Goal: Task Accomplishment & Management: Manage account settings

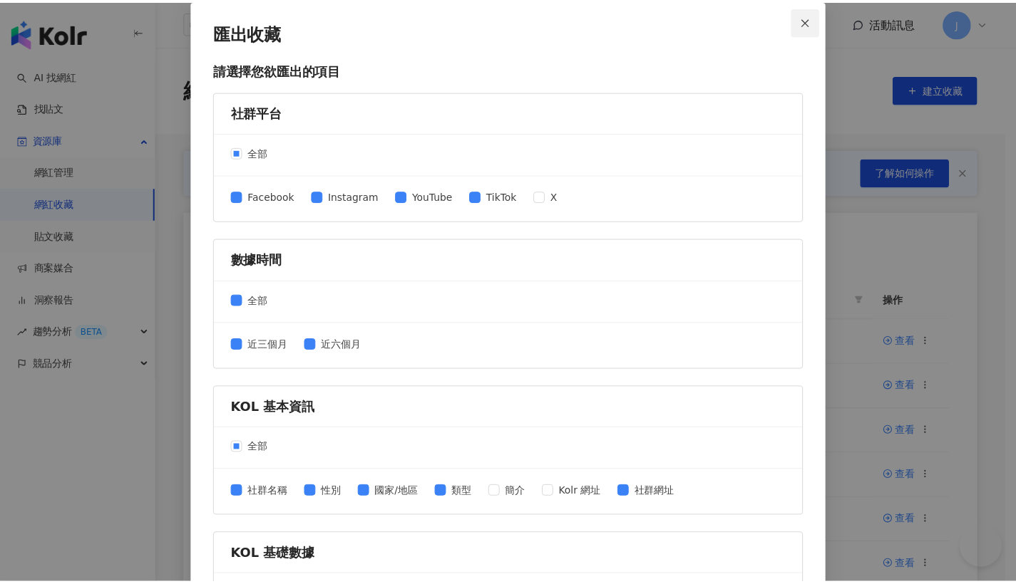
scroll to position [194, 0]
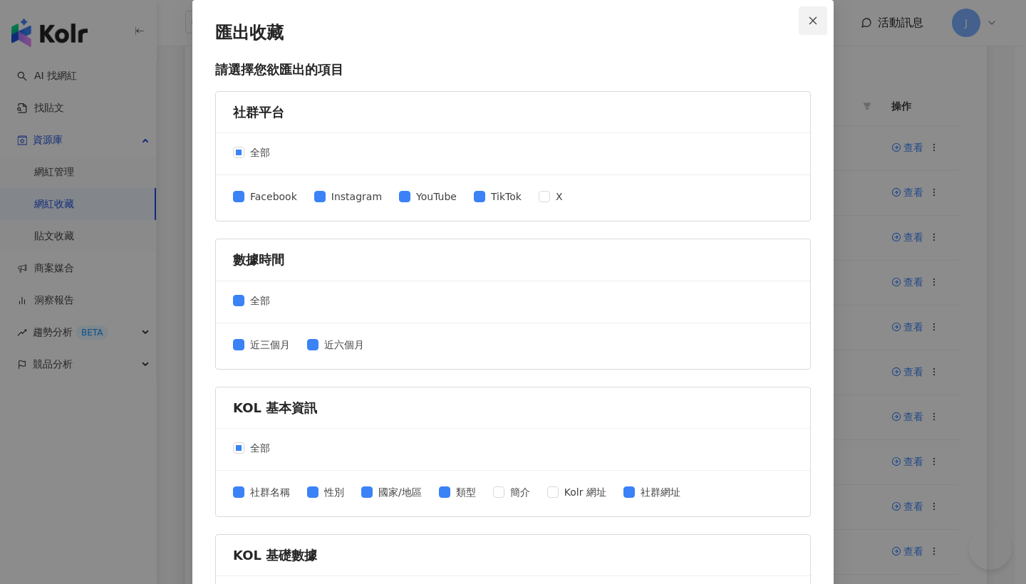
click at [811, 25] on icon "close" at bounding box center [813, 21] width 10 height 10
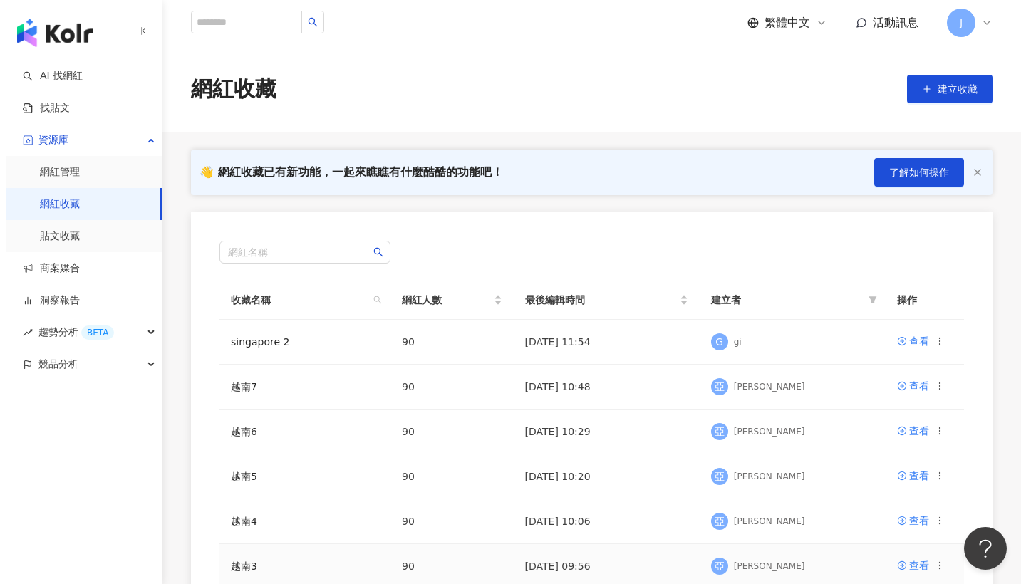
scroll to position [309, 0]
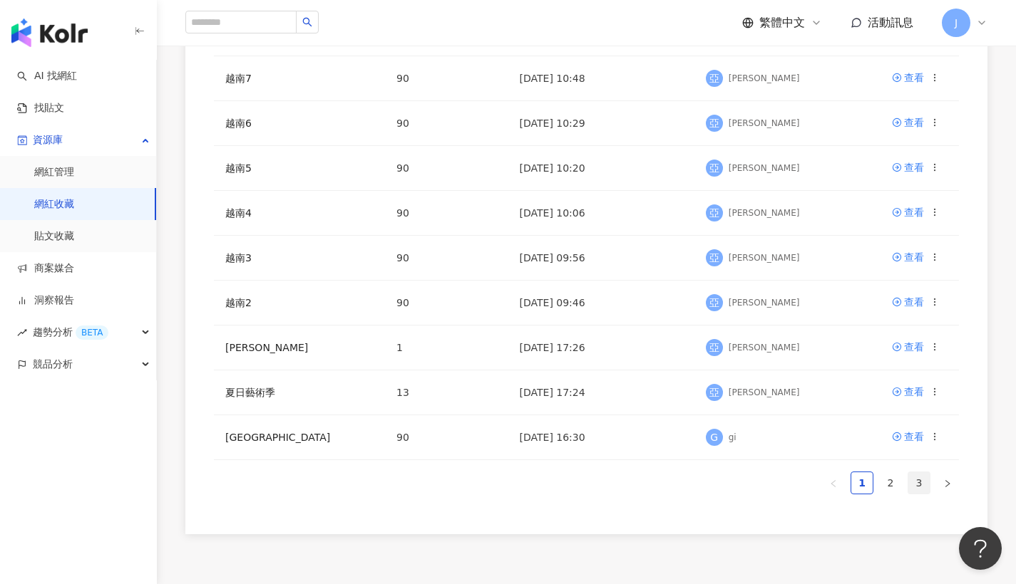
click at [924, 484] on link "3" at bounding box center [918, 482] width 21 height 21
click at [938, 393] on icon at bounding box center [934, 392] width 10 height 10
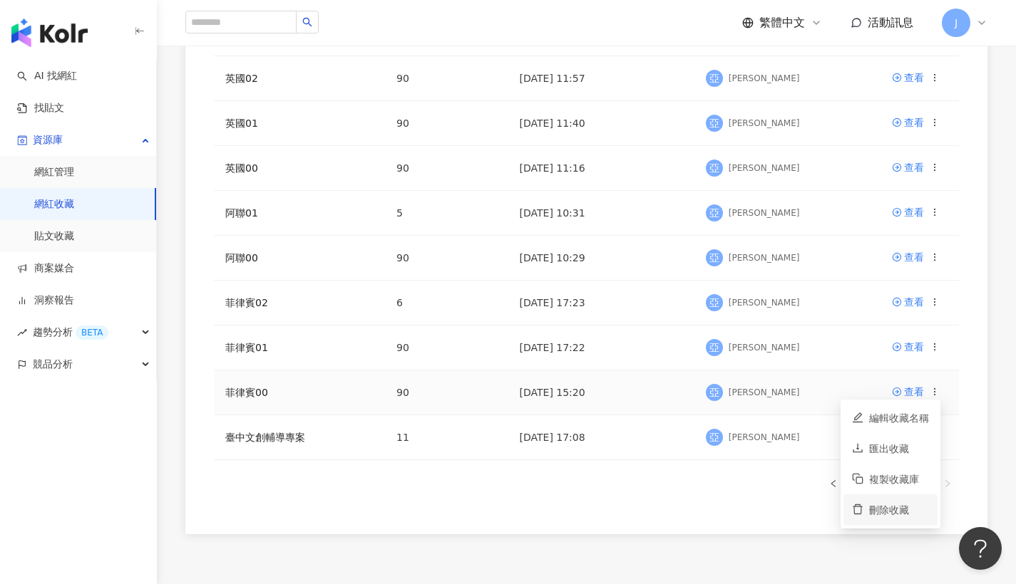
click at [916, 507] on div "刪除收藏" at bounding box center [899, 510] width 60 height 16
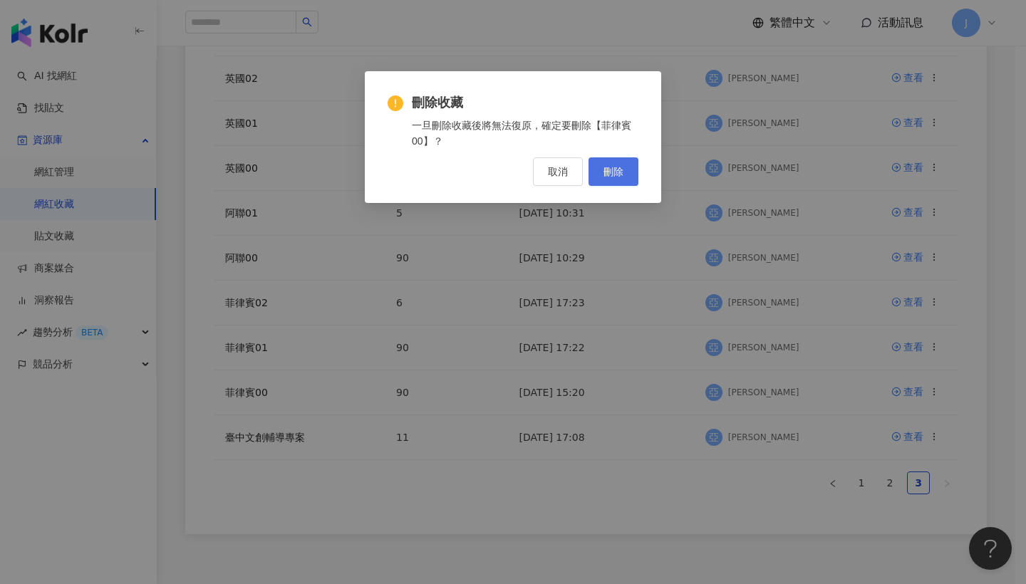
click at [628, 177] on button "刪除" at bounding box center [614, 171] width 50 height 29
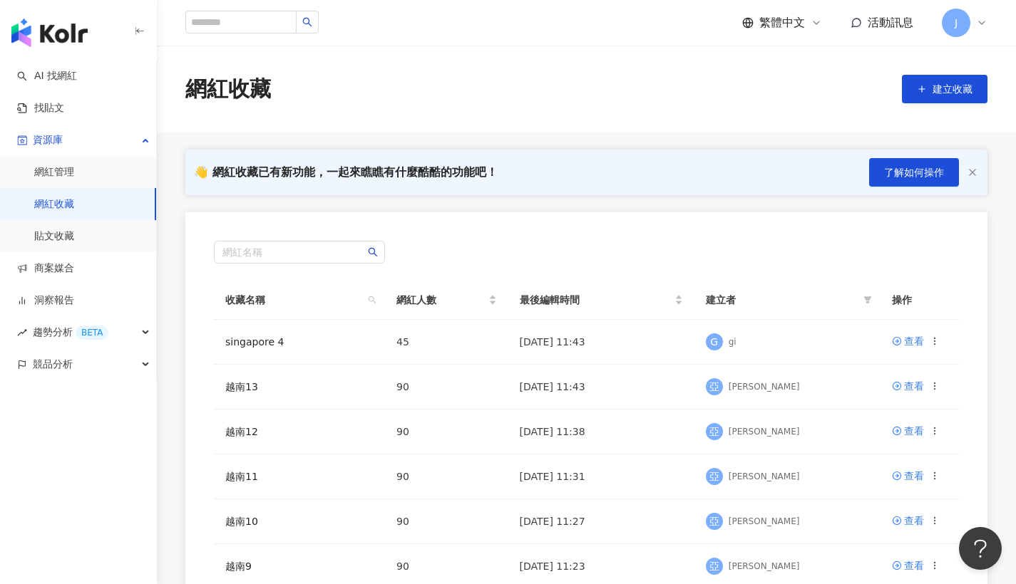
scroll to position [417, 0]
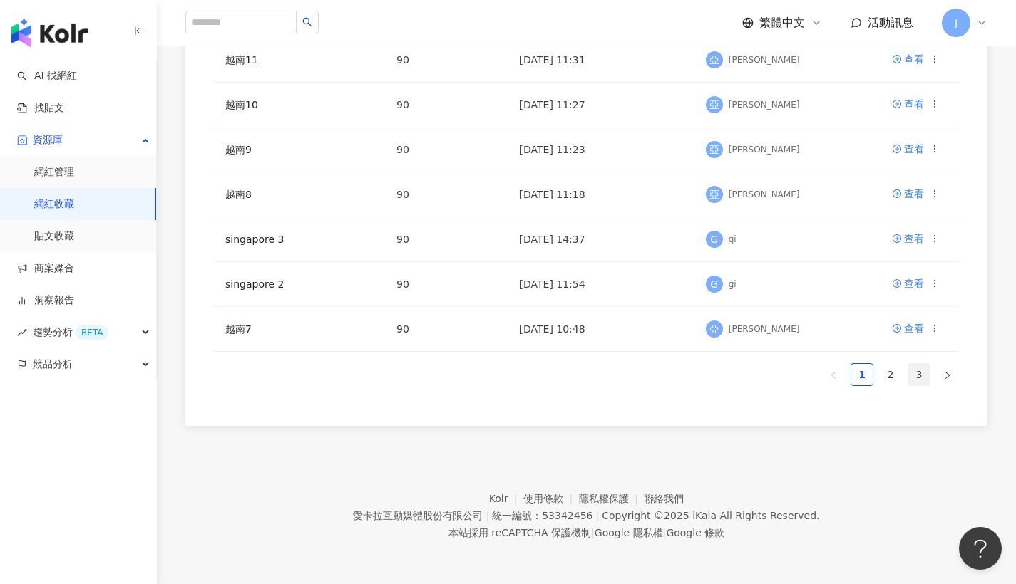
click at [913, 368] on link "3" at bounding box center [918, 374] width 21 height 21
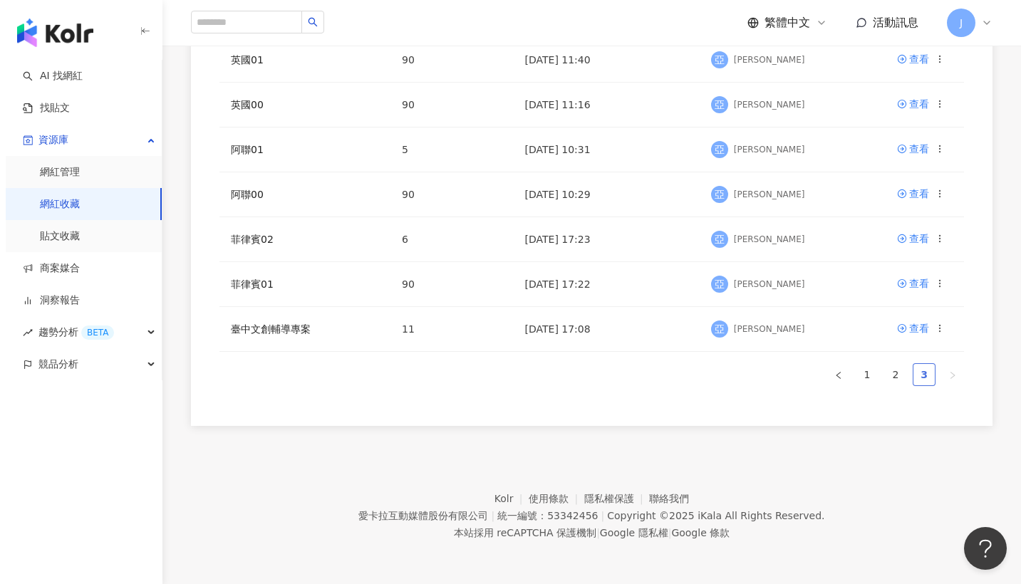
scroll to position [372, 0]
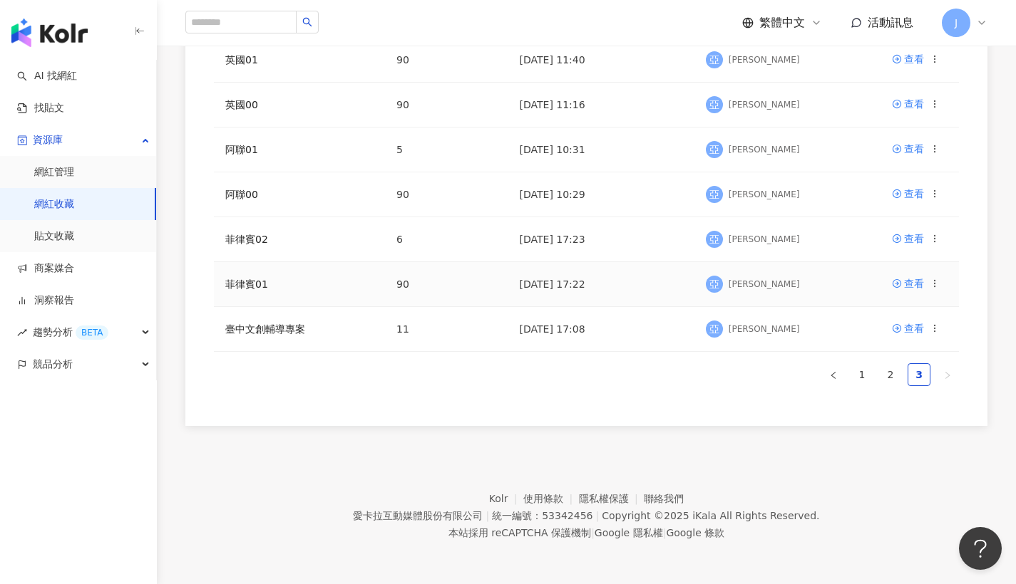
click at [931, 286] on icon at bounding box center [934, 284] width 10 height 10
click at [898, 398] on div "刪除收藏" at bounding box center [899, 402] width 60 height 16
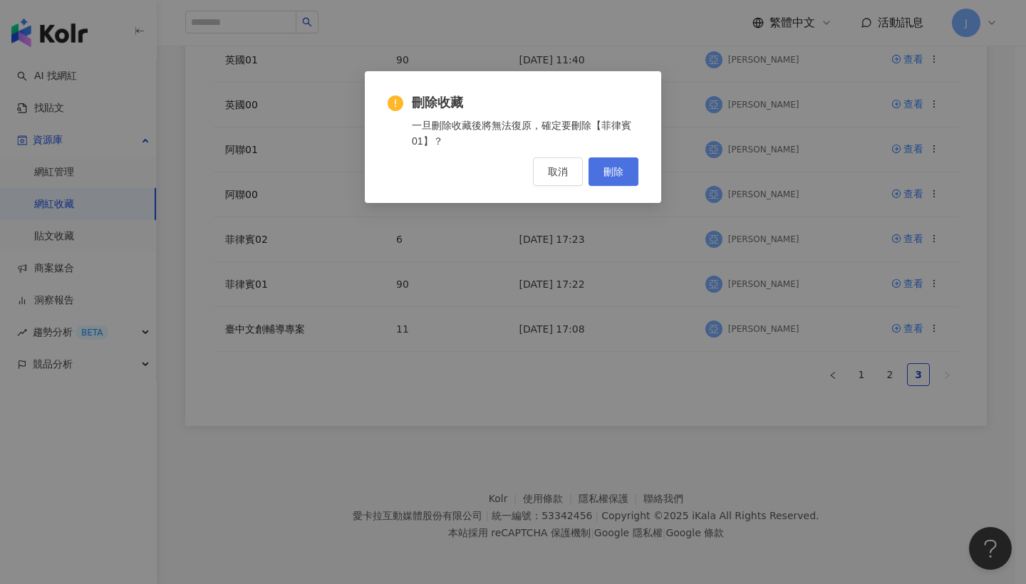
click at [619, 178] on button "刪除" at bounding box center [614, 171] width 50 height 29
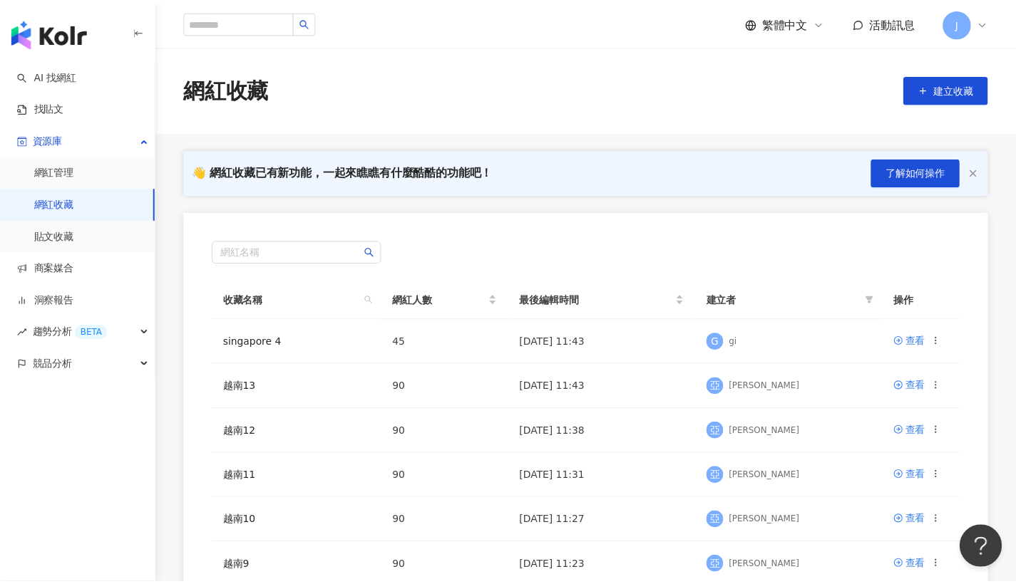
scroll to position [417, 0]
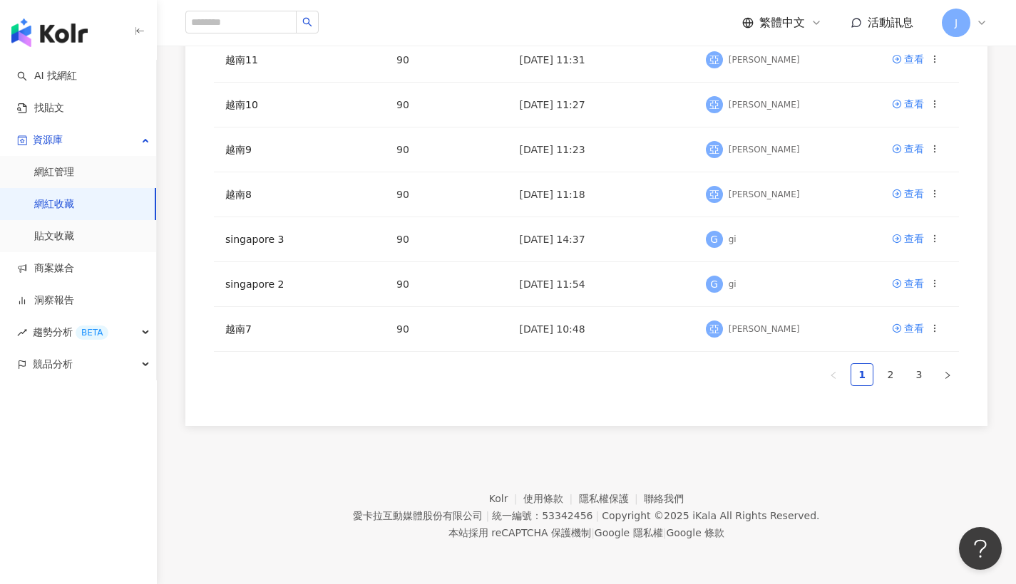
click at [903, 382] on ul "1 2 3" at bounding box center [586, 374] width 745 height 23
click at [909, 379] on link "3" at bounding box center [918, 374] width 21 height 21
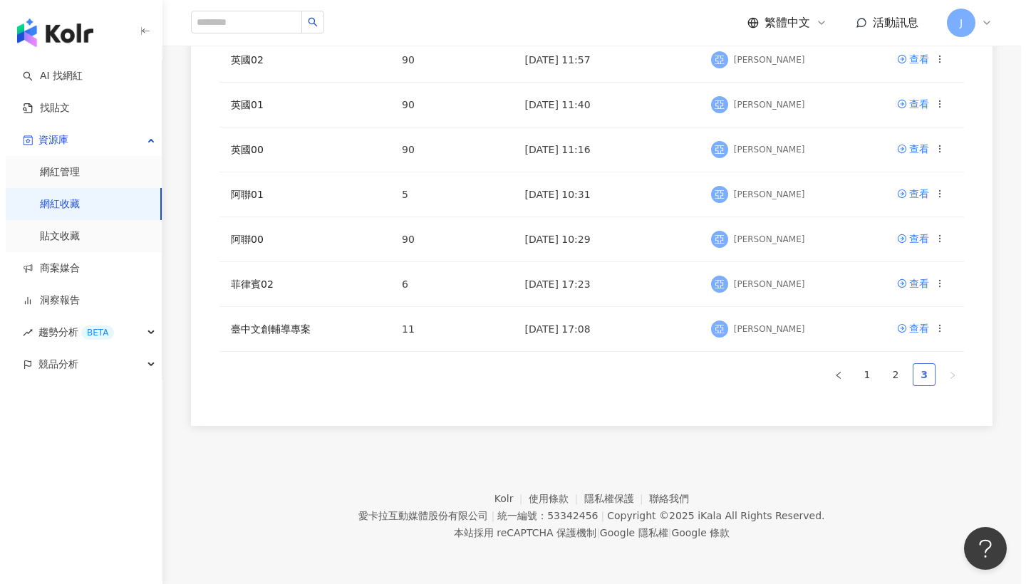
scroll to position [327, 0]
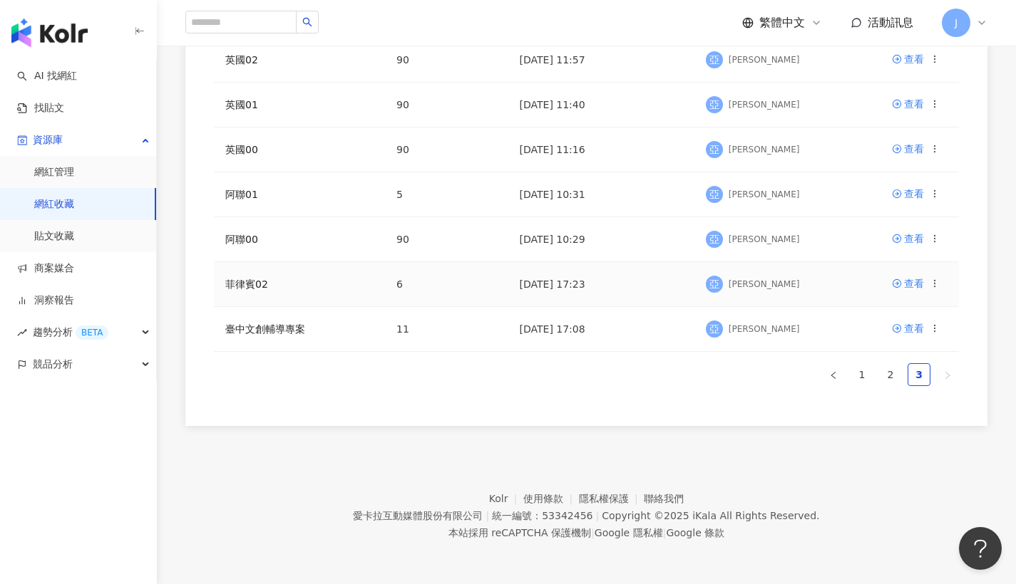
click at [936, 283] on icon at bounding box center [934, 284] width 10 height 10
click at [902, 395] on div "刪除收藏" at bounding box center [899, 402] width 60 height 16
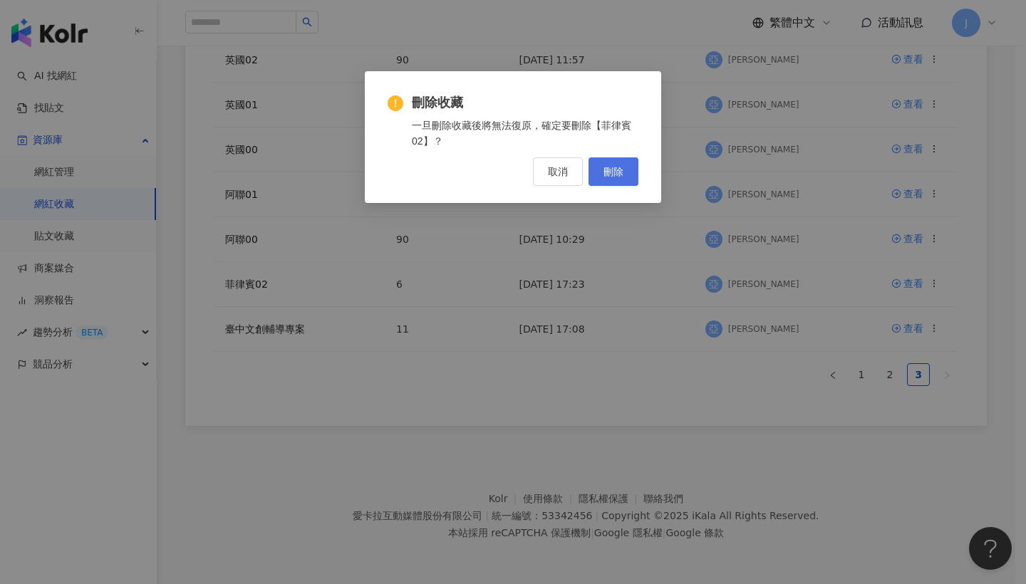
click at [627, 166] on button "刪除" at bounding box center [614, 171] width 50 height 29
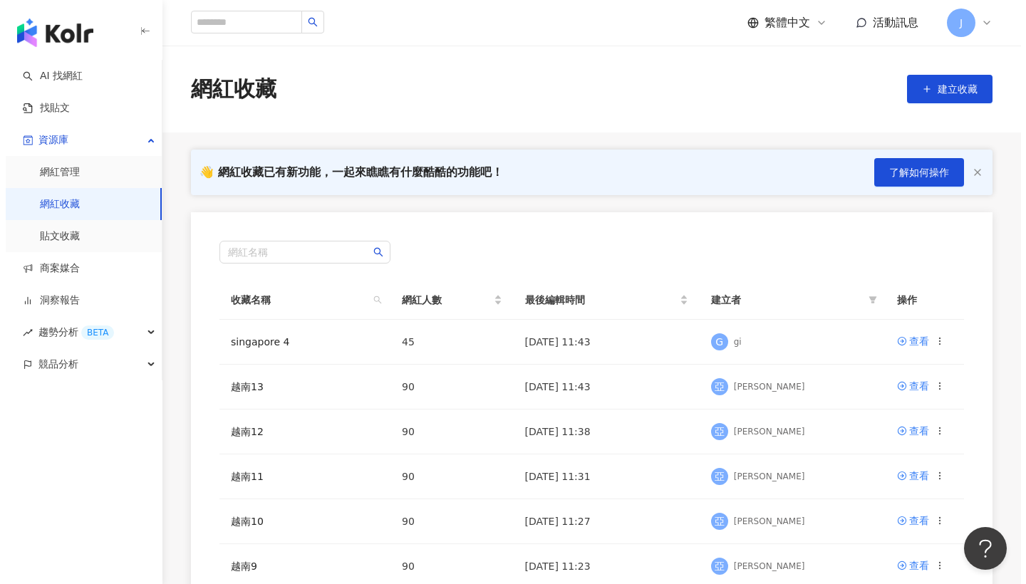
scroll to position [283, 0]
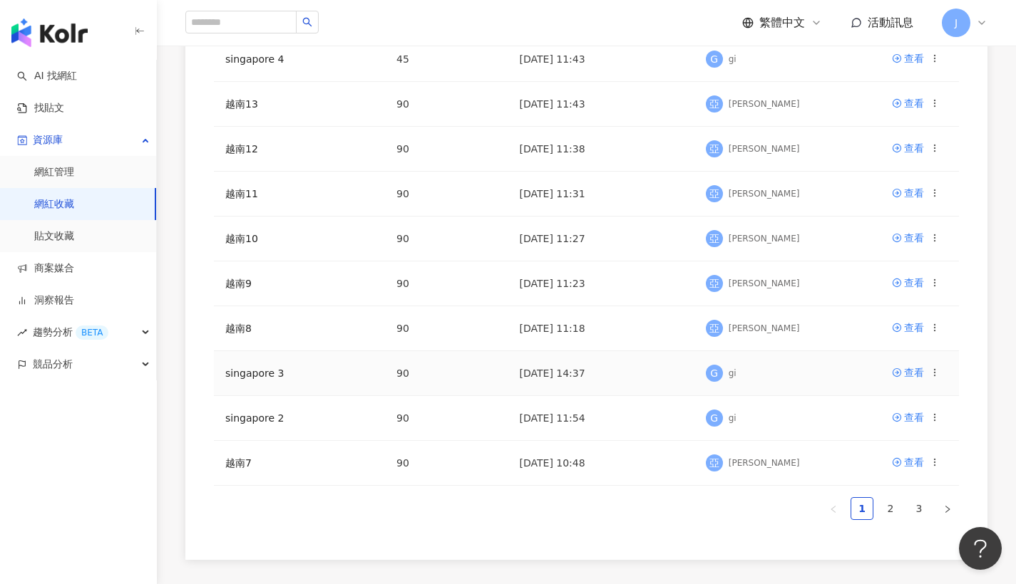
click at [937, 372] on icon at bounding box center [934, 373] width 10 height 10
click at [911, 429] on div "匯出收藏" at bounding box center [899, 430] width 60 height 16
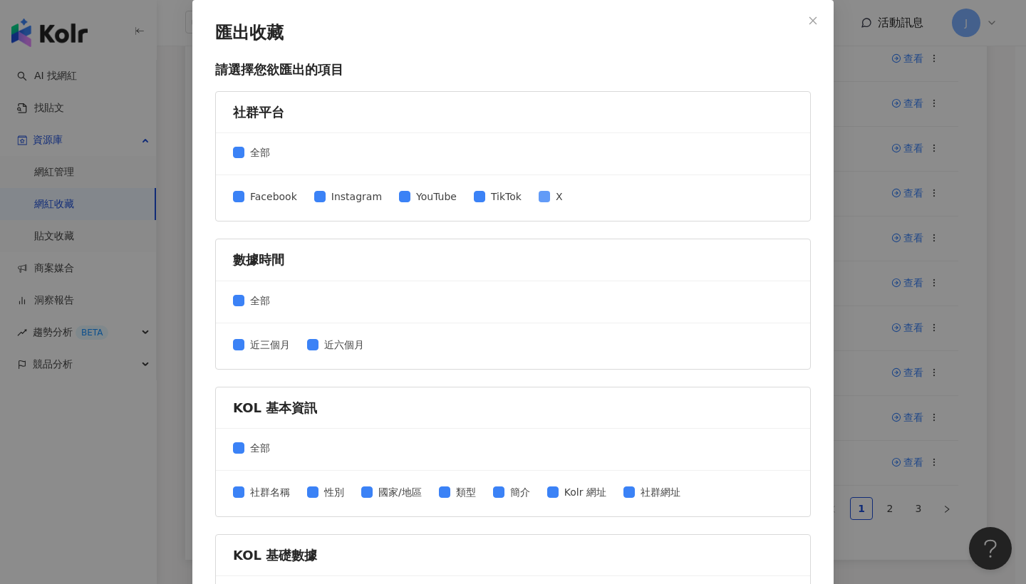
click at [550, 200] on span "X" at bounding box center [559, 197] width 19 height 16
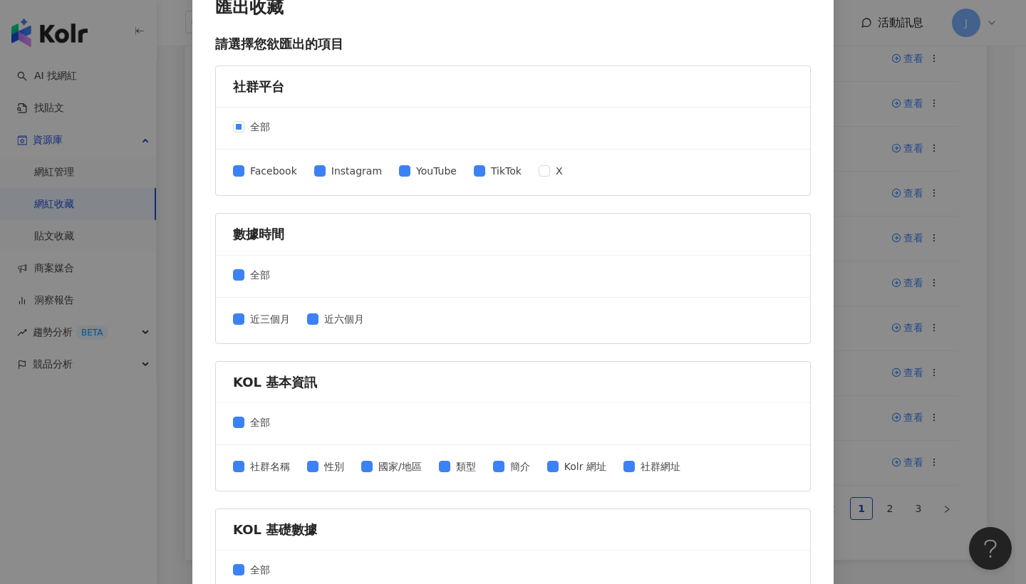
scroll to position [122, 0]
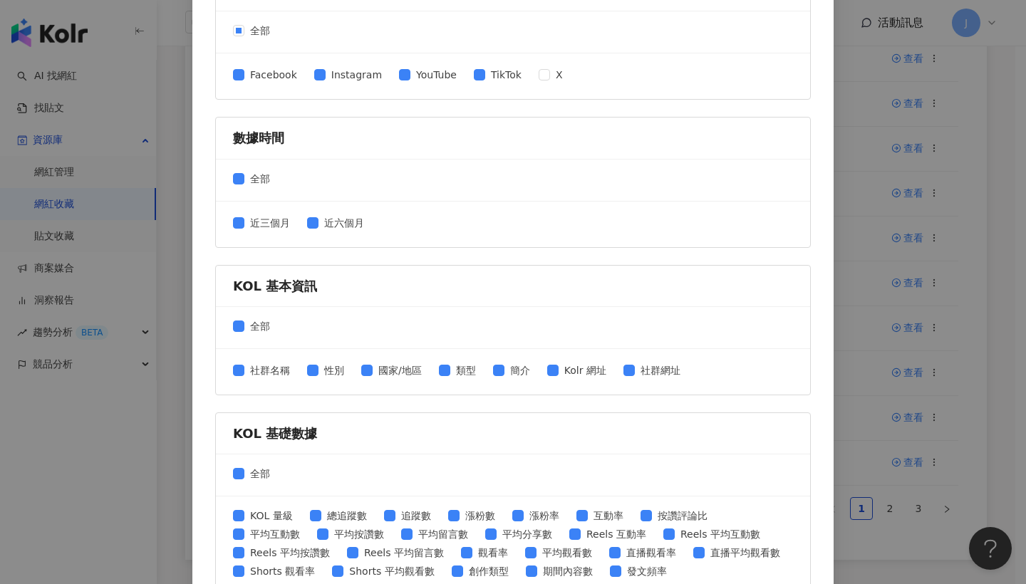
click at [537, 366] on div "社群名稱 性別 國家/地區 類型 簡介 Kolr 網址 社群網址" at bounding box center [462, 372] width 459 height 19
click at [513, 371] on span "簡介" at bounding box center [520, 371] width 31 height 16
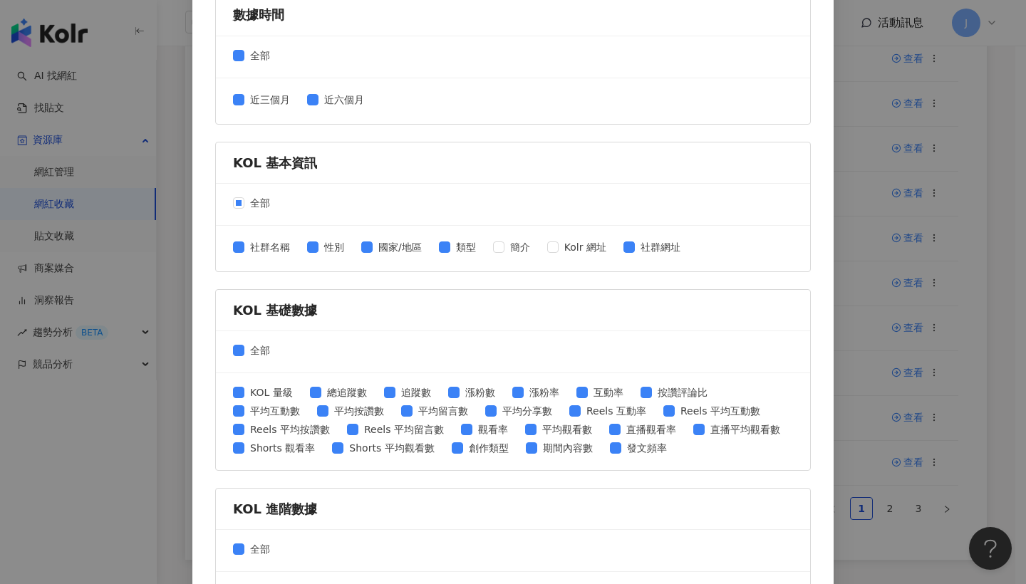
scroll to position [355, 0]
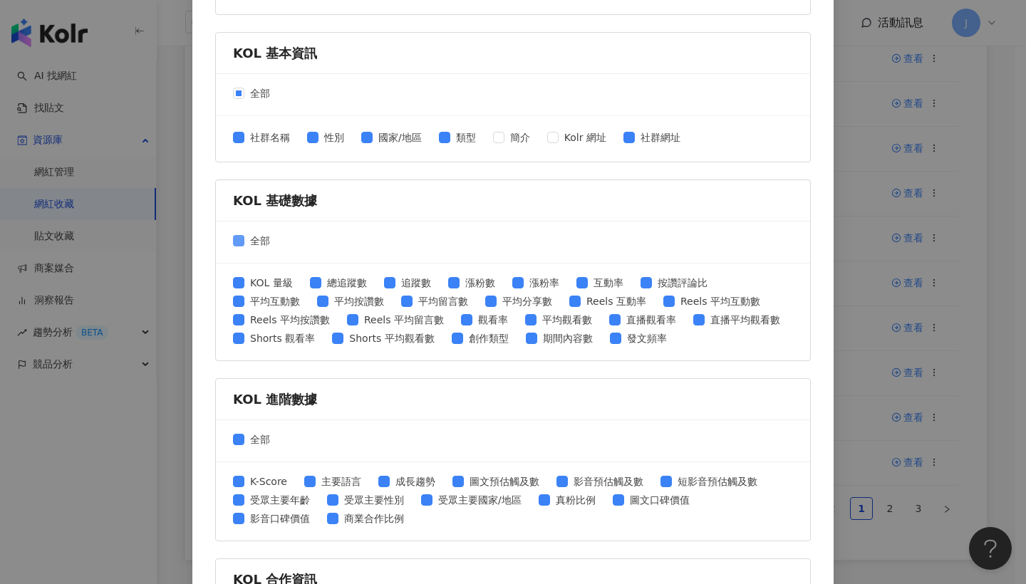
click at [244, 239] on span "全部" at bounding box center [259, 241] width 31 height 16
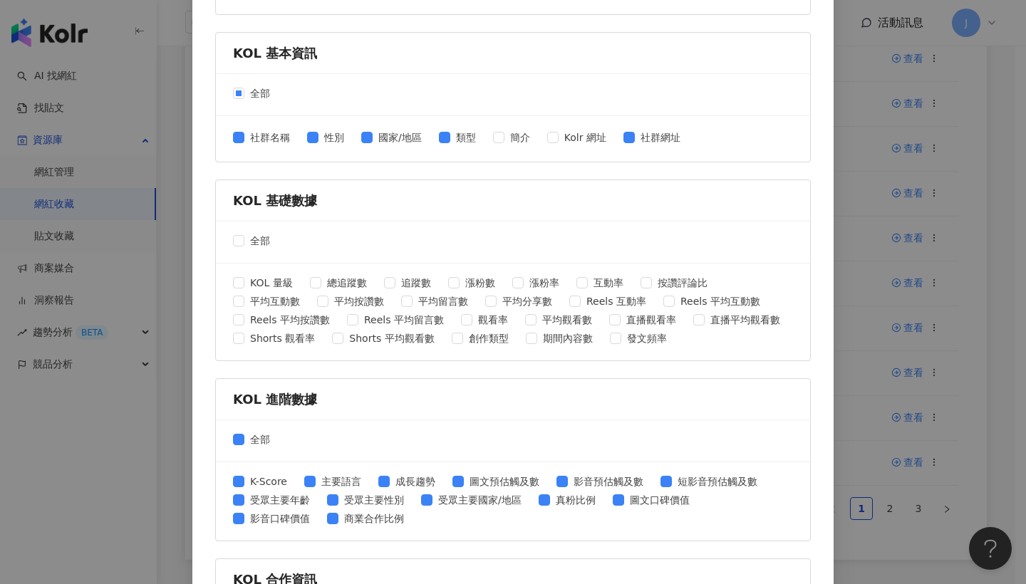
scroll to position [522, 0]
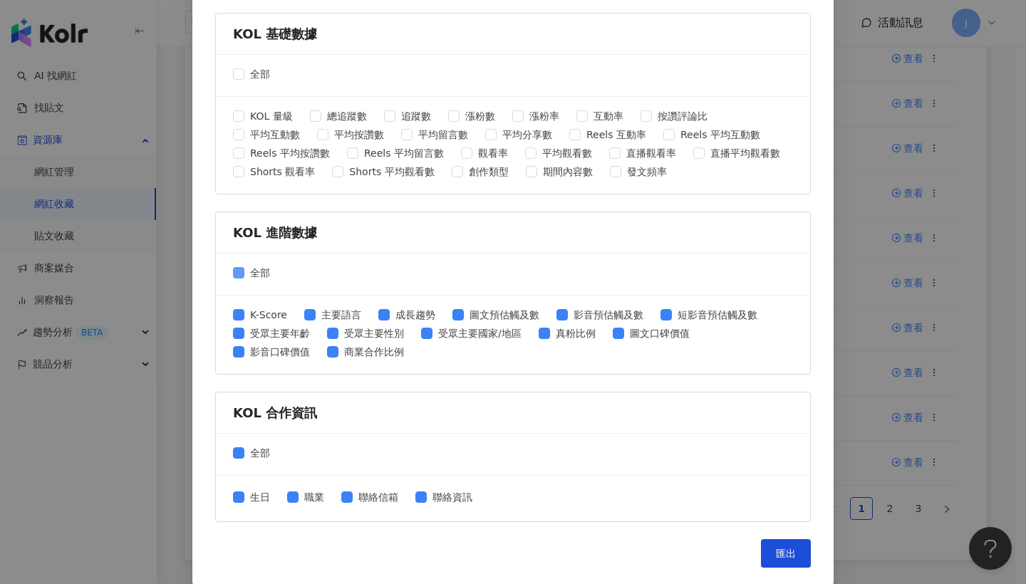
click at [246, 274] on span "全部" at bounding box center [259, 273] width 31 height 16
click at [235, 446] on label "全部" at bounding box center [254, 453] width 43 height 16
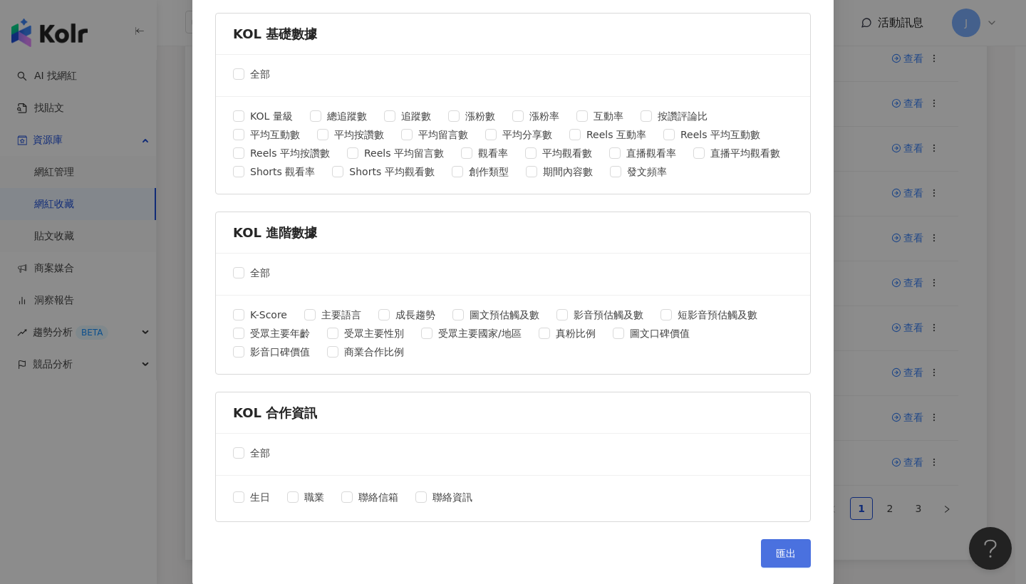
click at [781, 548] on span "匯出" at bounding box center [786, 553] width 20 height 11
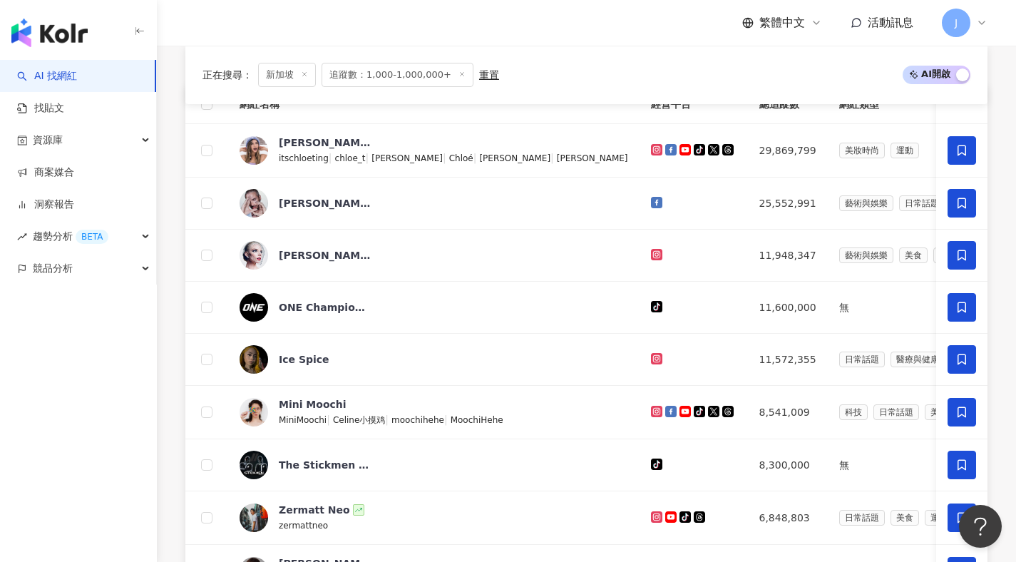
scroll to position [1146, 0]
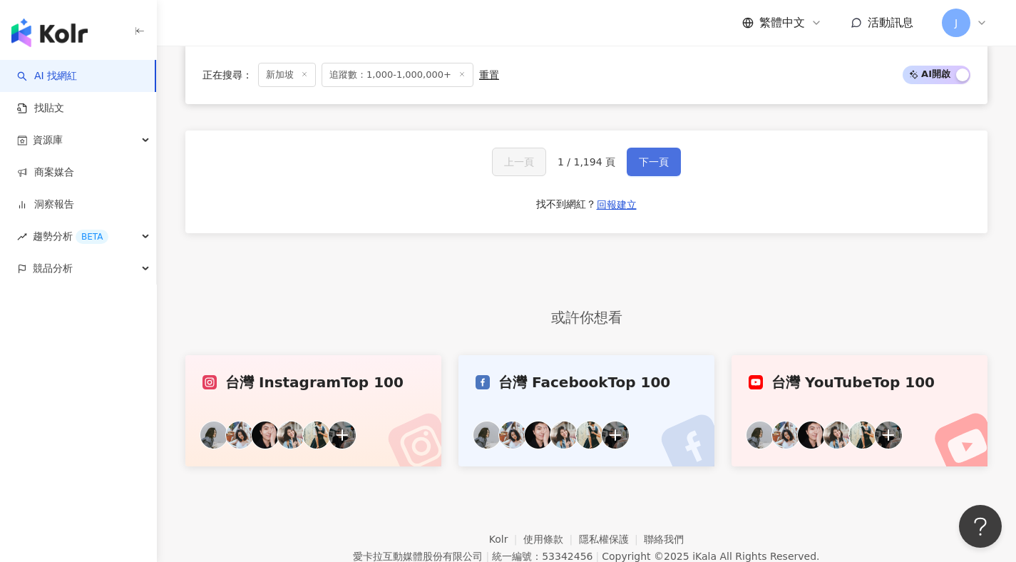
click at [658, 173] on button "下一頁" at bounding box center [653, 162] width 54 height 29
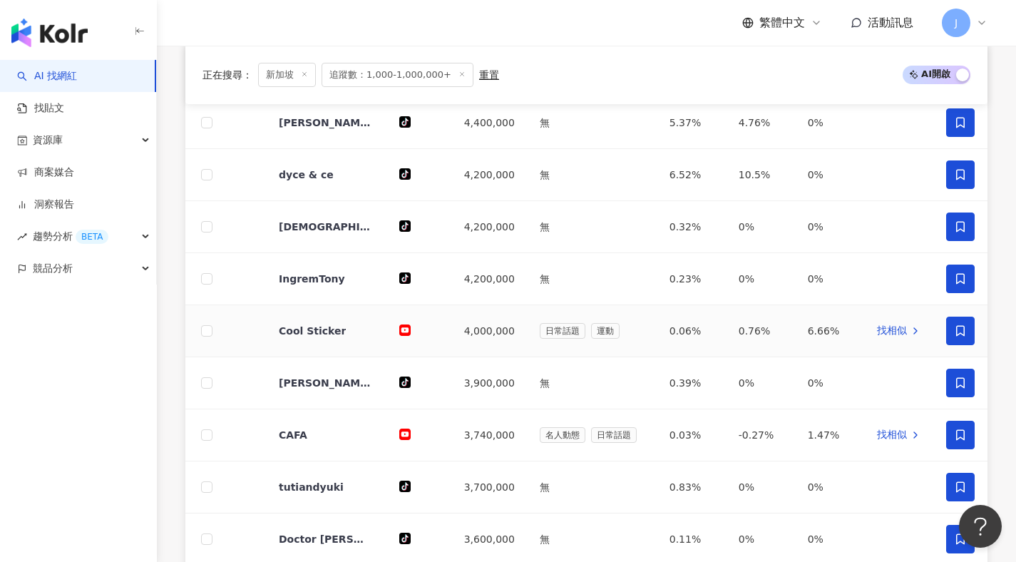
scroll to position [842, 0]
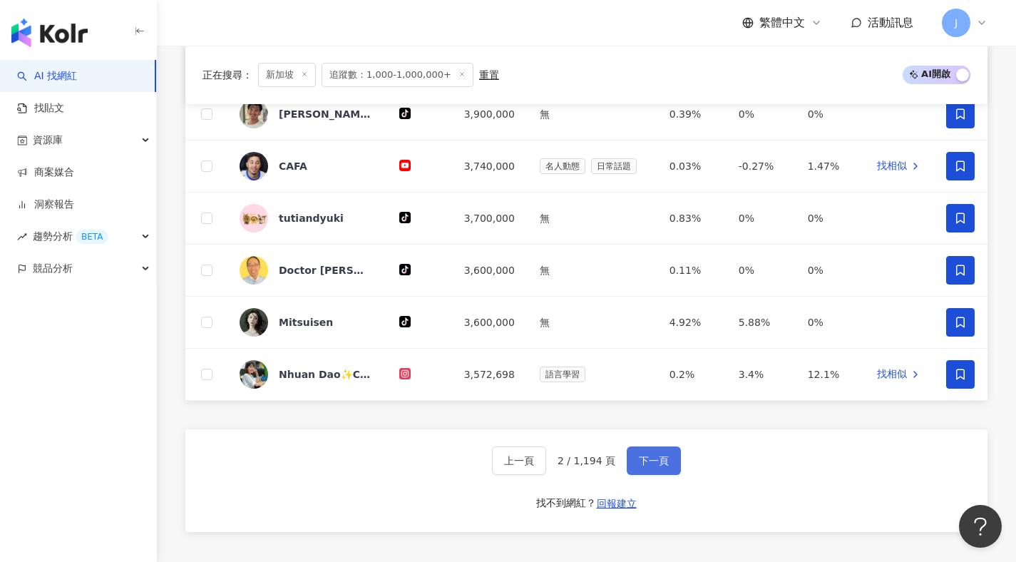
click at [666, 465] on button "下一頁" at bounding box center [653, 460] width 54 height 29
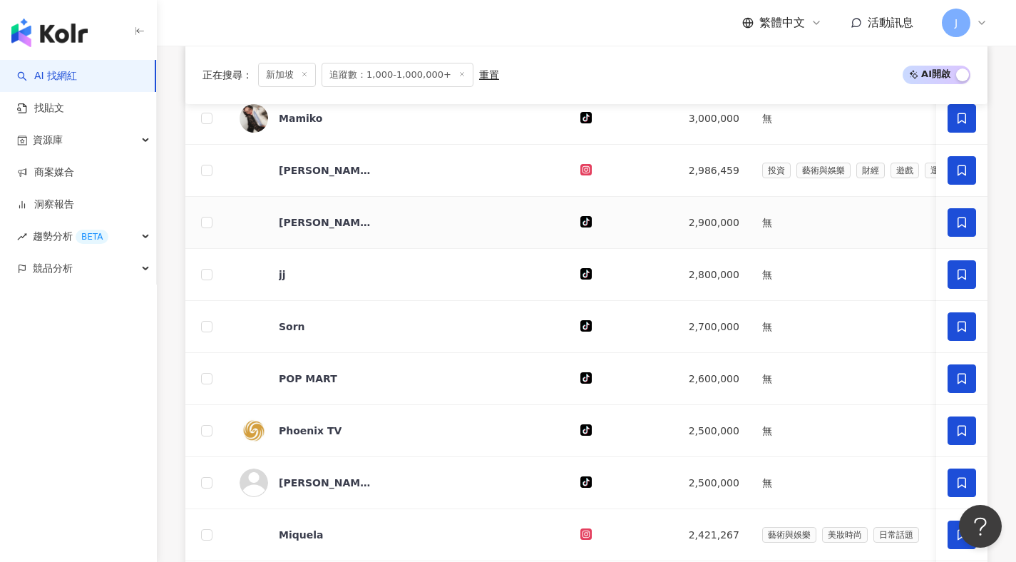
scroll to position [903, 0]
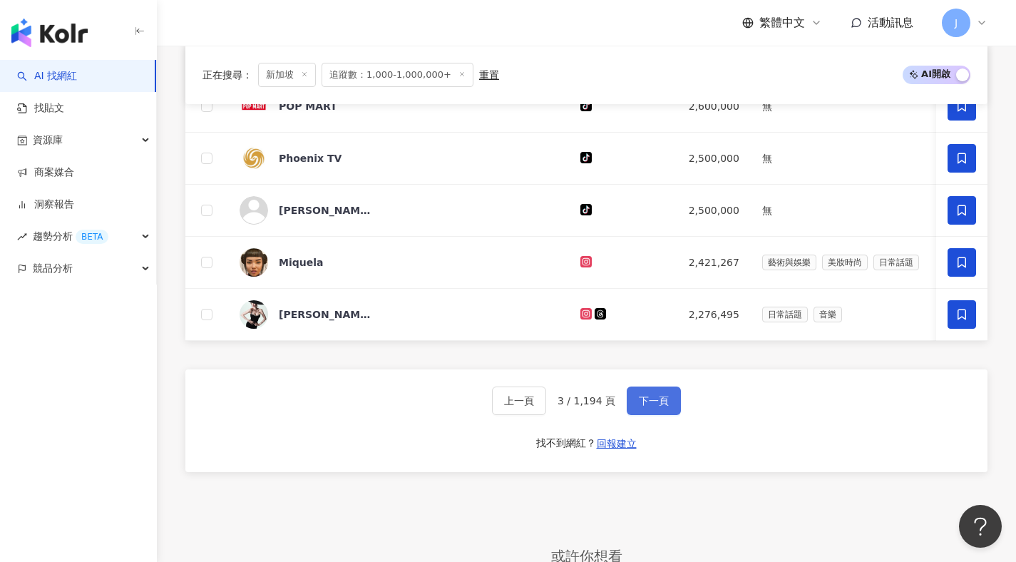
click at [668, 415] on button "下一頁" at bounding box center [653, 400] width 54 height 29
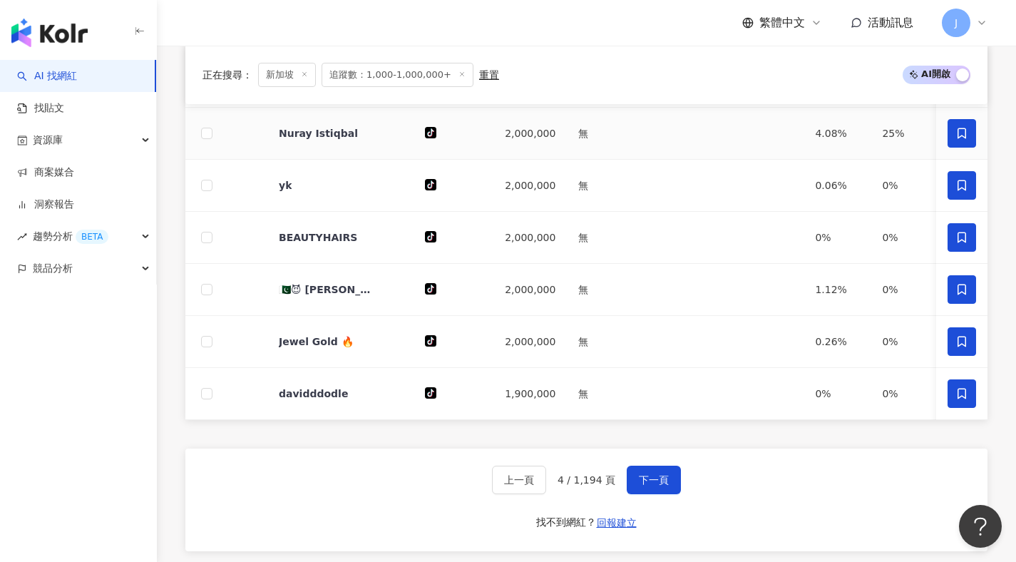
scroll to position [961, 0]
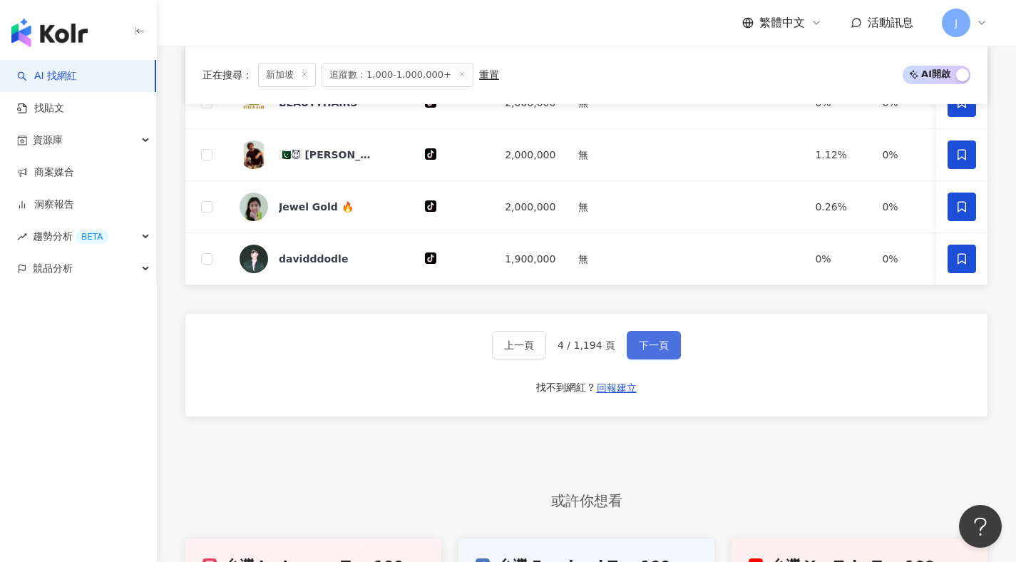
drag, startPoint x: 666, startPoint y: 358, endPoint x: 669, endPoint y: 351, distance: 8.3
click at [668, 352] on button "下一頁" at bounding box center [653, 345] width 54 height 29
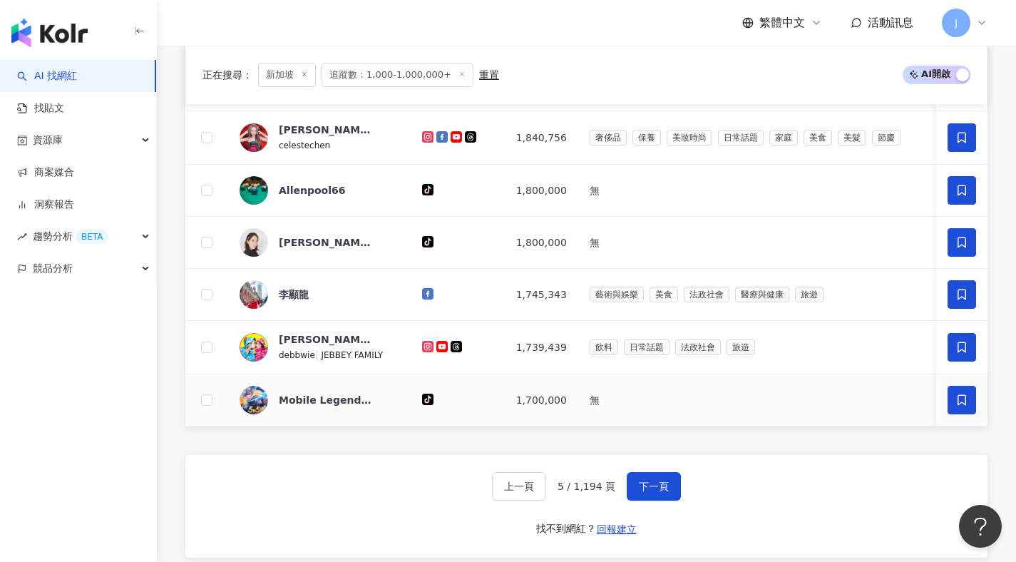
scroll to position [922, 0]
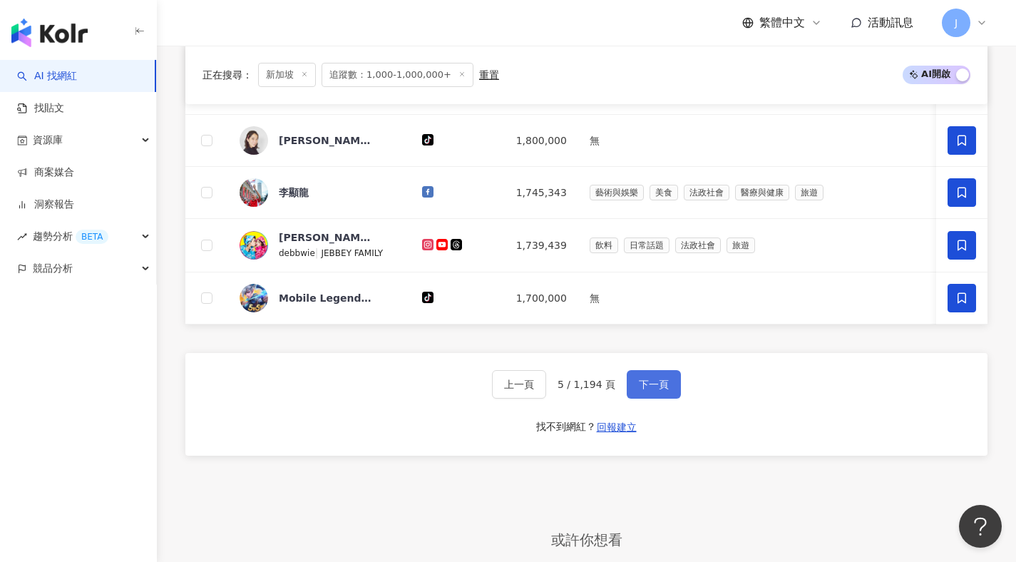
click at [672, 398] on button "下一頁" at bounding box center [653, 384] width 54 height 29
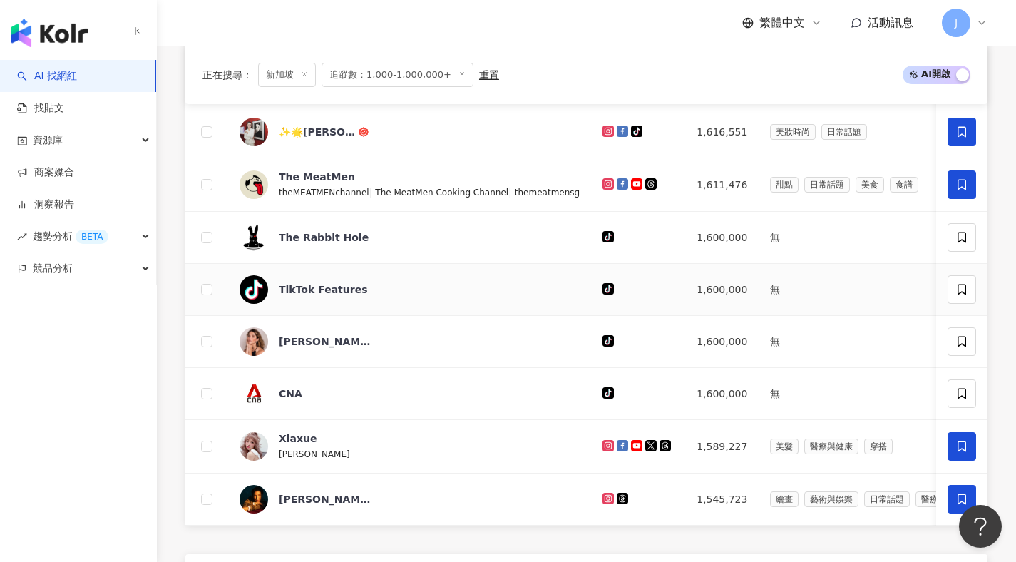
scroll to position [984, 0]
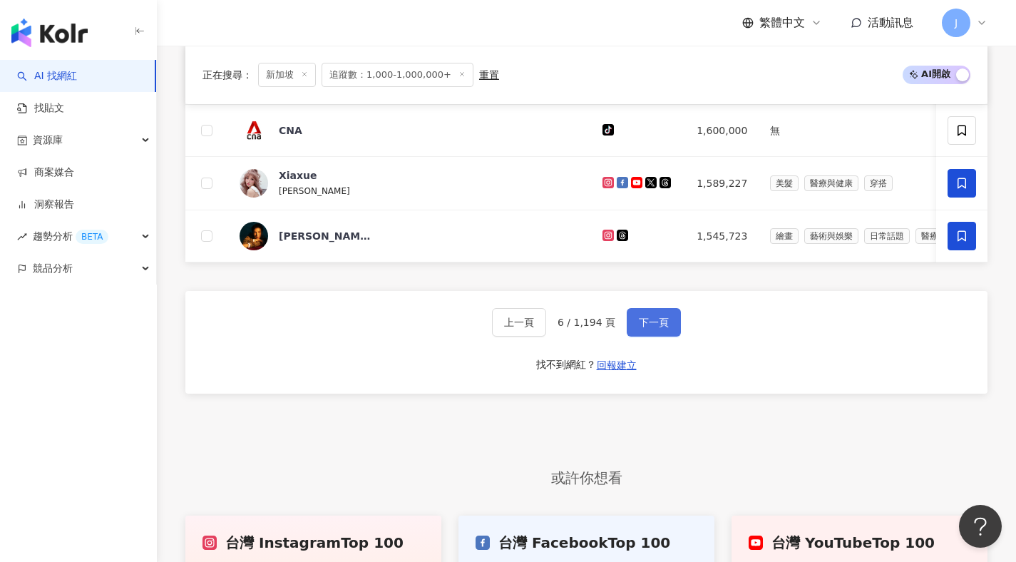
click at [674, 336] on button "下一頁" at bounding box center [653, 322] width 54 height 29
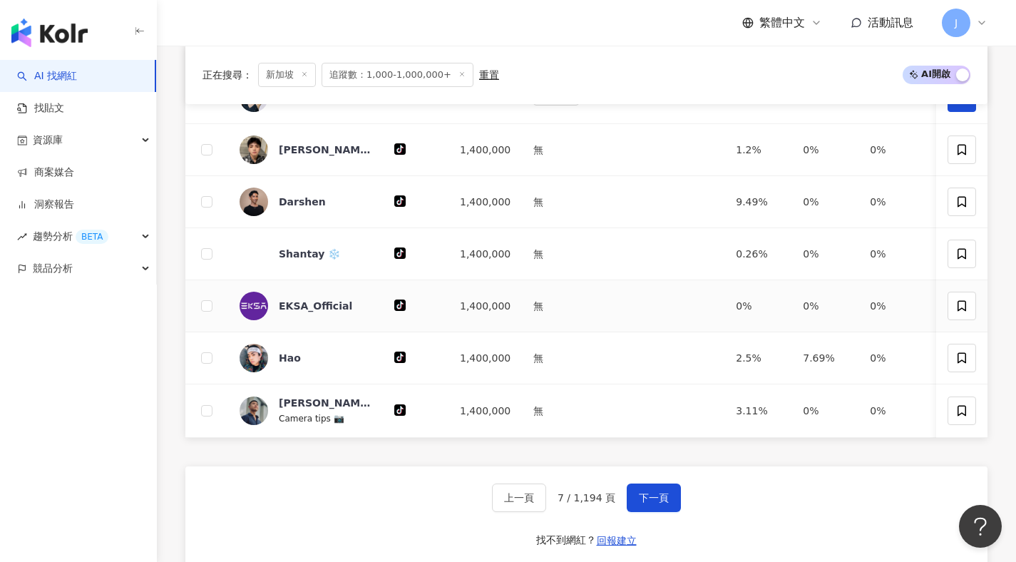
scroll to position [862, 0]
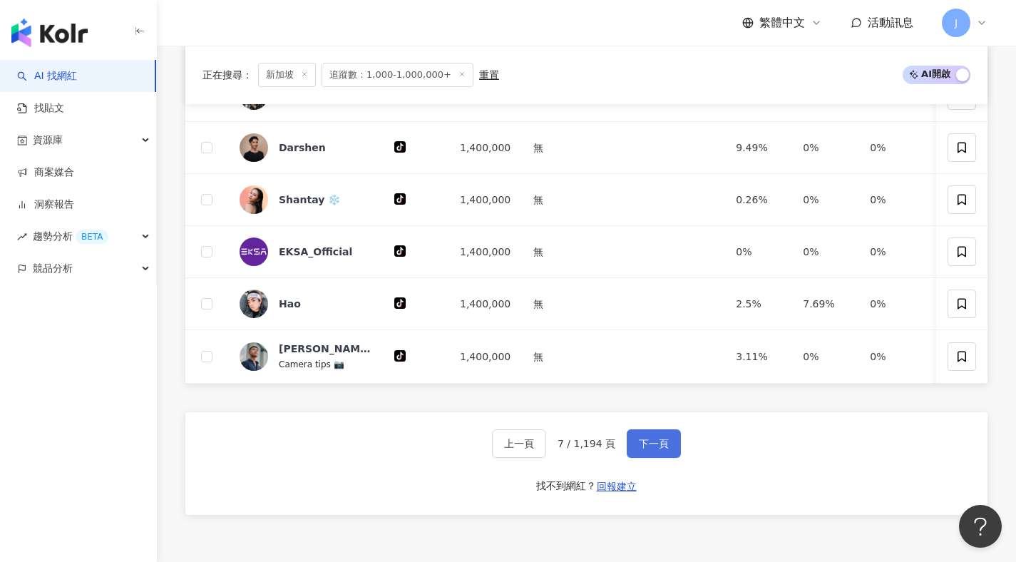
click at [652, 449] on span "下一頁" at bounding box center [654, 443] width 30 height 11
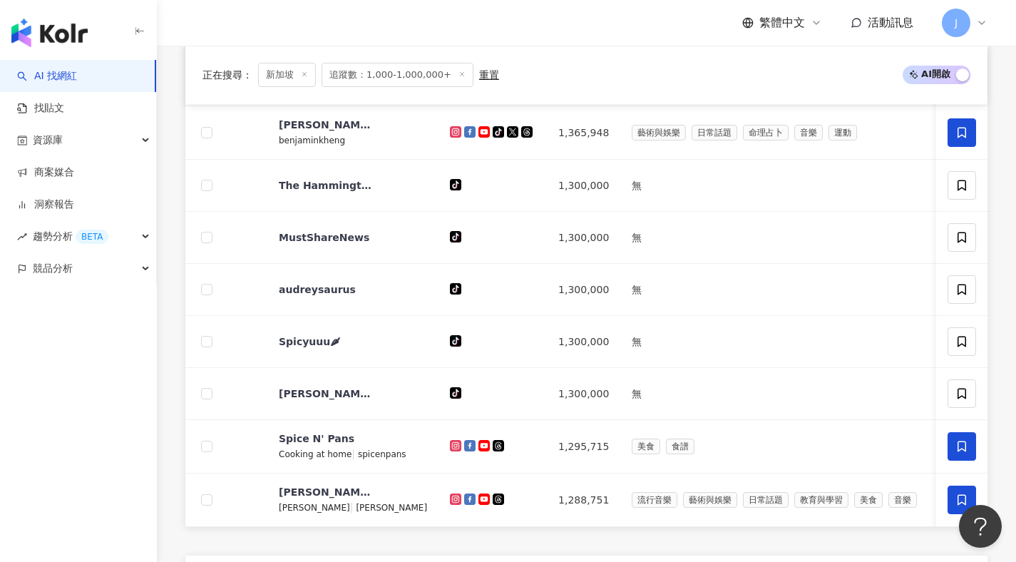
scroll to position [962, 0]
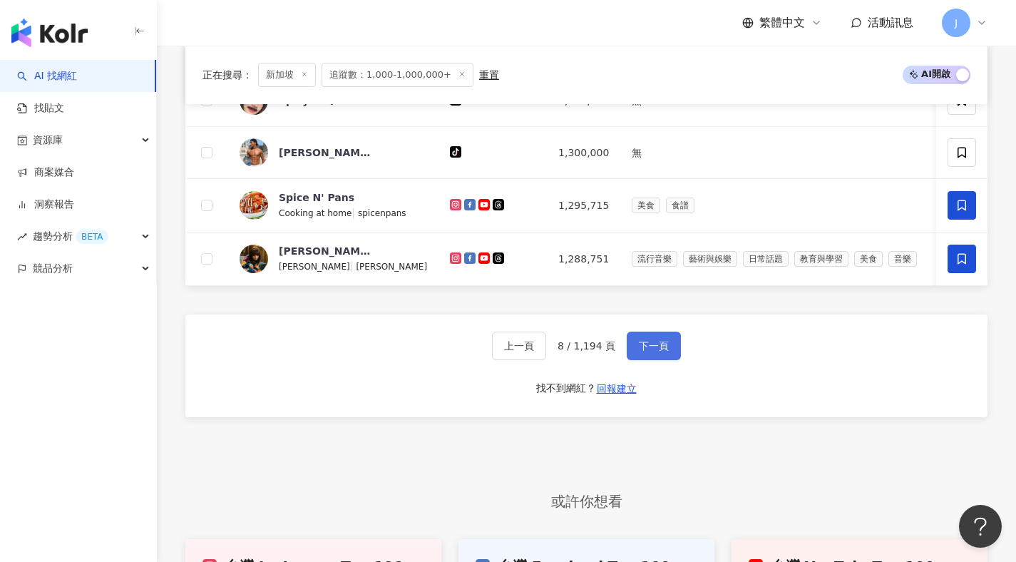
click at [671, 360] on button "下一頁" at bounding box center [653, 345] width 54 height 29
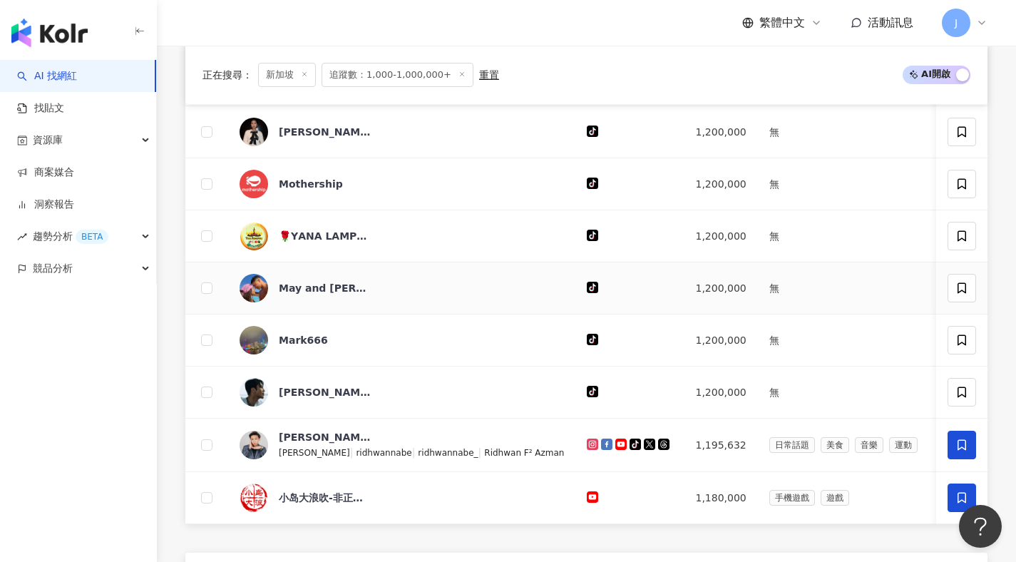
scroll to position [1189, 0]
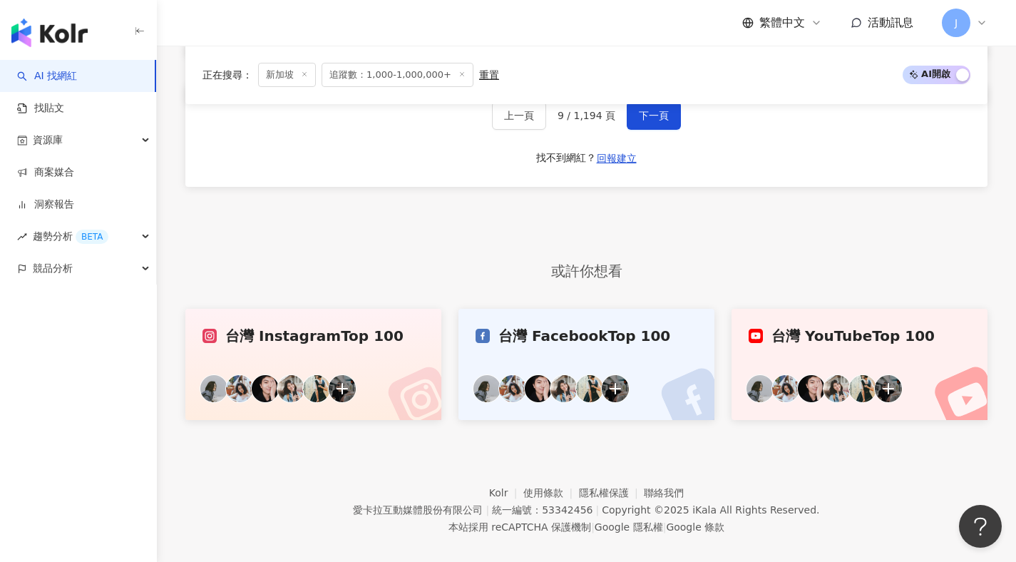
click at [678, 136] on div "上一頁 9 / 1,194 頁 下一頁 找不到網紅？ 回報建立" at bounding box center [586, 135] width 802 height 103
click at [668, 130] on button "下一頁" at bounding box center [653, 115] width 54 height 29
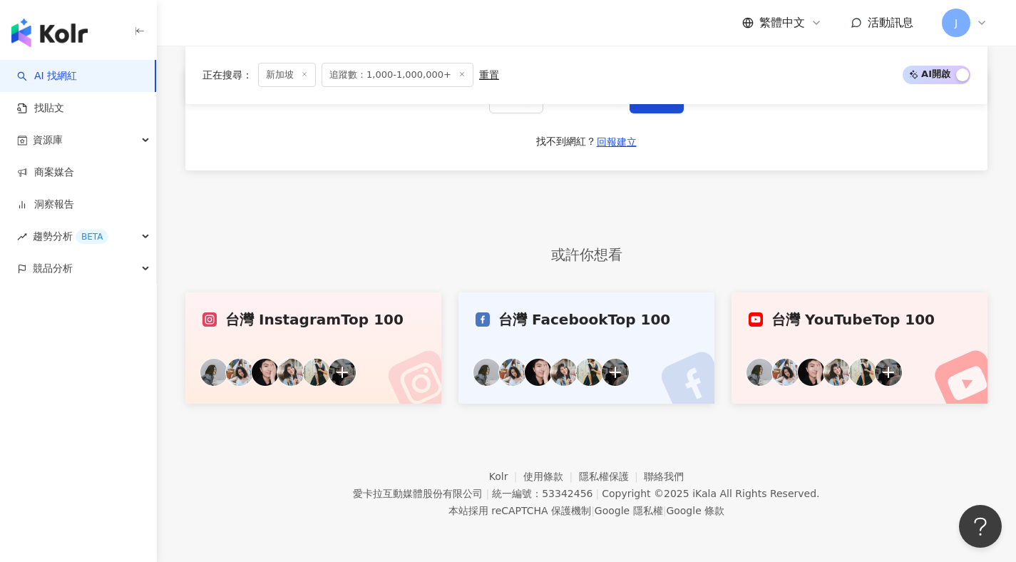
scroll to position [1097, 0]
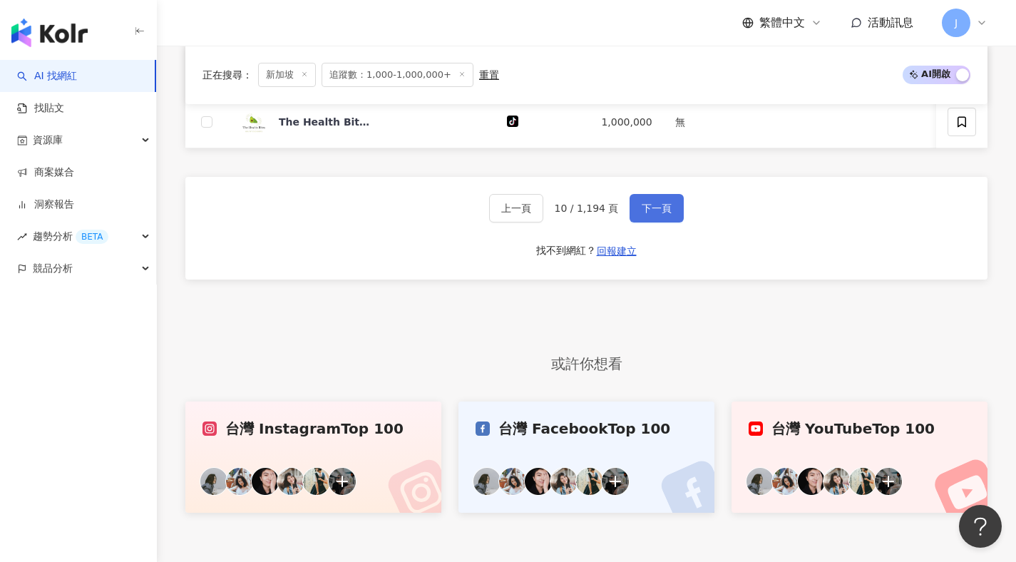
click at [668, 214] on span "下一頁" at bounding box center [656, 207] width 30 height 11
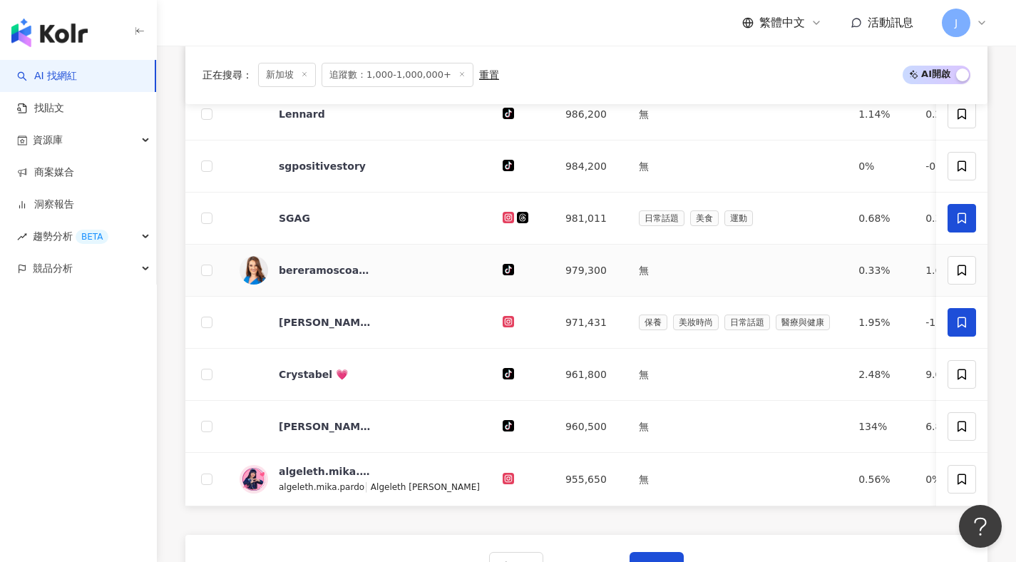
scroll to position [878, 0]
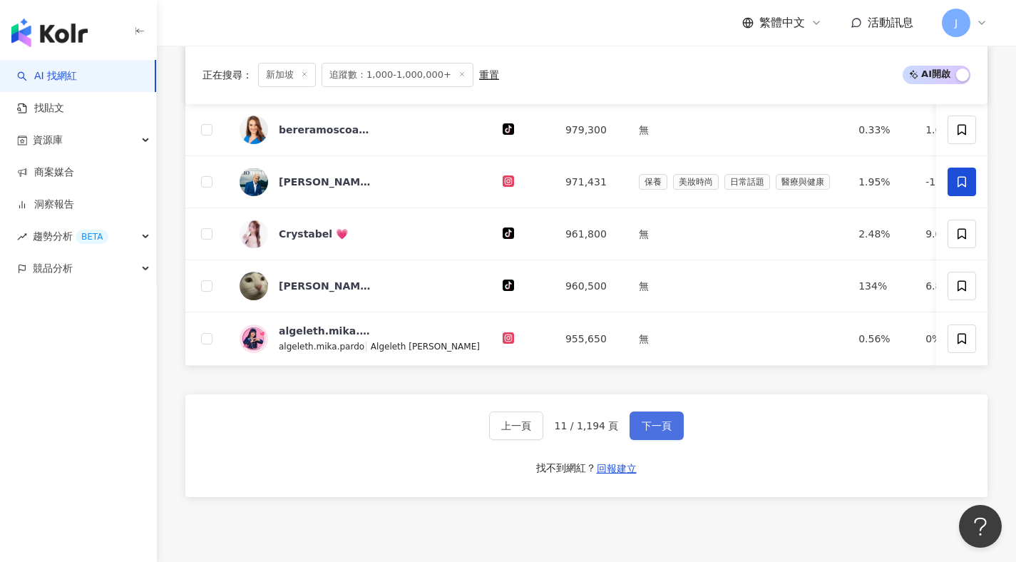
click at [675, 434] on button "下一頁" at bounding box center [656, 425] width 54 height 29
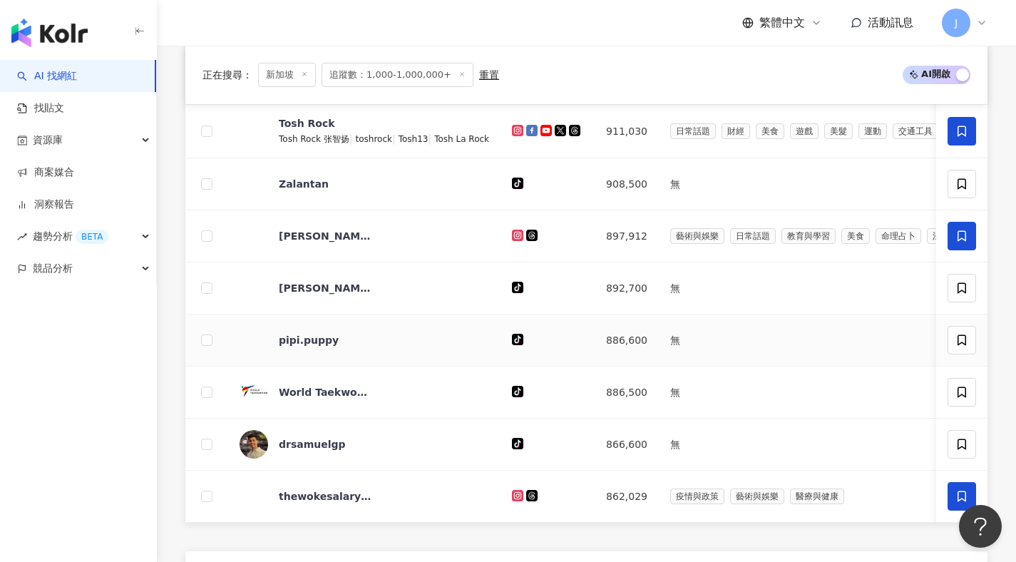
scroll to position [974, 0]
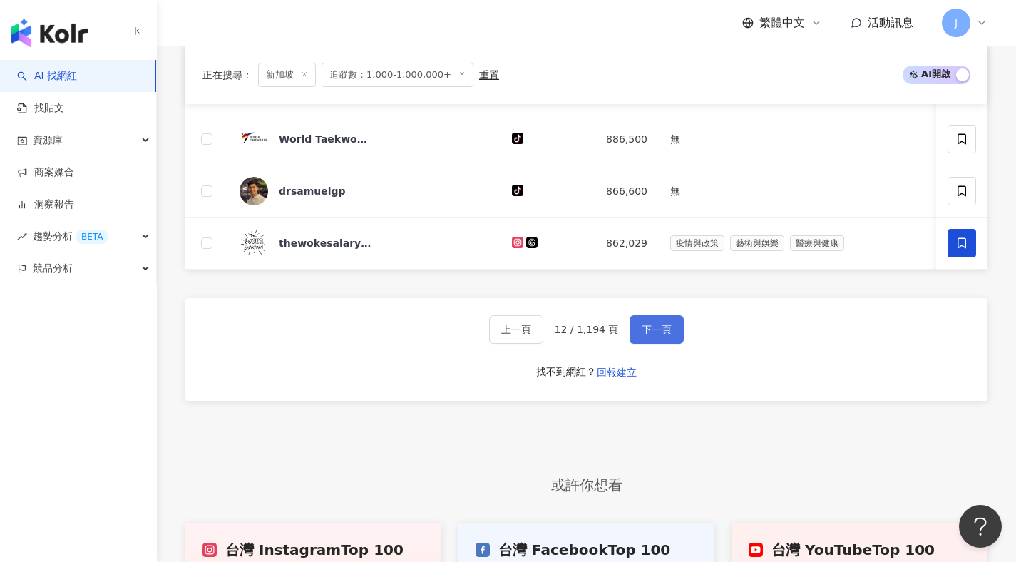
click at [668, 343] on button "下一頁" at bounding box center [656, 329] width 54 height 29
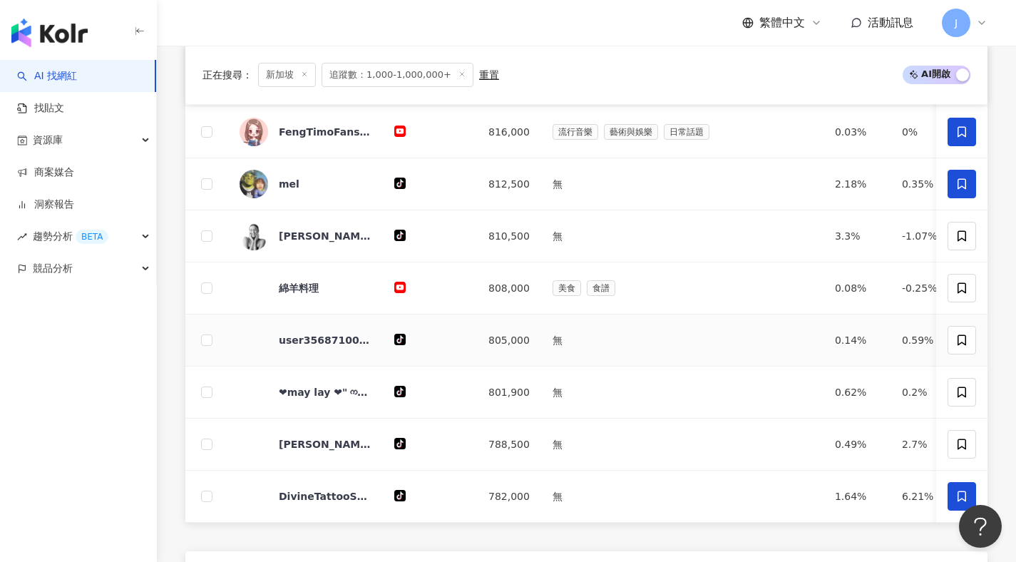
scroll to position [981, 0]
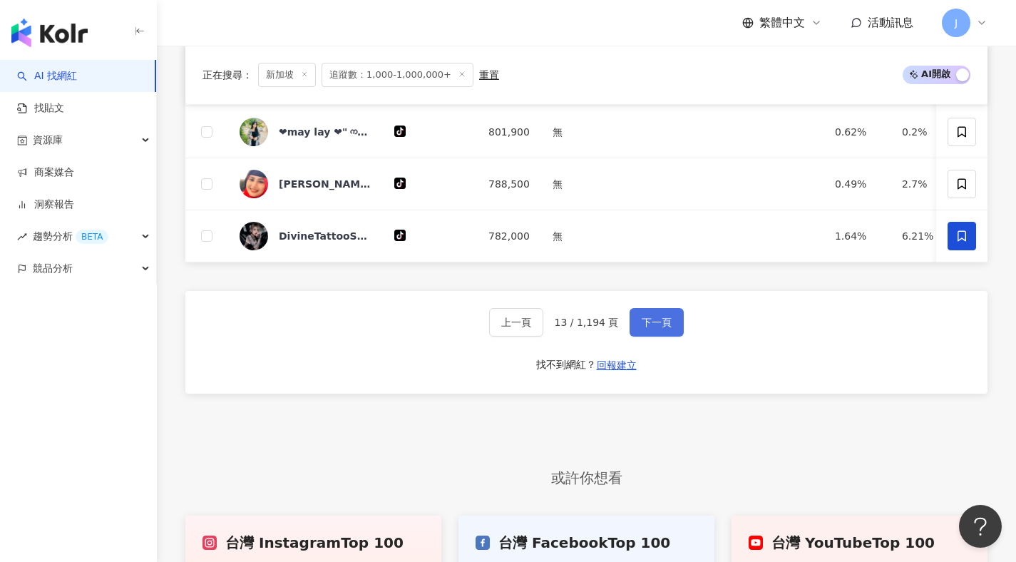
click at [668, 336] on button "下一頁" at bounding box center [656, 322] width 54 height 29
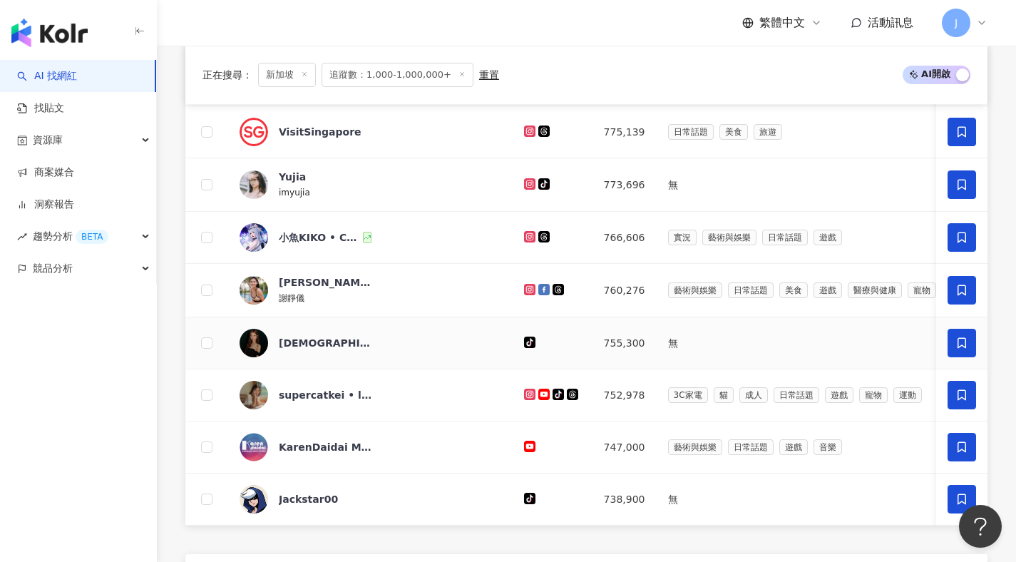
scroll to position [1013, 0]
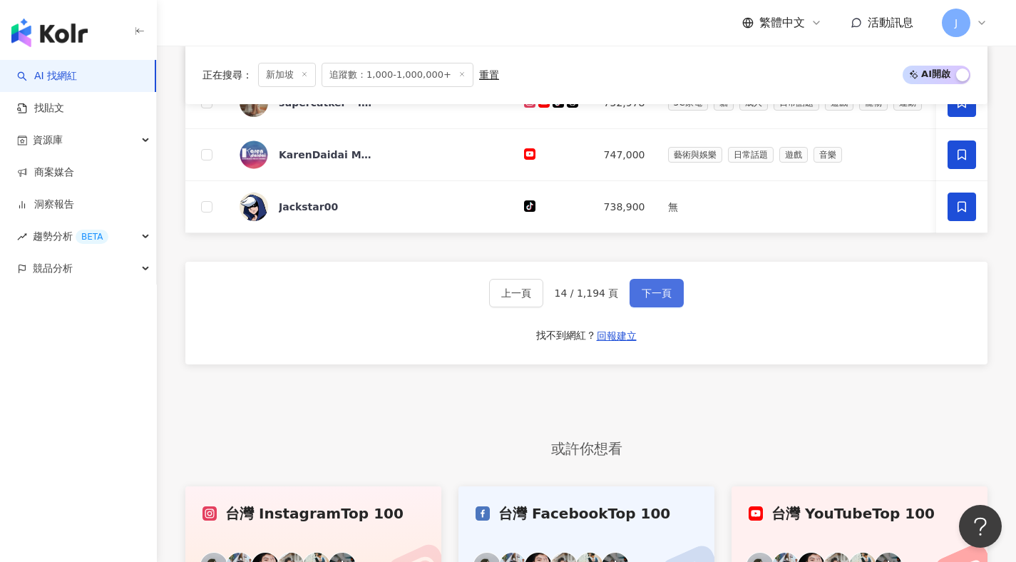
click at [671, 307] on button "下一頁" at bounding box center [656, 293] width 54 height 29
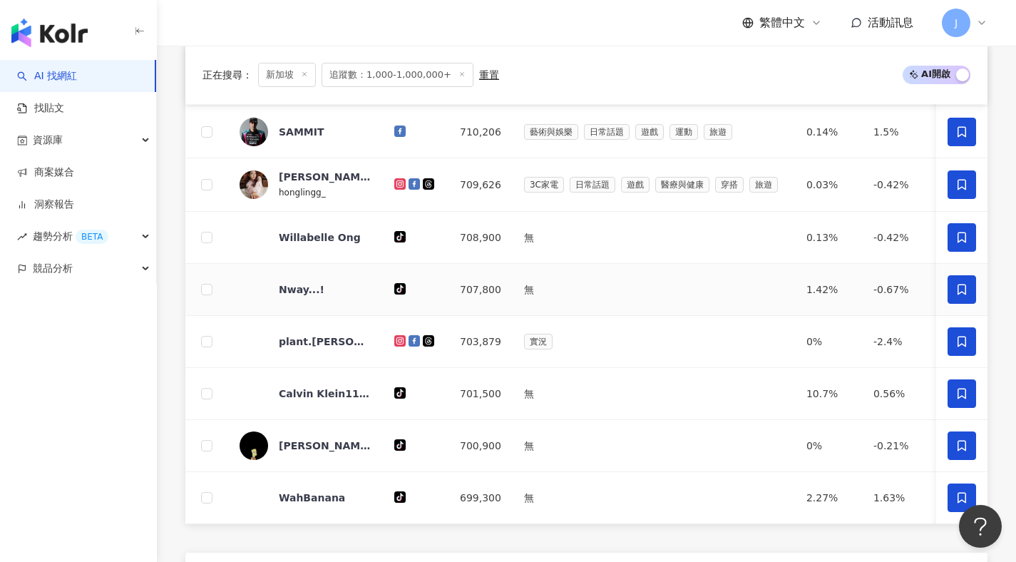
scroll to position [1200, 0]
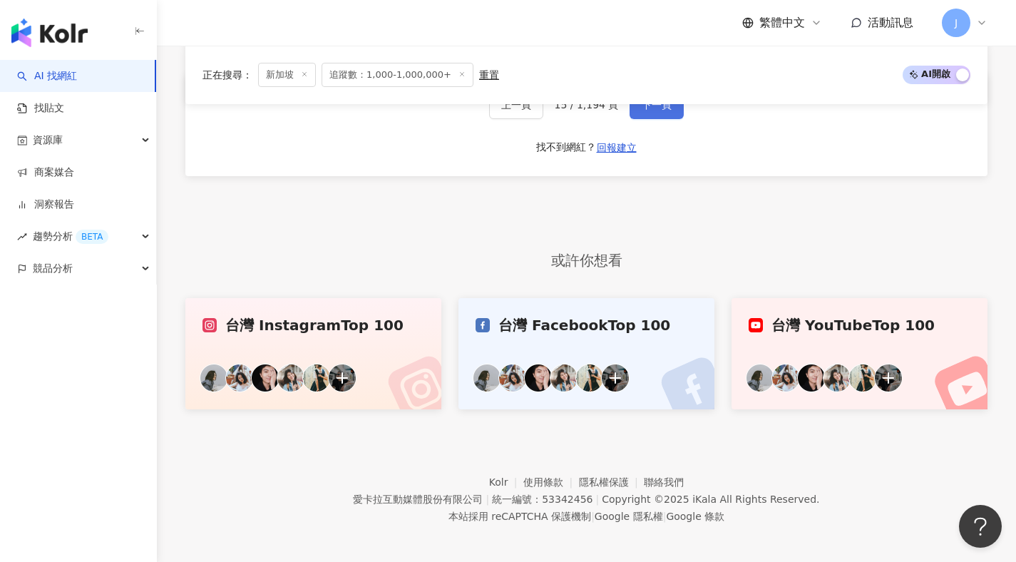
click at [666, 119] on button "下一頁" at bounding box center [656, 105] width 54 height 29
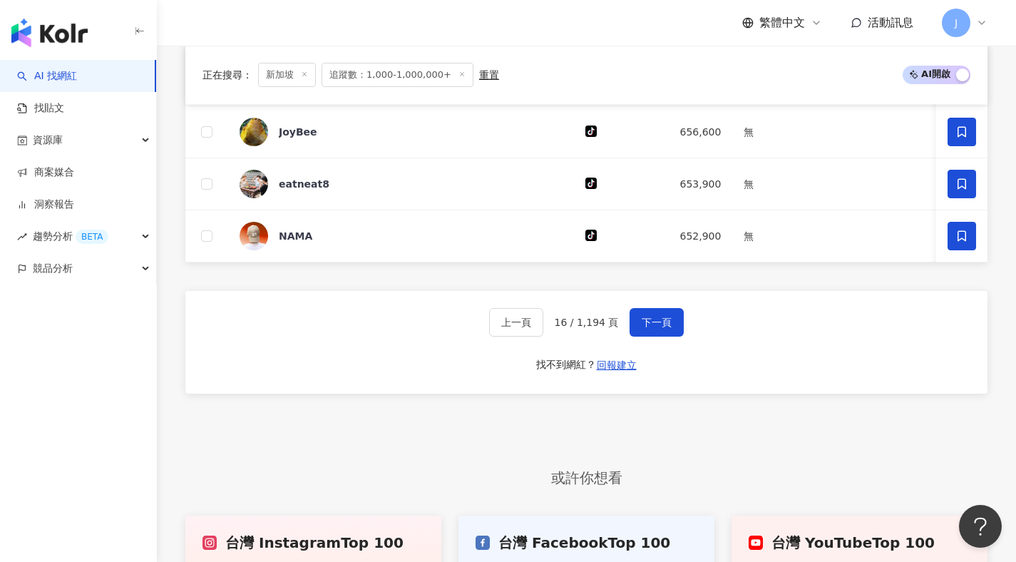
scroll to position [1146, 0]
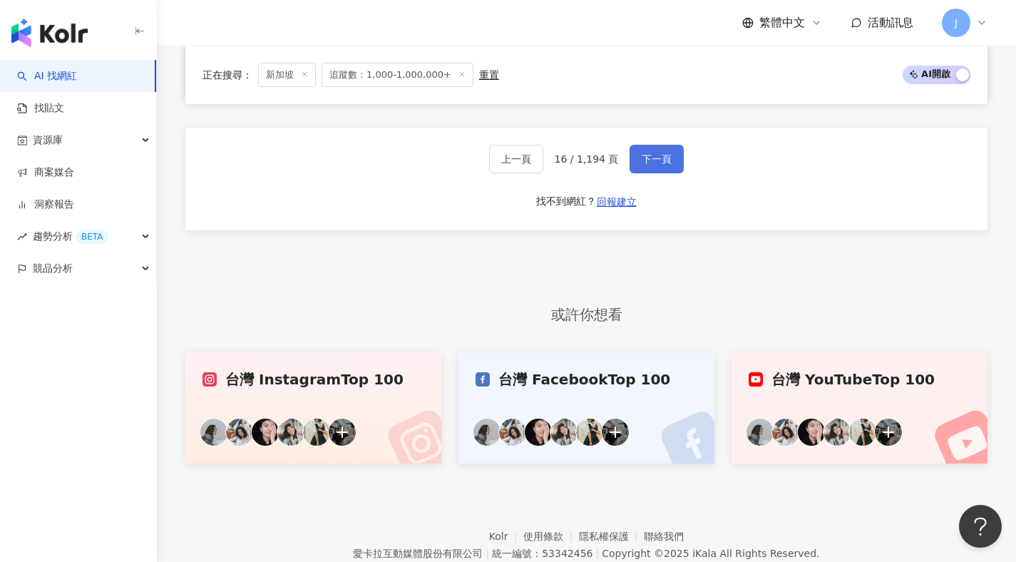
click at [674, 173] on button "下一頁" at bounding box center [656, 159] width 54 height 29
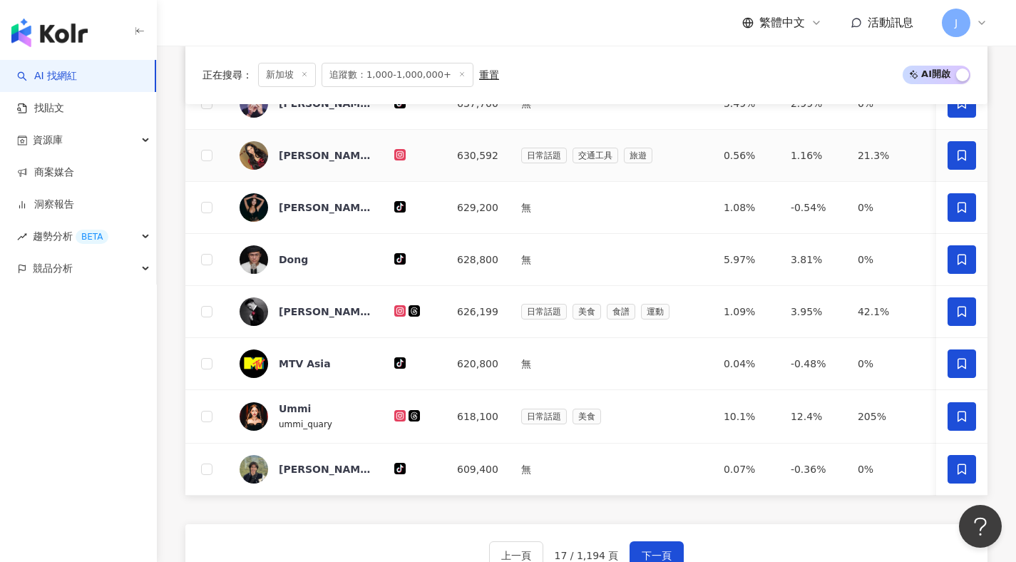
scroll to position [954, 0]
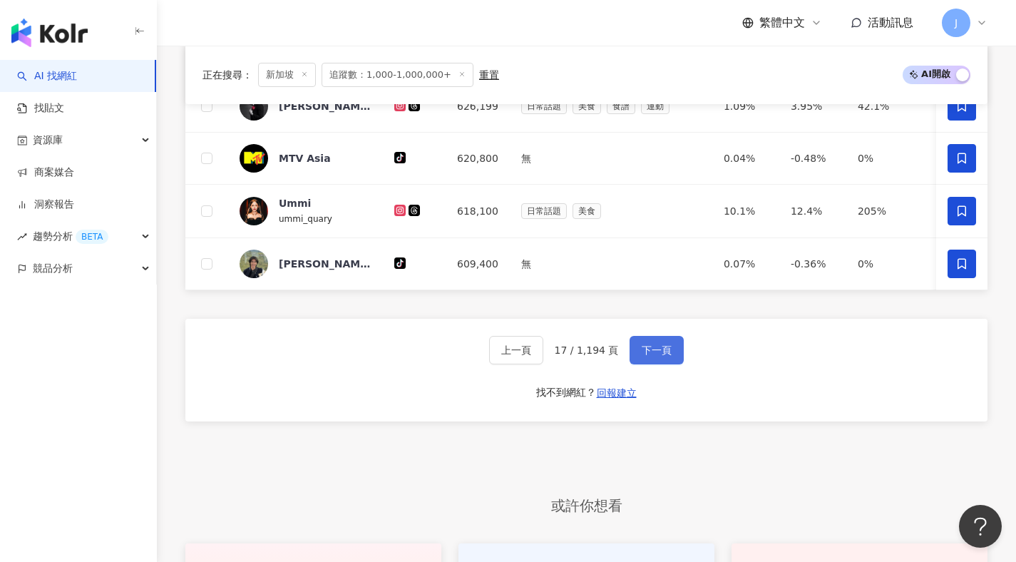
click at [676, 364] on button "下一頁" at bounding box center [656, 350] width 54 height 29
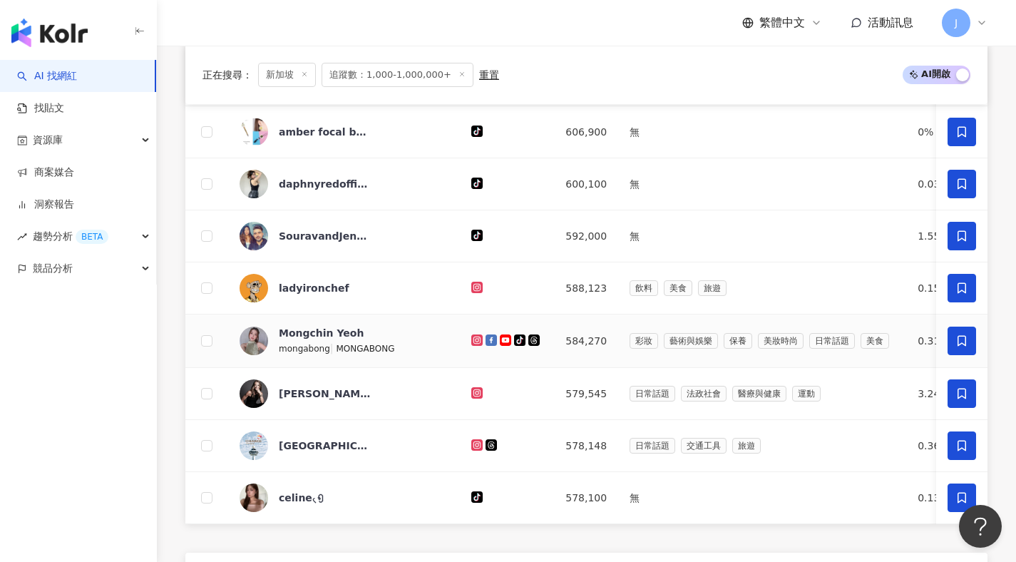
scroll to position [949, 0]
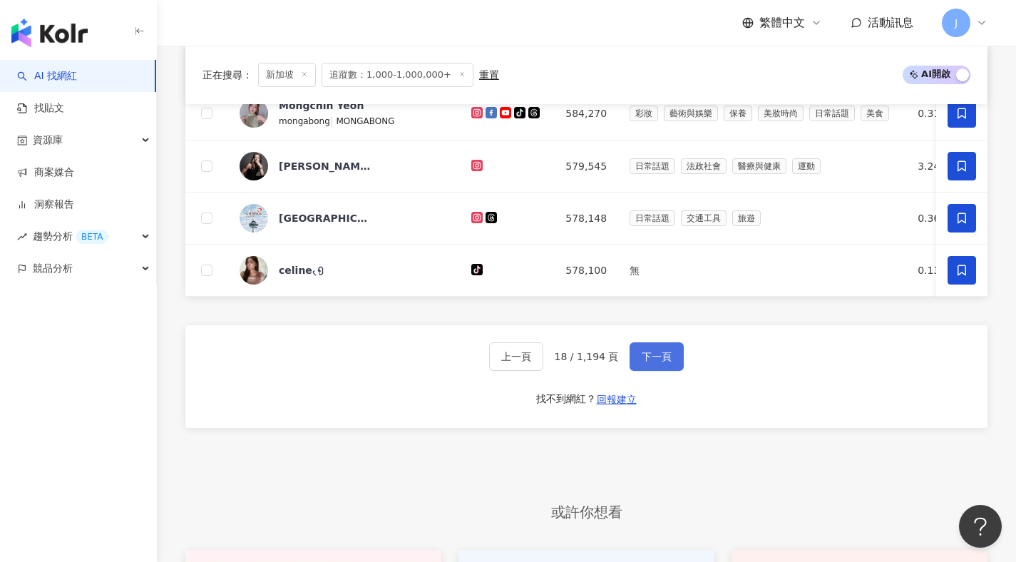
click at [675, 371] on button "下一頁" at bounding box center [656, 356] width 54 height 29
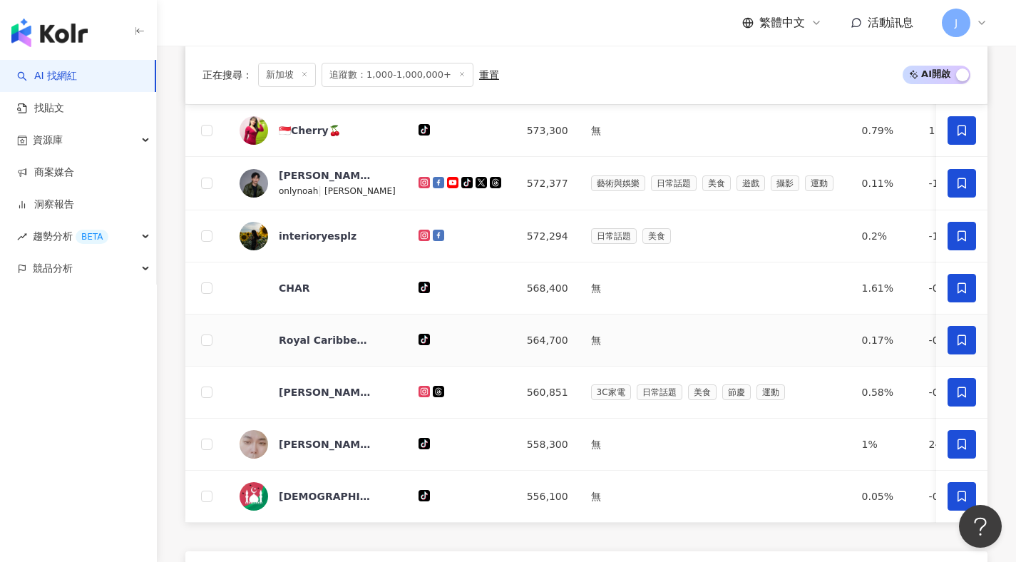
scroll to position [807, 0]
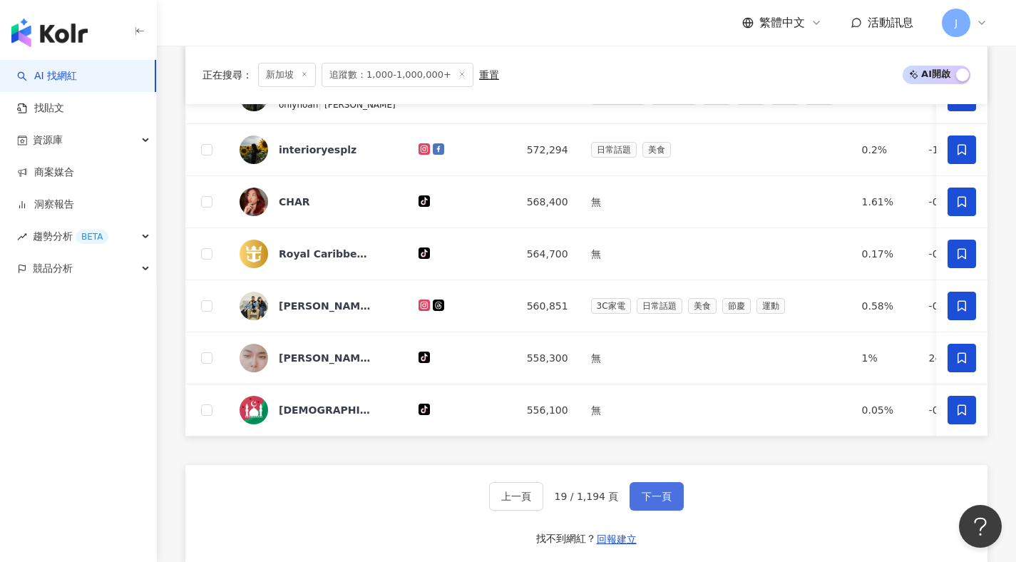
click at [661, 502] on span "下一頁" at bounding box center [656, 495] width 30 height 11
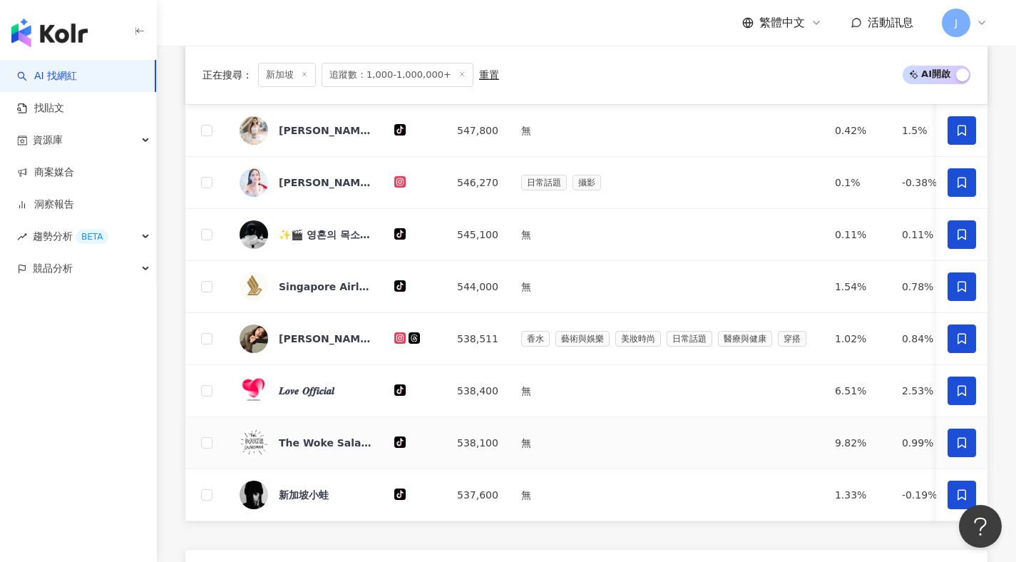
scroll to position [786, 0]
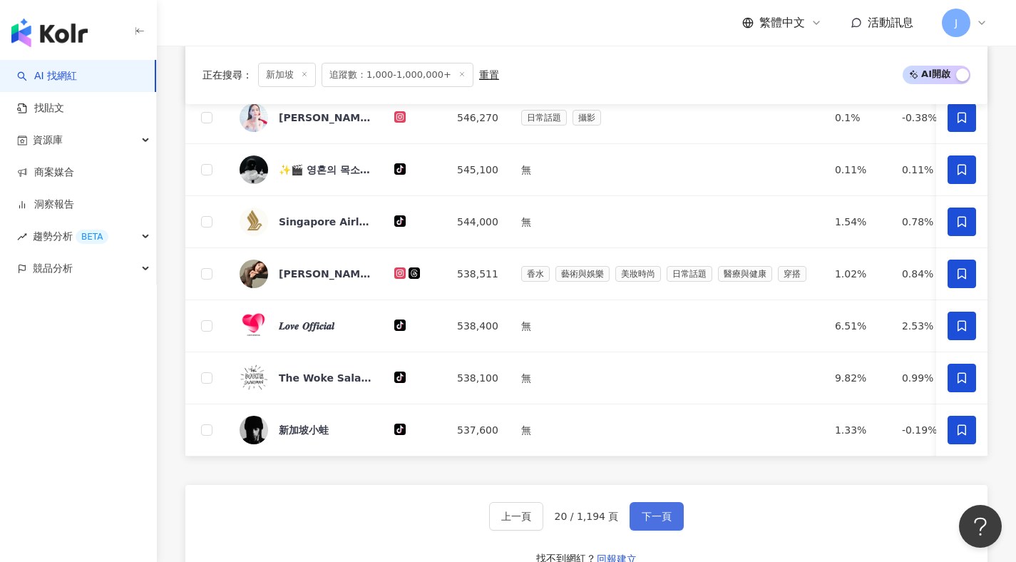
click at [672, 530] on button "下一頁" at bounding box center [656, 516] width 54 height 29
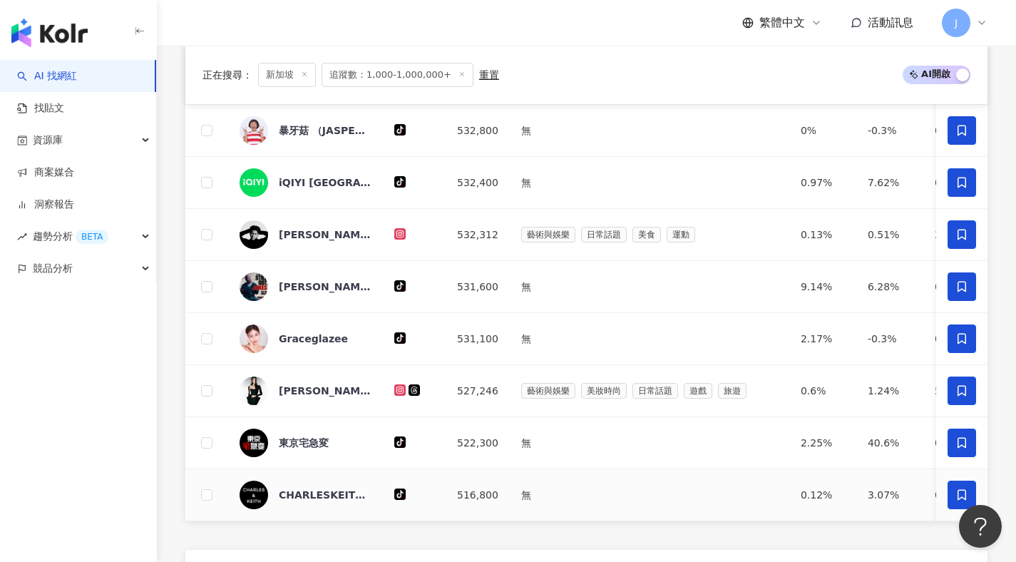
scroll to position [823, 0]
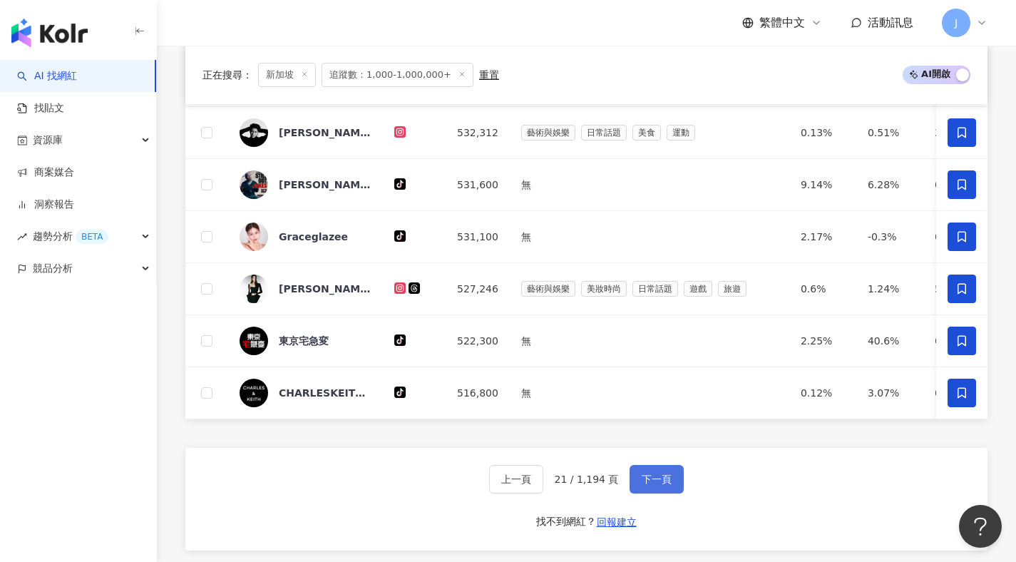
click at [673, 493] on button "下一頁" at bounding box center [656, 479] width 54 height 29
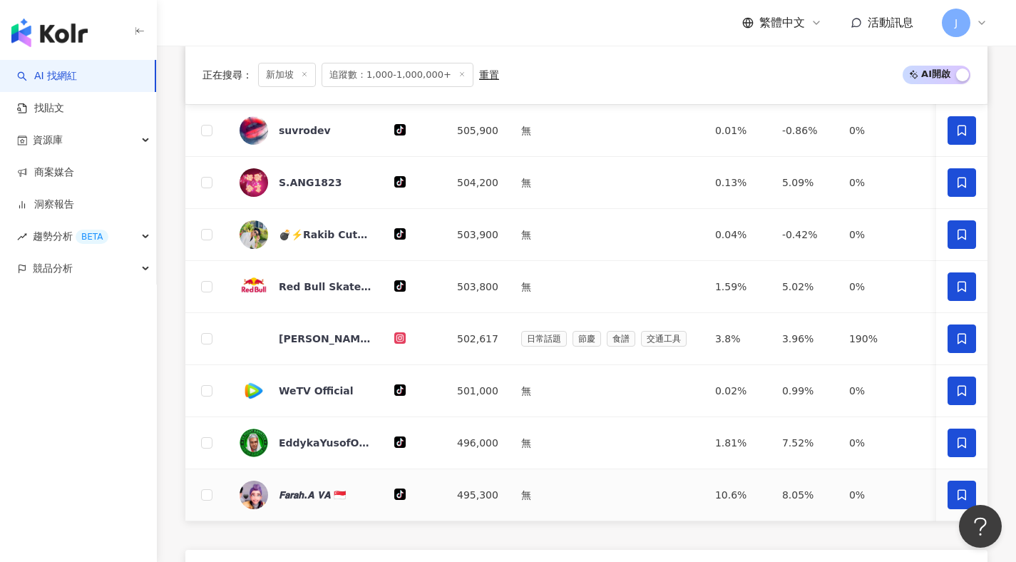
scroll to position [917, 0]
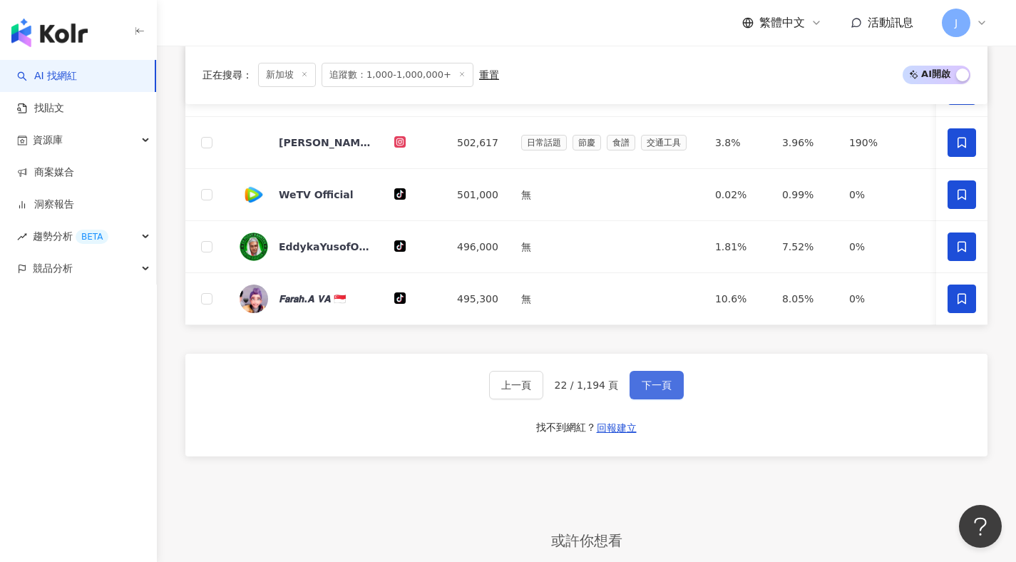
click at [659, 391] on span "下一頁" at bounding box center [656, 384] width 30 height 11
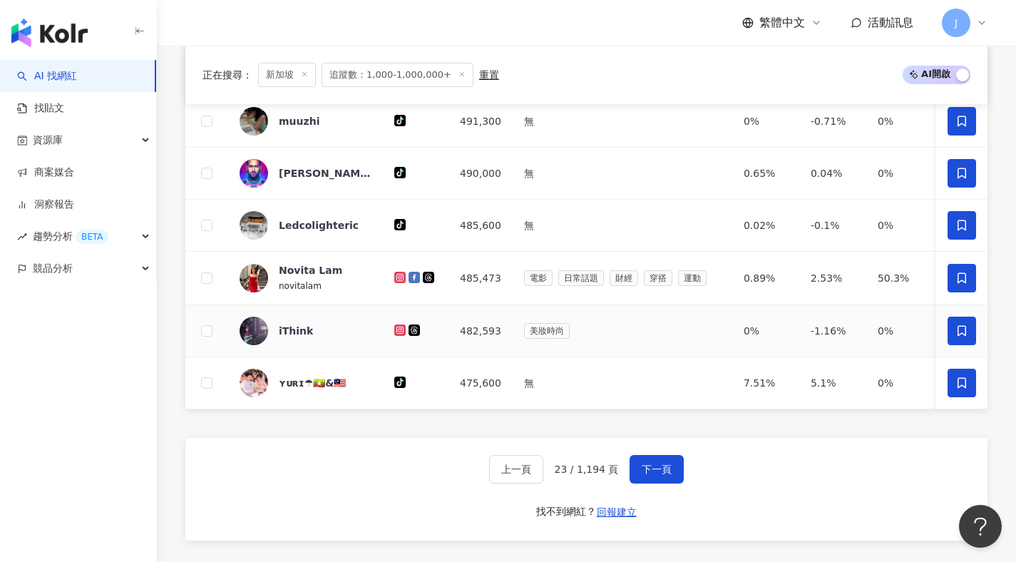
scroll to position [962, 0]
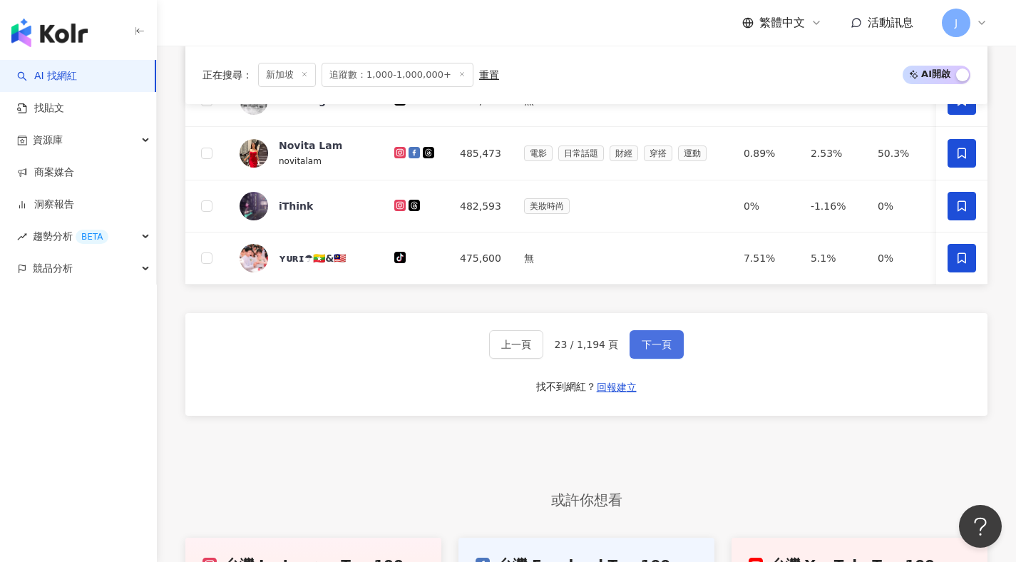
click at [668, 358] on button "下一頁" at bounding box center [656, 344] width 54 height 29
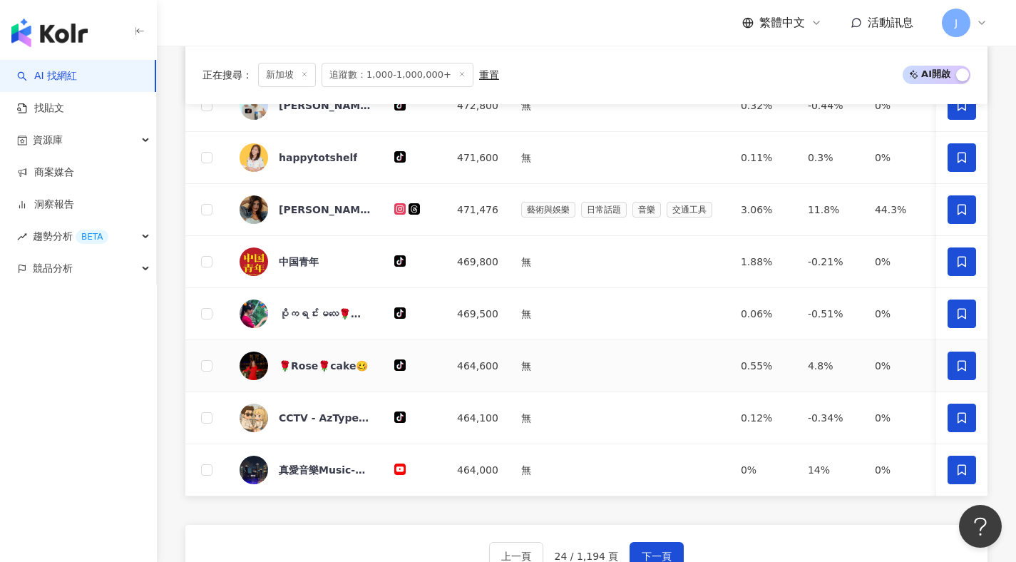
scroll to position [821, 0]
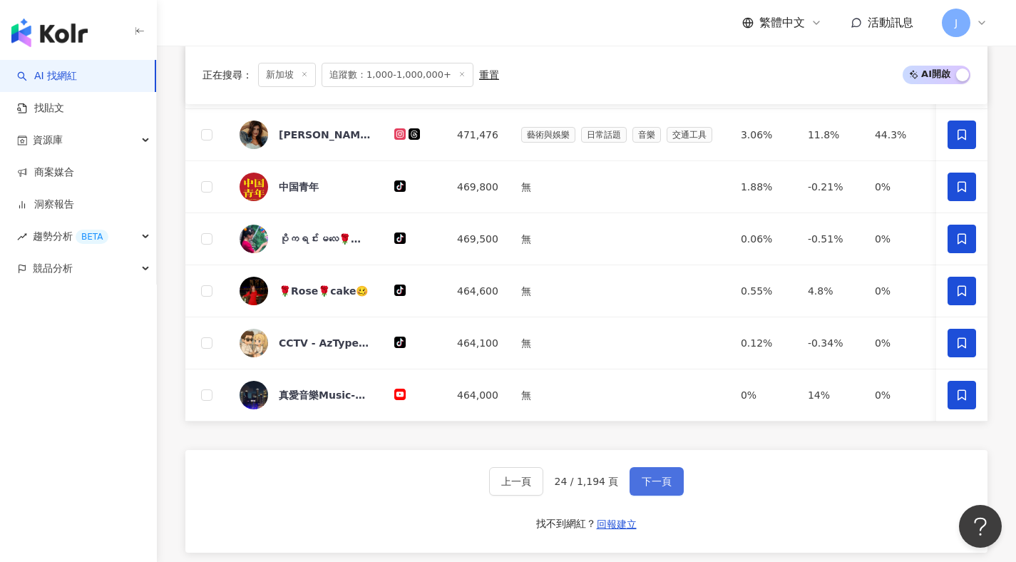
click at [668, 487] on span "下一頁" at bounding box center [656, 480] width 30 height 11
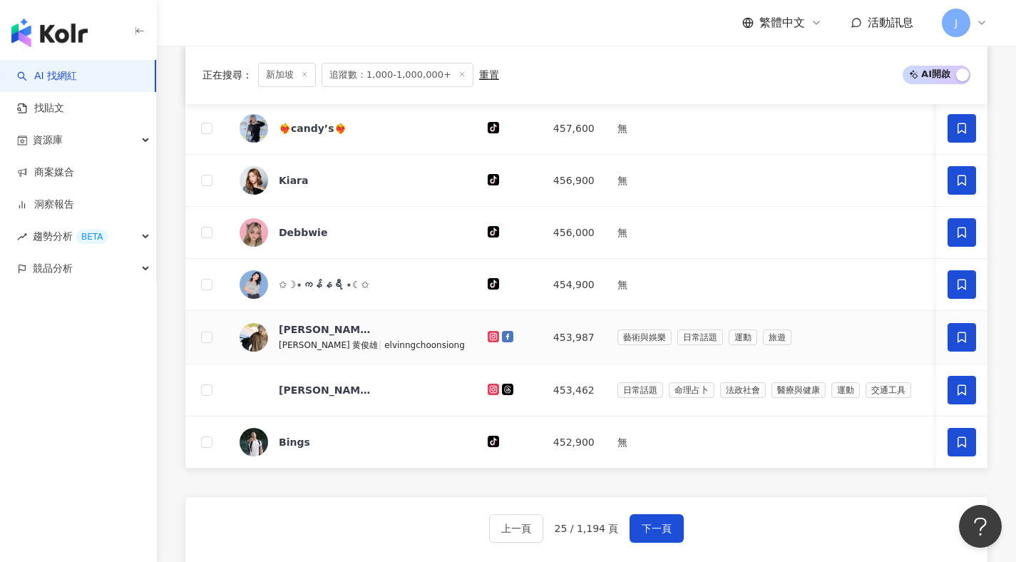
scroll to position [861, 0]
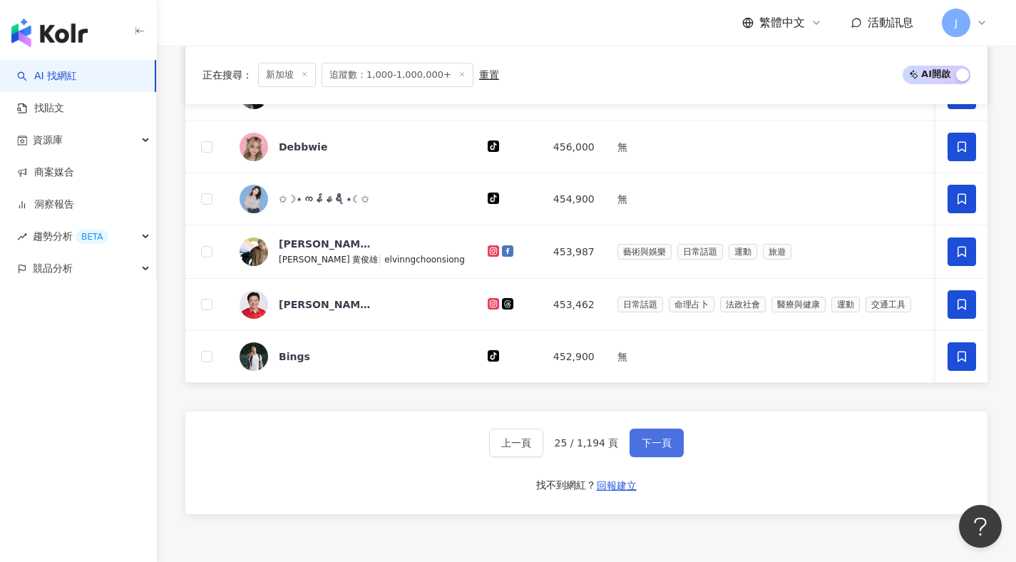
click at [673, 457] on button "下一頁" at bounding box center [656, 442] width 54 height 29
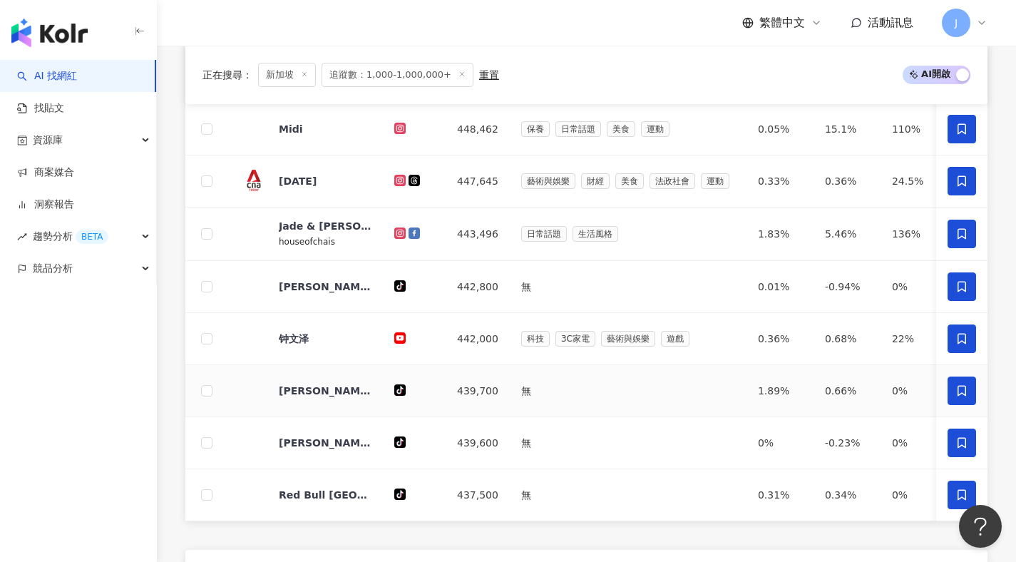
scroll to position [832, 0]
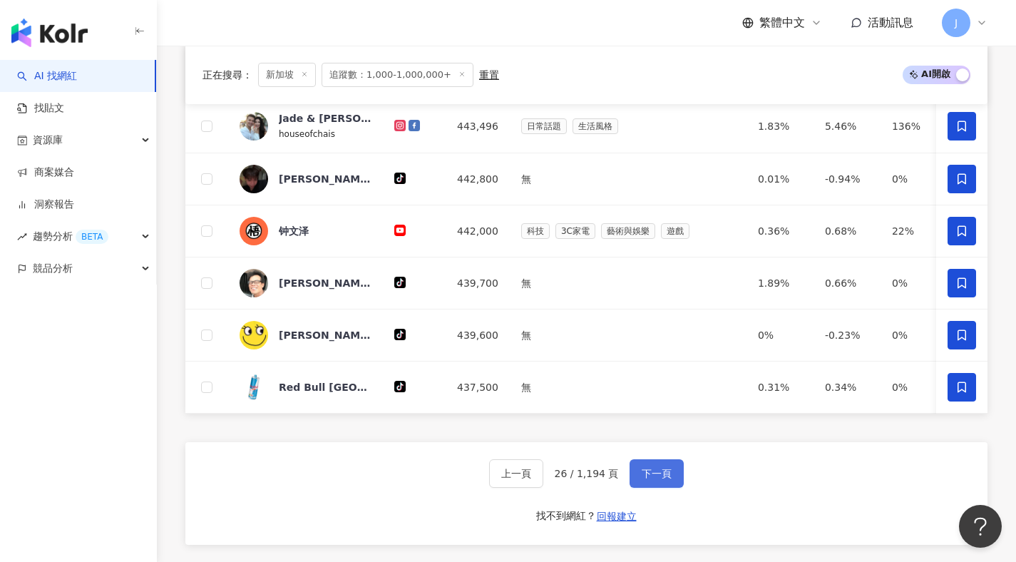
click at [673, 487] on button "下一頁" at bounding box center [656, 473] width 54 height 29
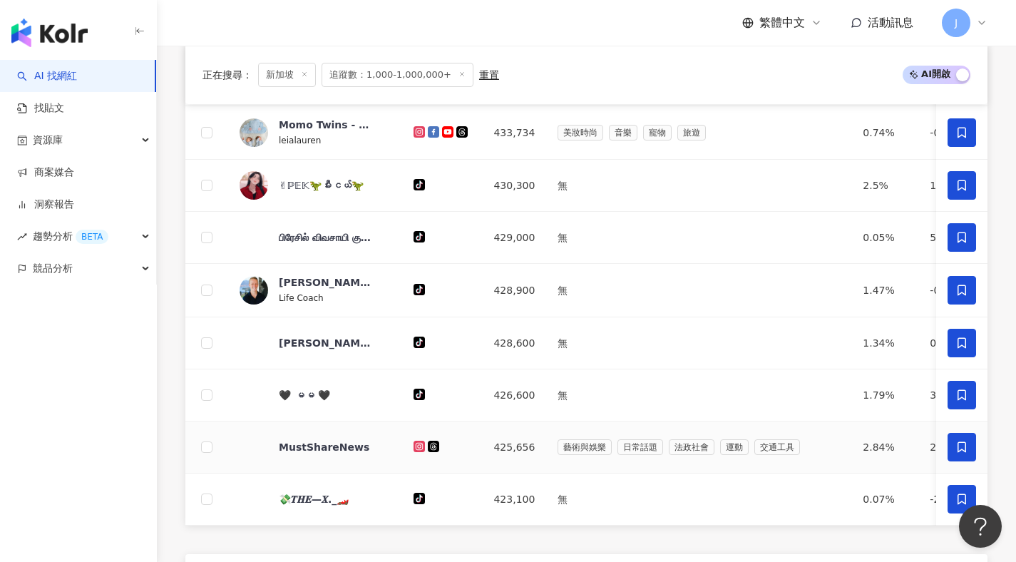
scroll to position [828, 0]
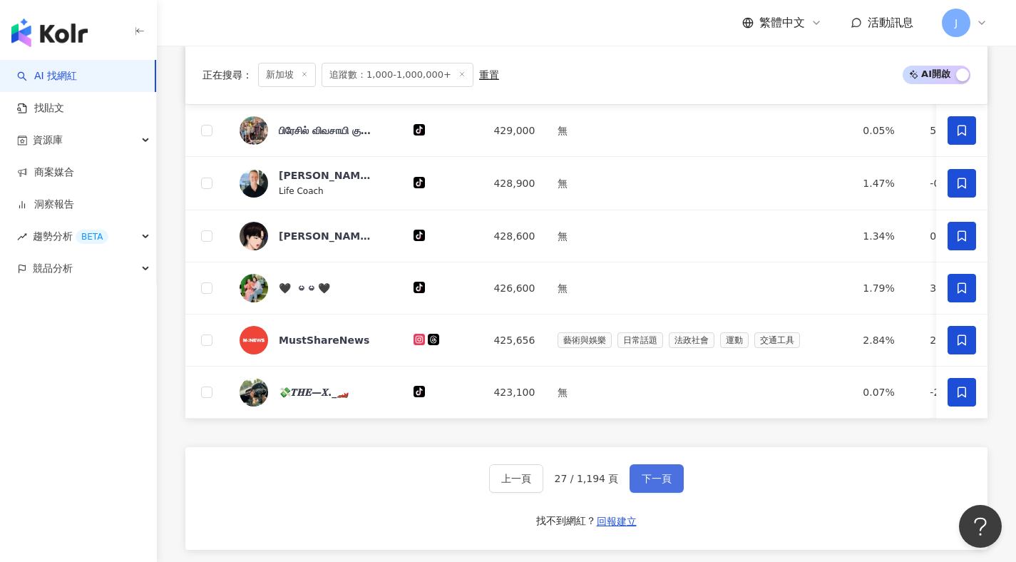
click at [664, 484] on span "下一頁" at bounding box center [656, 477] width 30 height 11
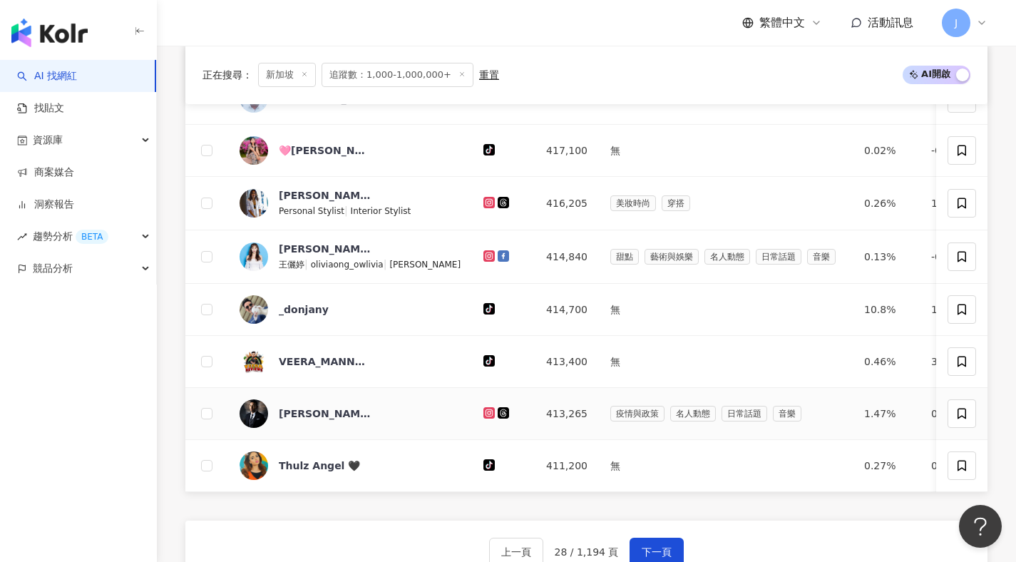
scroll to position [455, 0]
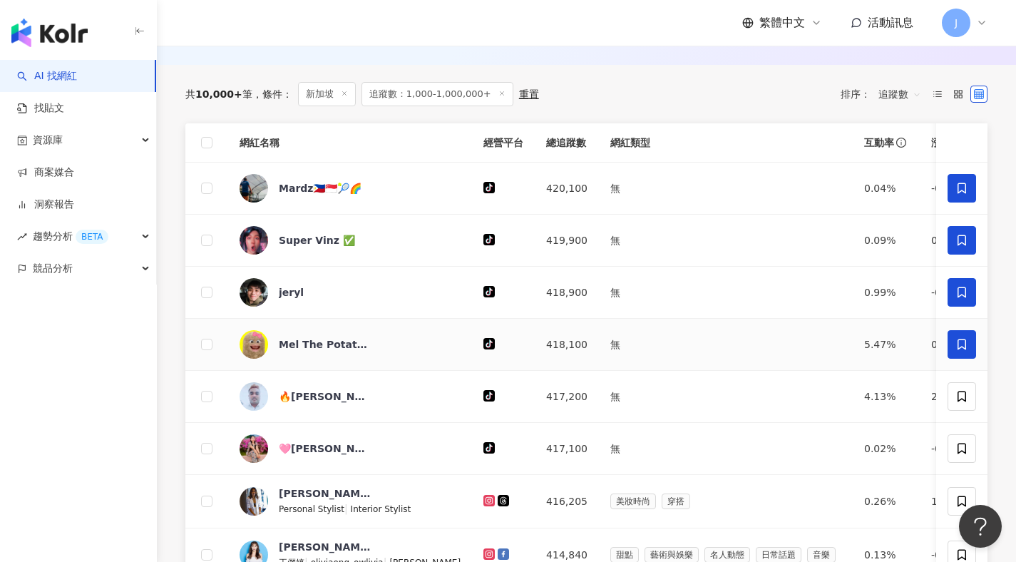
click at [952, 357] on span at bounding box center [961, 344] width 29 height 29
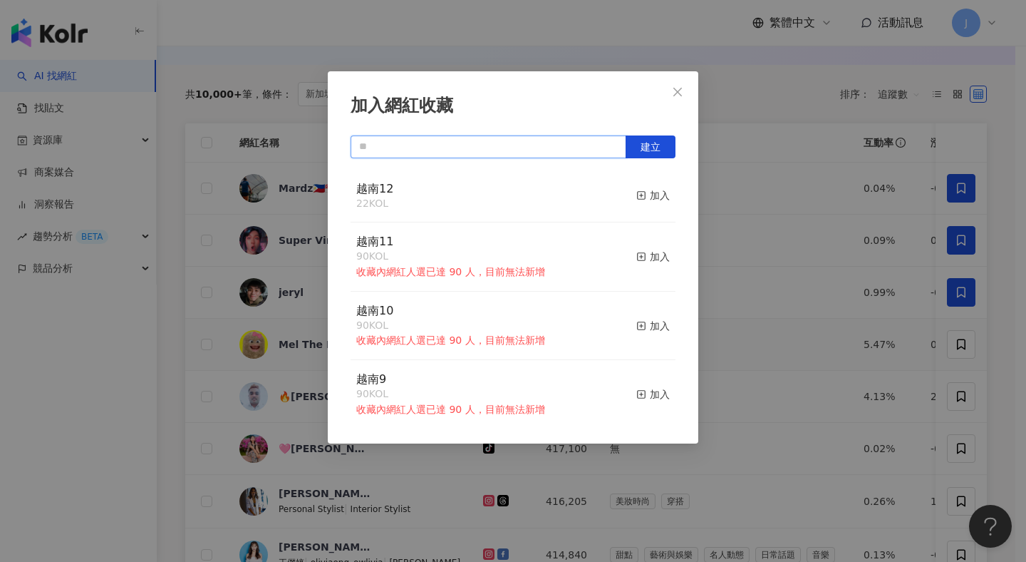
click at [527, 142] on input "text" at bounding box center [489, 146] width 276 height 23
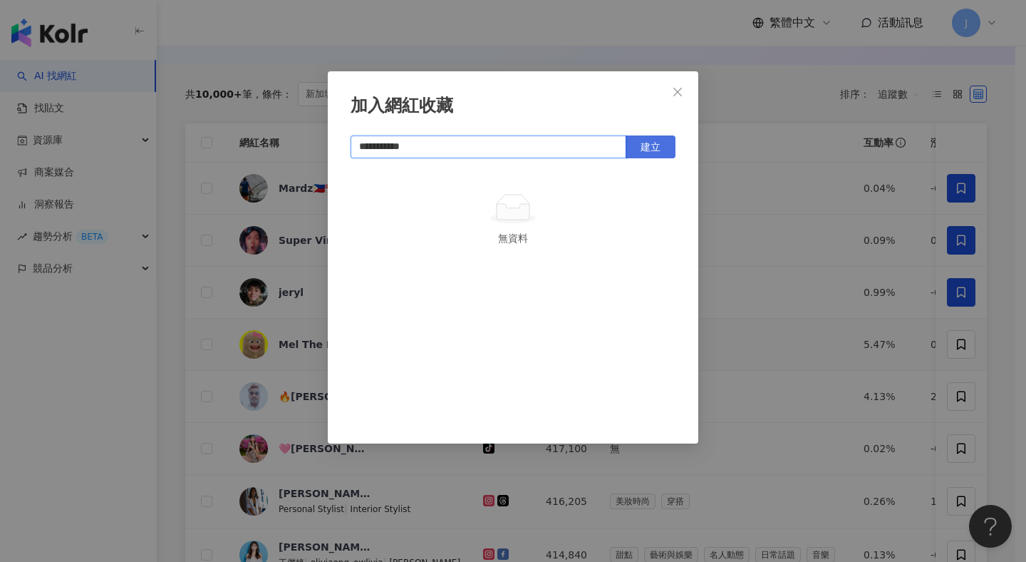
click at [649, 141] on span "建立" at bounding box center [651, 146] width 20 height 11
type input "**********"
click at [673, 100] on button "Close" at bounding box center [677, 92] width 29 height 29
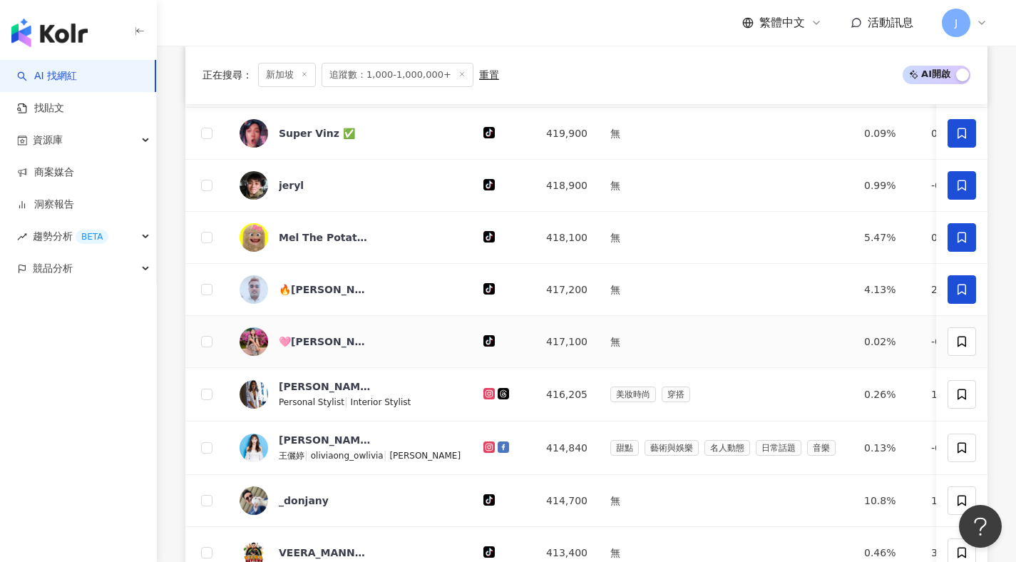
scroll to position [672, 0]
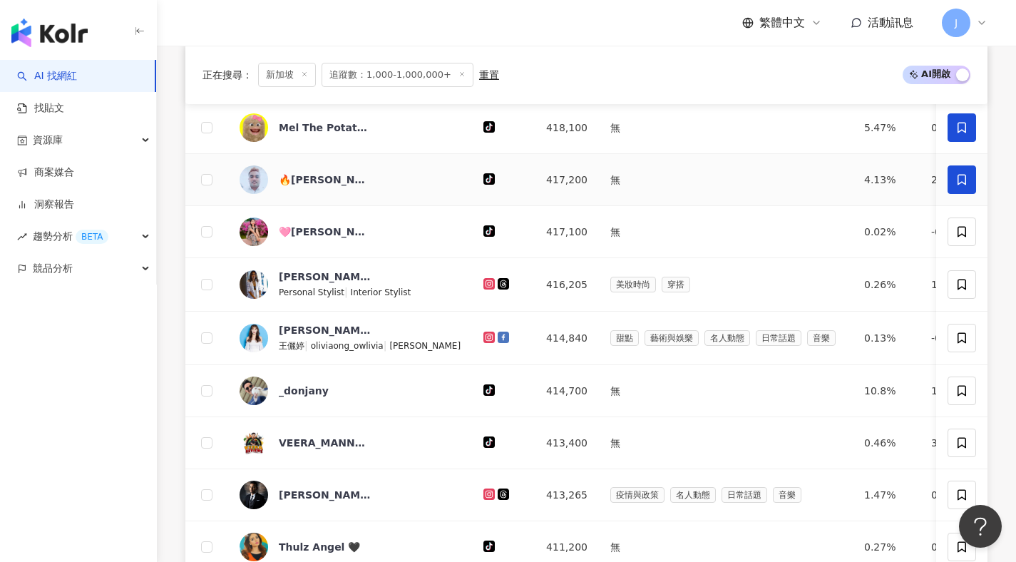
click at [963, 186] on icon at bounding box center [961, 179] width 13 height 13
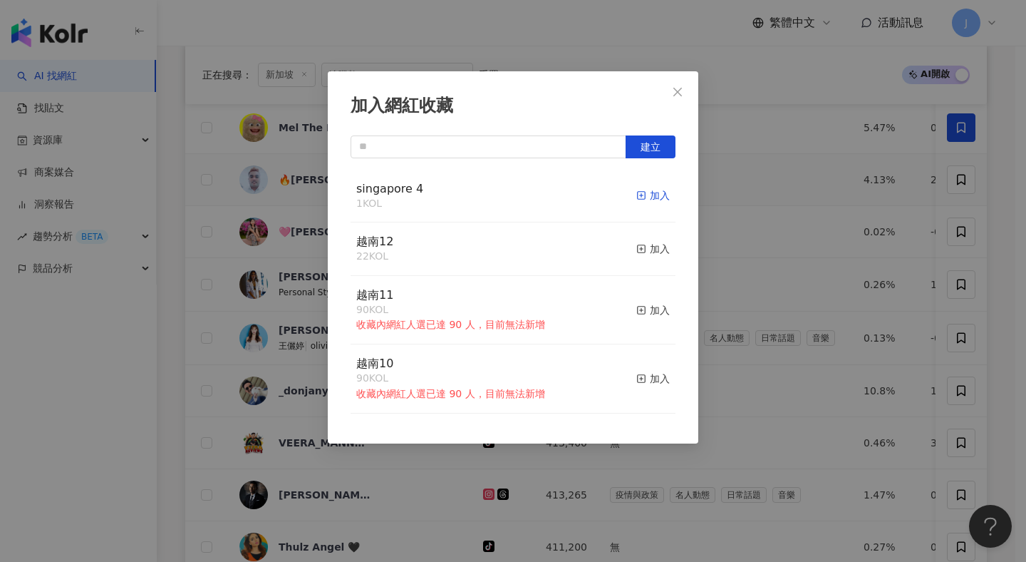
click at [646, 195] on div "加入" at bounding box center [652, 195] width 33 height 16
click at [683, 105] on button "Close" at bounding box center [677, 92] width 29 height 29
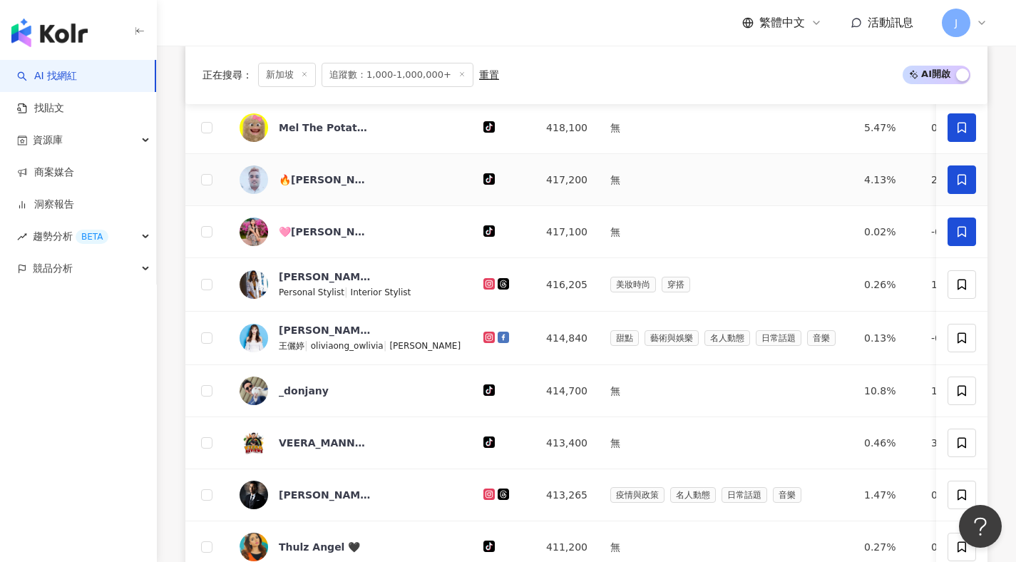
click at [973, 246] on span at bounding box center [961, 231] width 29 height 29
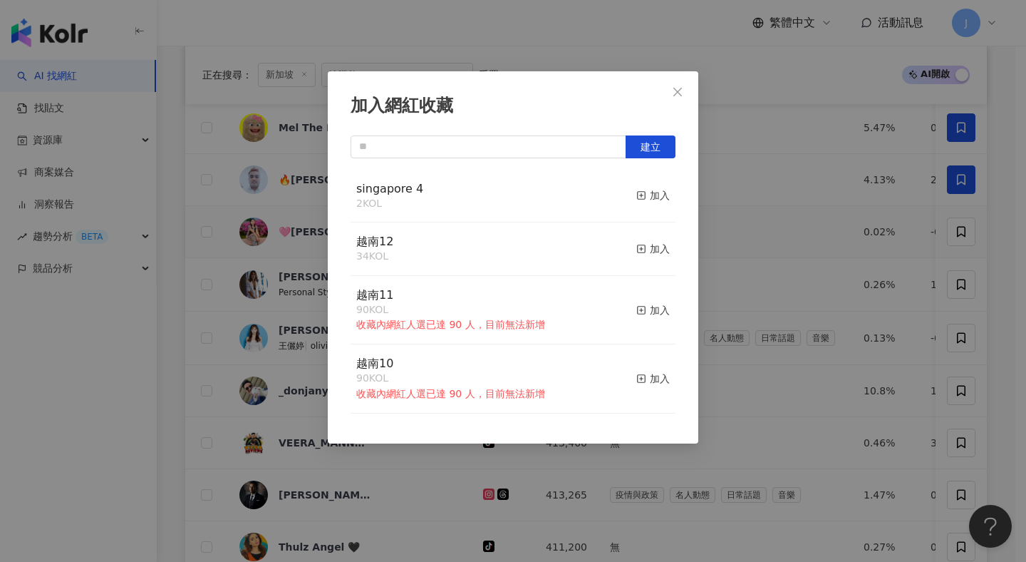
click at [653, 205] on button "加入" at bounding box center [652, 196] width 33 height 30
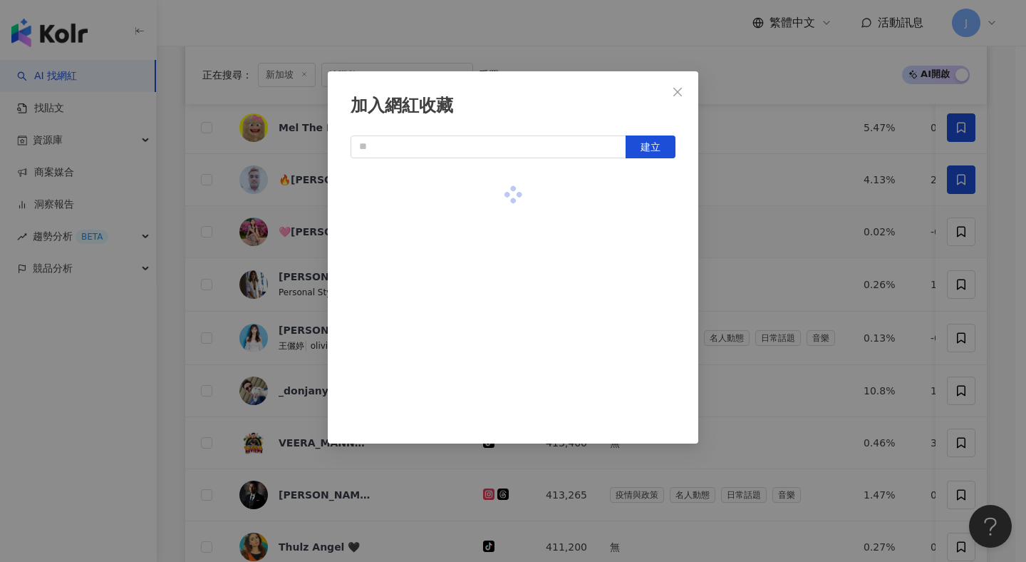
click at [655, 199] on div at bounding box center [513, 195] width 325 height 51
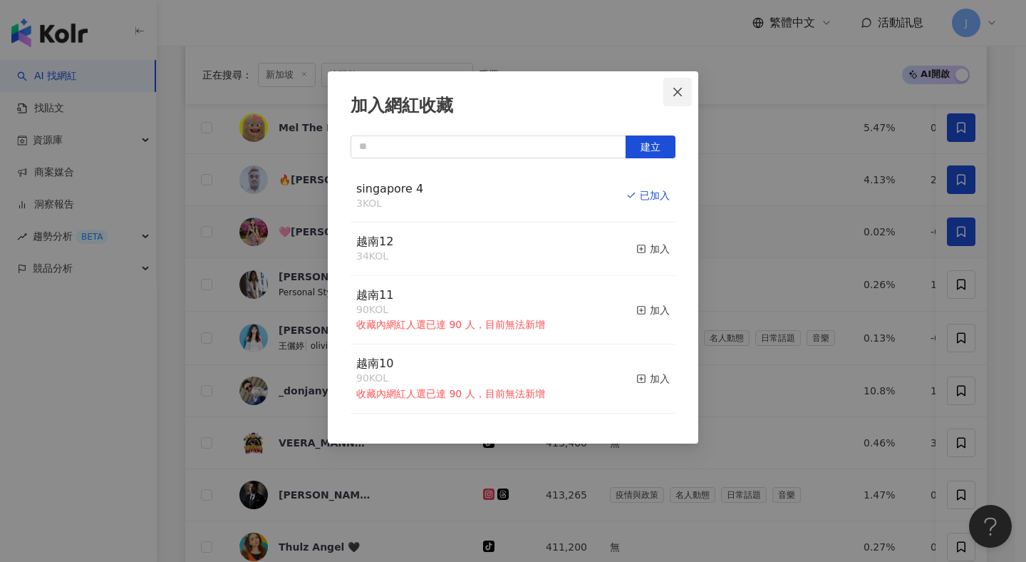
click at [680, 99] on button "Close" at bounding box center [677, 92] width 29 height 29
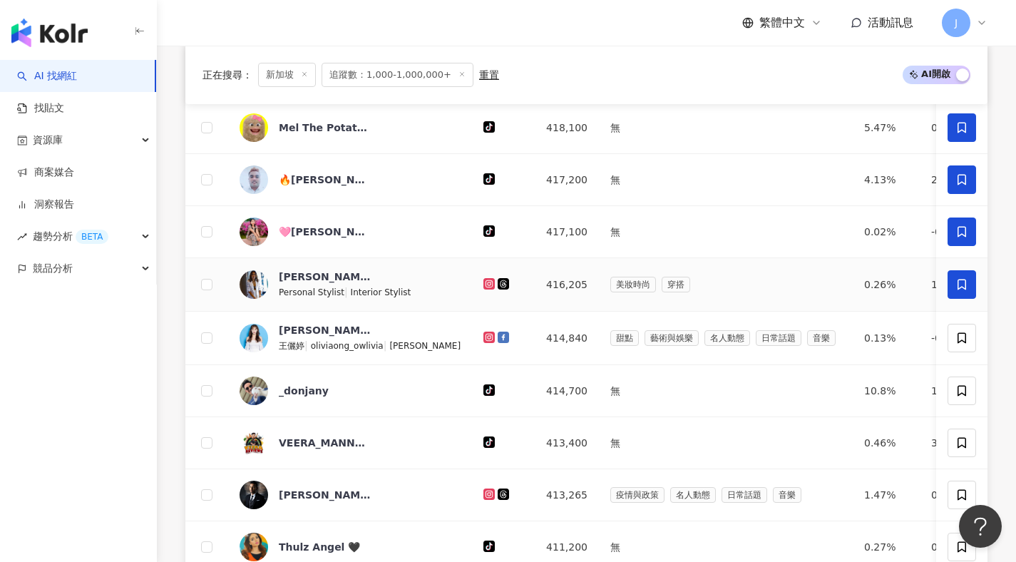
click at [957, 289] on icon at bounding box center [961, 284] width 13 height 13
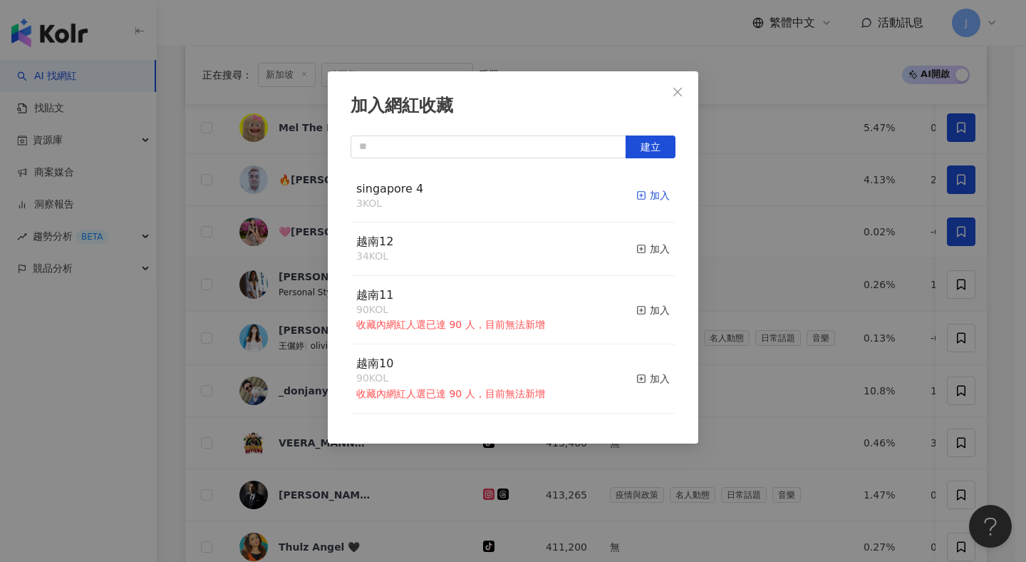
click at [656, 192] on div "加入" at bounding box center [652, 195] width 33 height 16
click at [673, 91] on icon "close" at bounding box center [677, 91] width 11 height 11
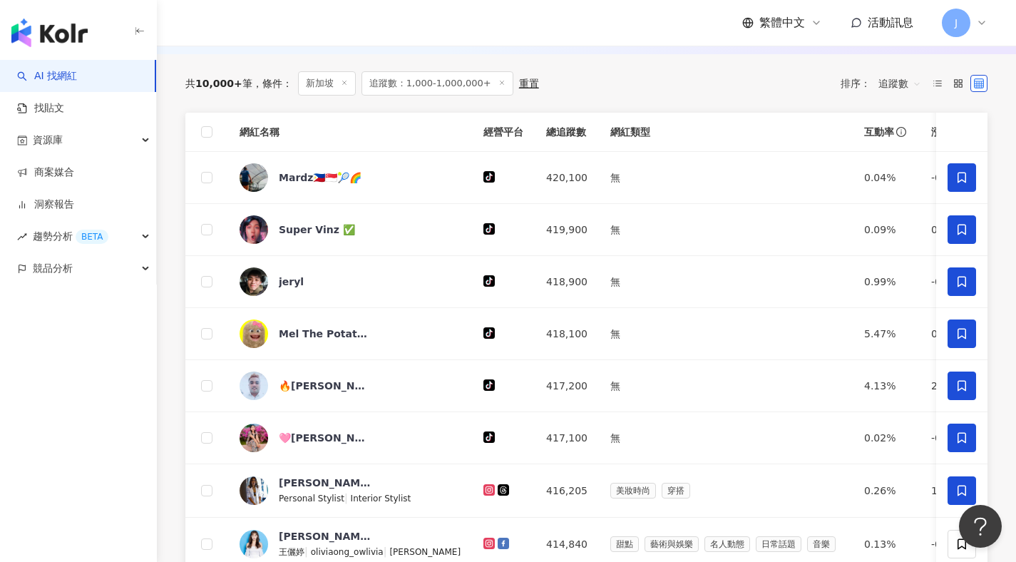
scroll to position [351, 0]
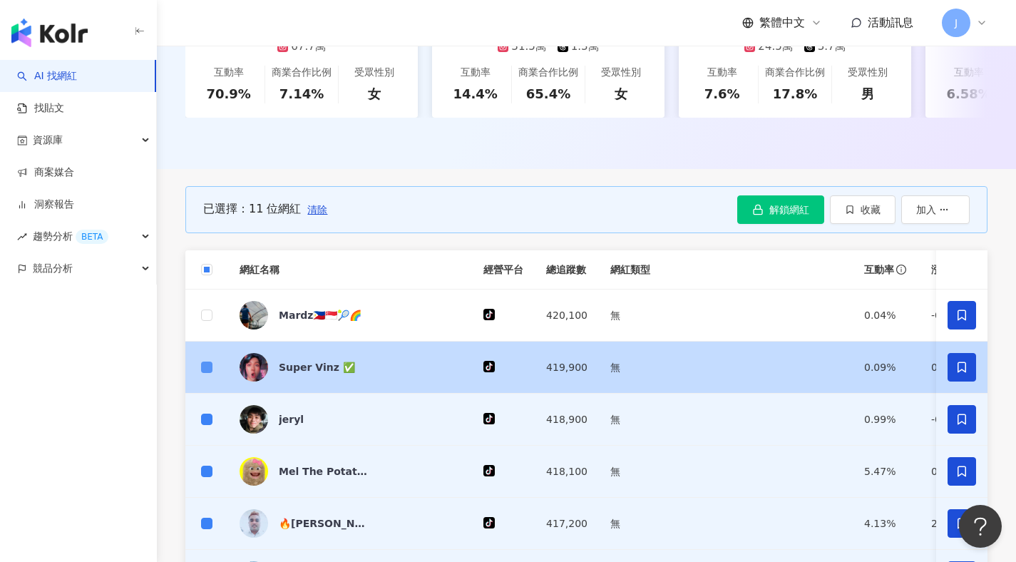
click at [212, 373] on span at bounding box center [206, 366] width 11 height 11
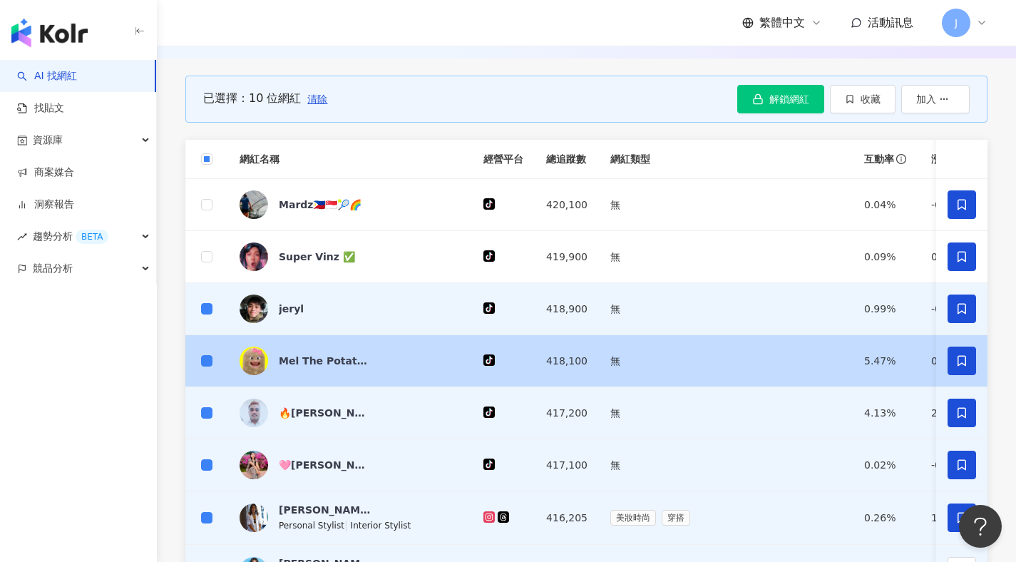
scroll to position [487, 0]
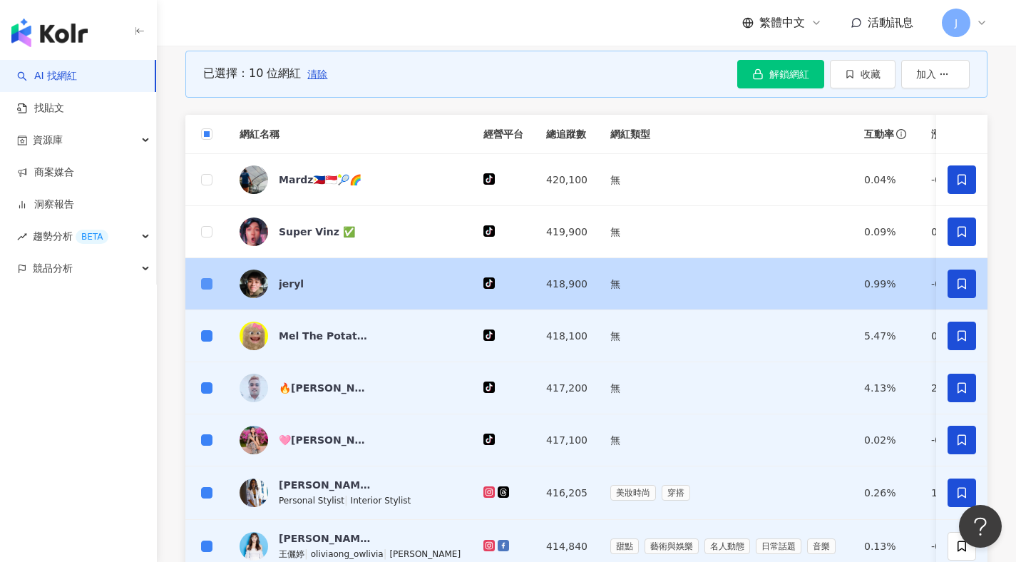
click at [203, 289] on span at bounding box center [206, 283] width 11 height 11
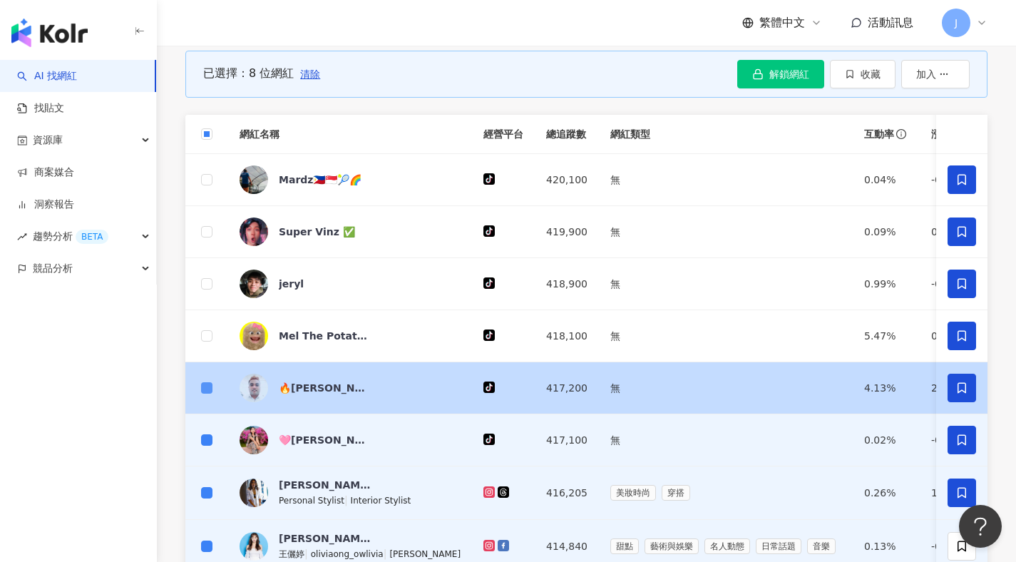
click at [212, 393] on span at bounding box center [206, 387] width 11 height 11
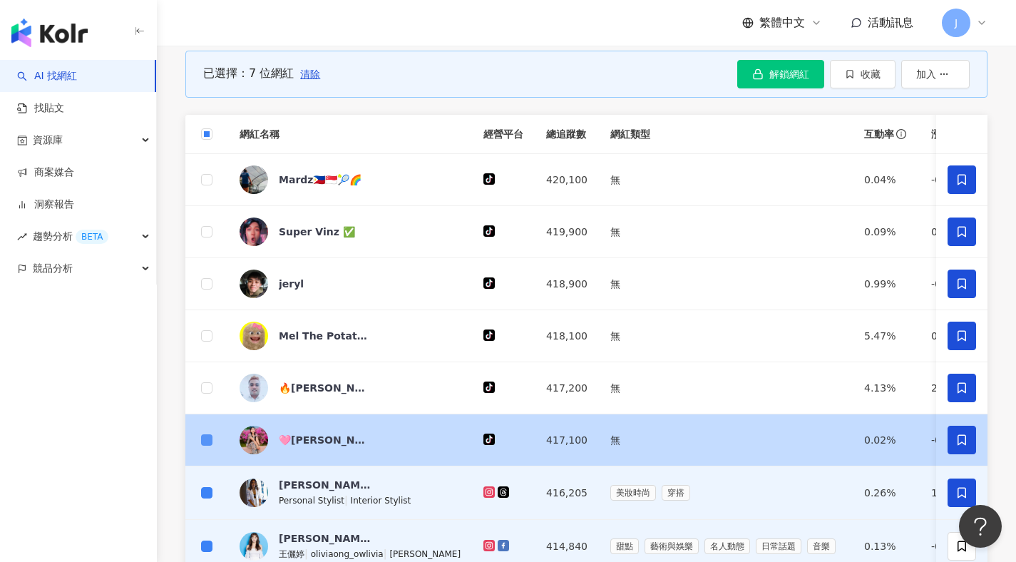
click at [204, 445] on span at bounding box center [206, 439] width 11 height 11
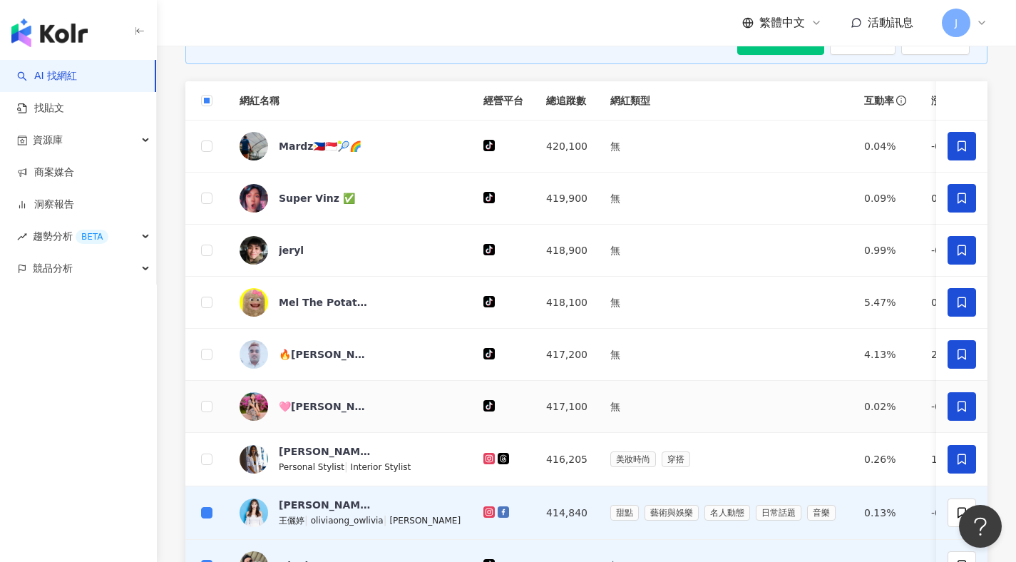
scroll to position [398, 0]
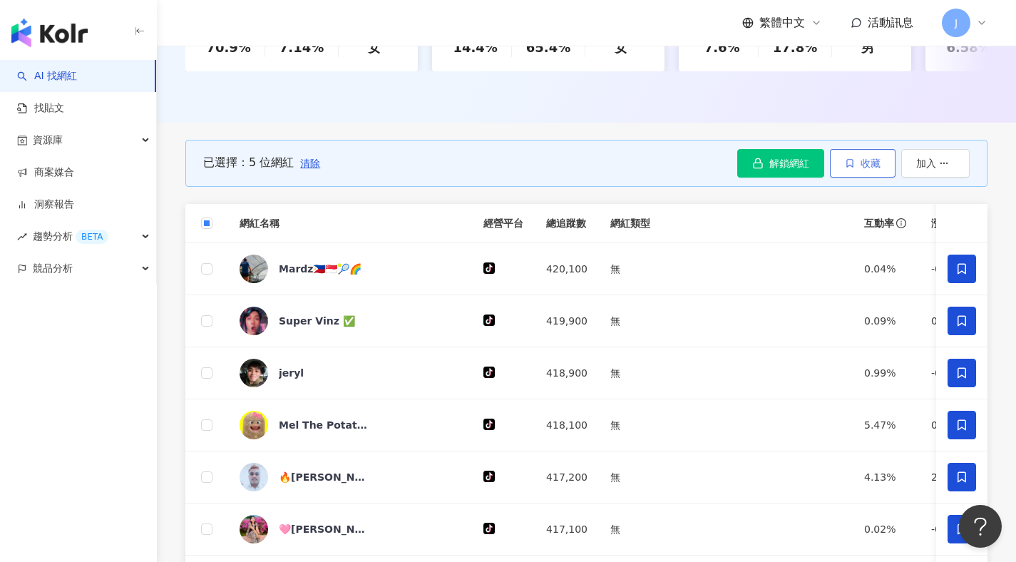
click at [874, 177] on button "收藏" at bounding box center [863, 163] width 66 height 29
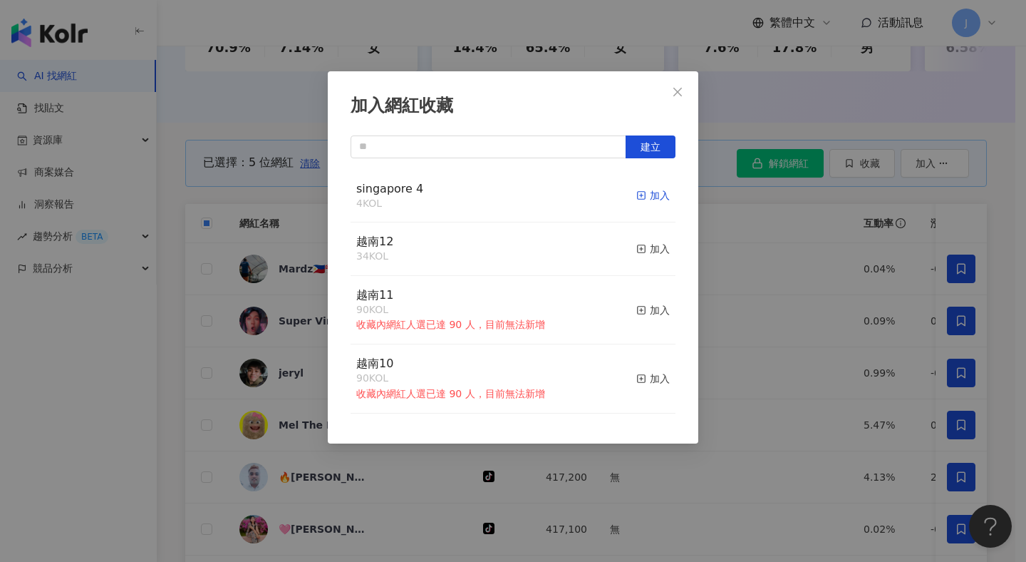
click at [638, 195] on div "加入" at bounding box center [652, 195] width 33 height 16
click at [687, 92] on span "Close" at bounding box center [677, 91] width 29 height 11
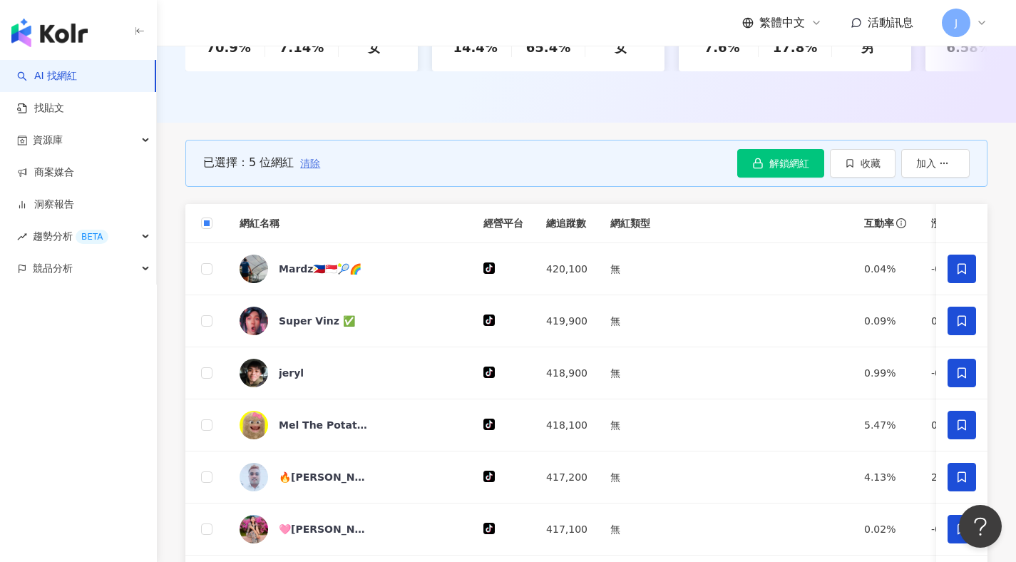
click at [312, 169] on span "清除" at bounding box center [310, 162] width 20 height 11
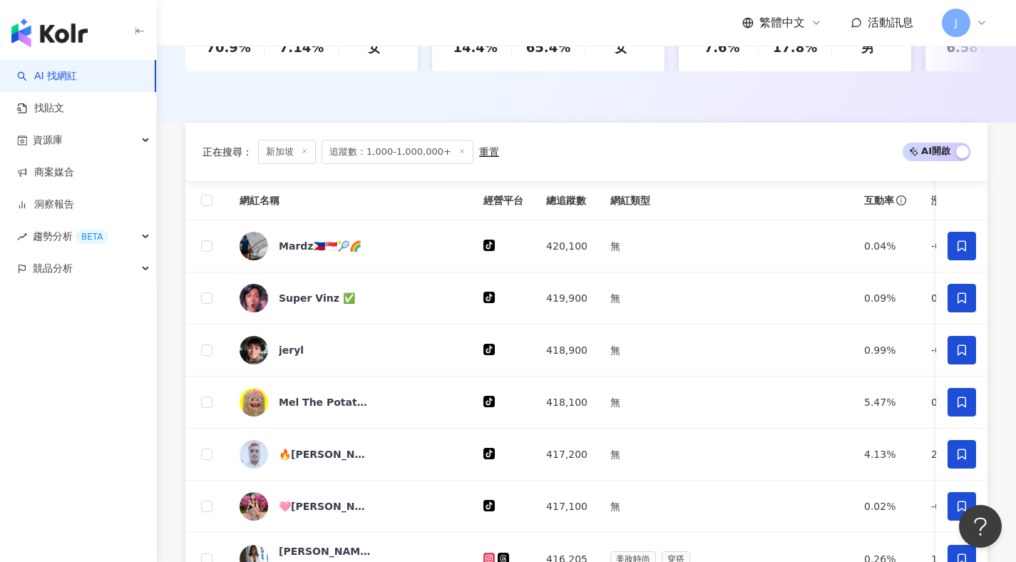
scroll to position [1004, 0]
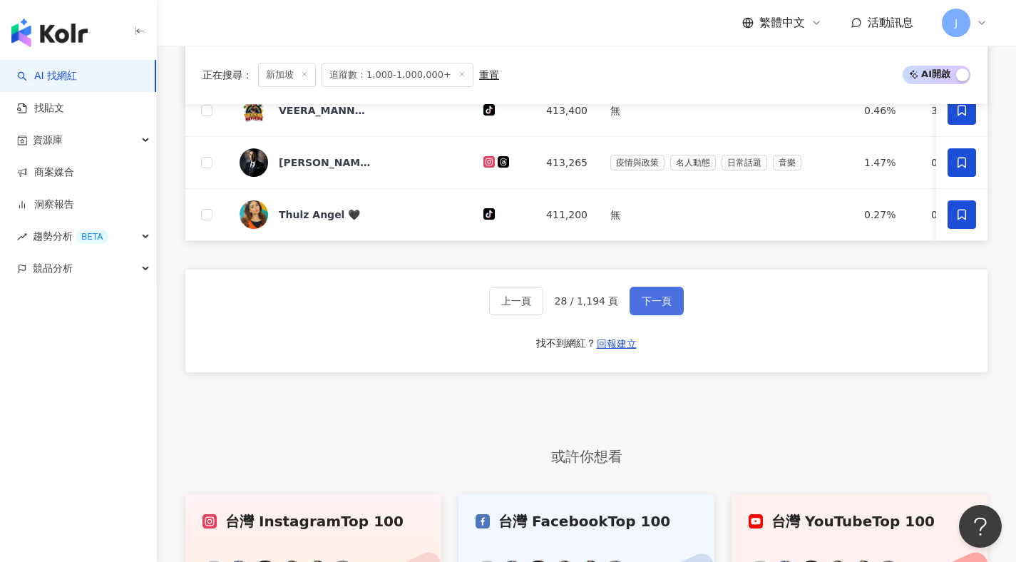
click at [641, 306] on span "下一頁" at bounding box center [656, 300] width 30 height 11
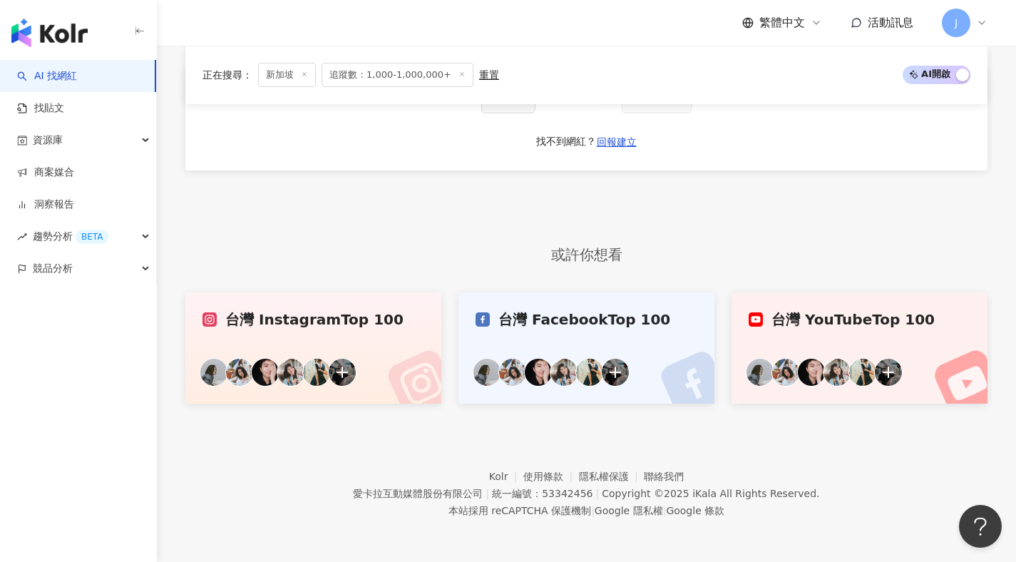
scroll to position [449, 0]
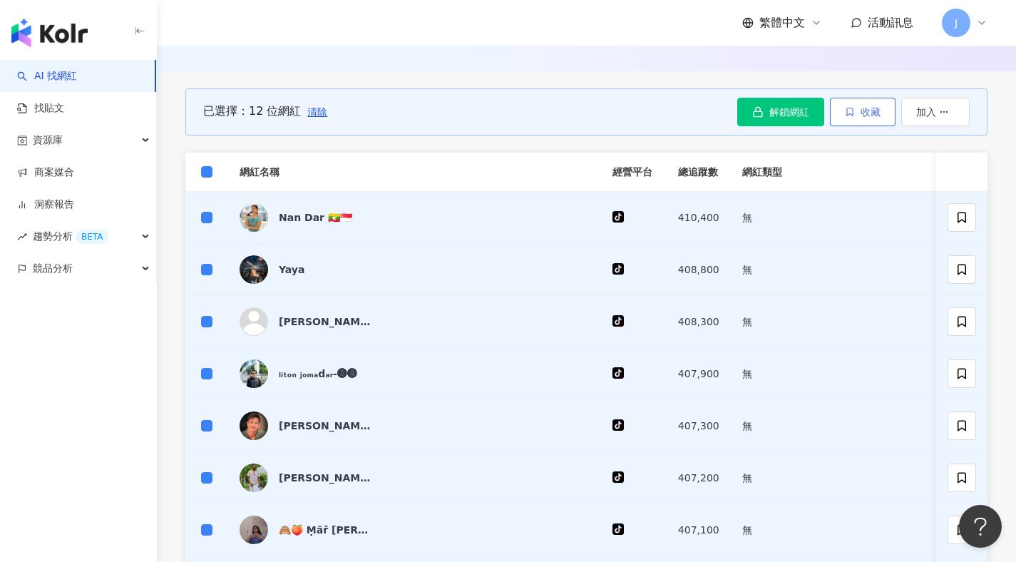
click at [839, 121] on button "收藏" at bounding box center [863, 112] width 66 height 29
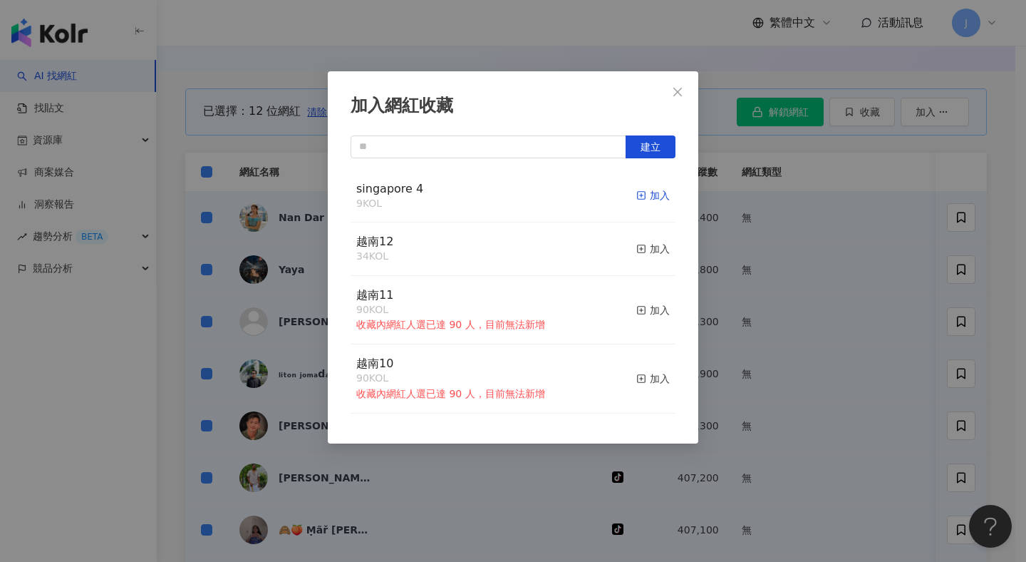
click at [646, 190] on div "加入" at bounding box center [652, 195] width 33 height 16
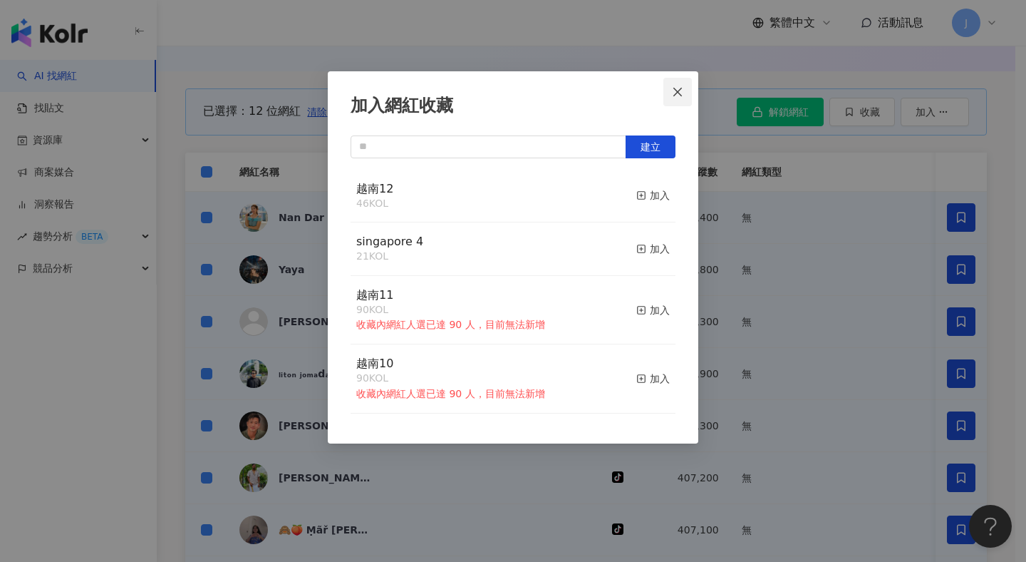
click at [684, 86] on span "Close" at bounding box center [677, 91] width 29 height 11
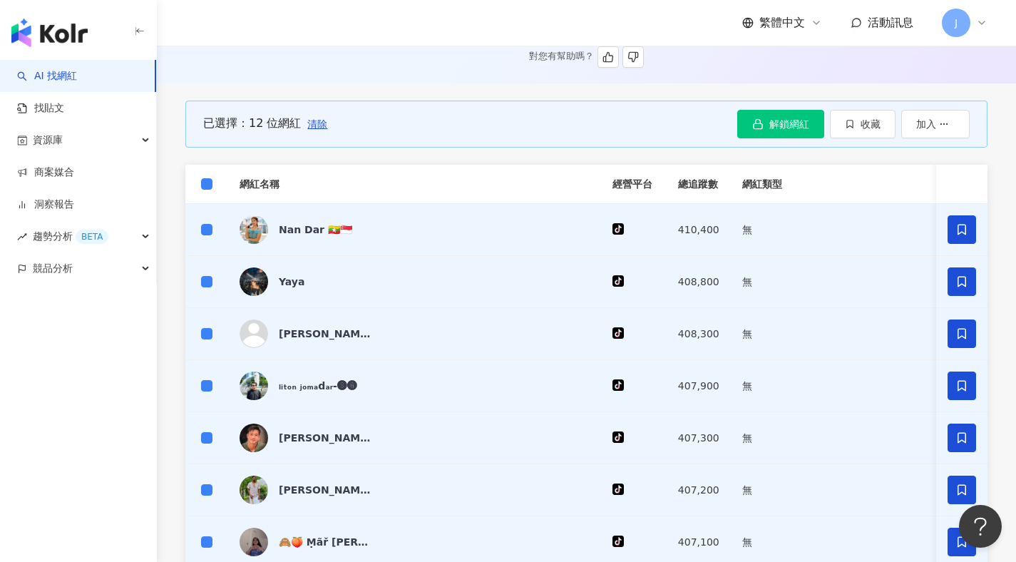
scroll to position [227, 0]
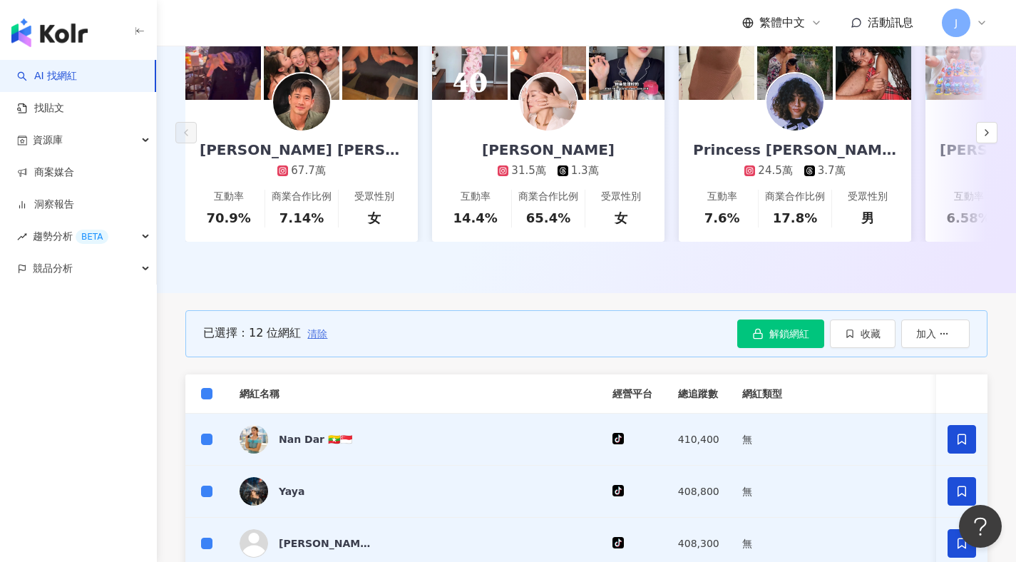
click at [307, 339] on span "清除" at bounding box center [317, 333] width 20 height 11
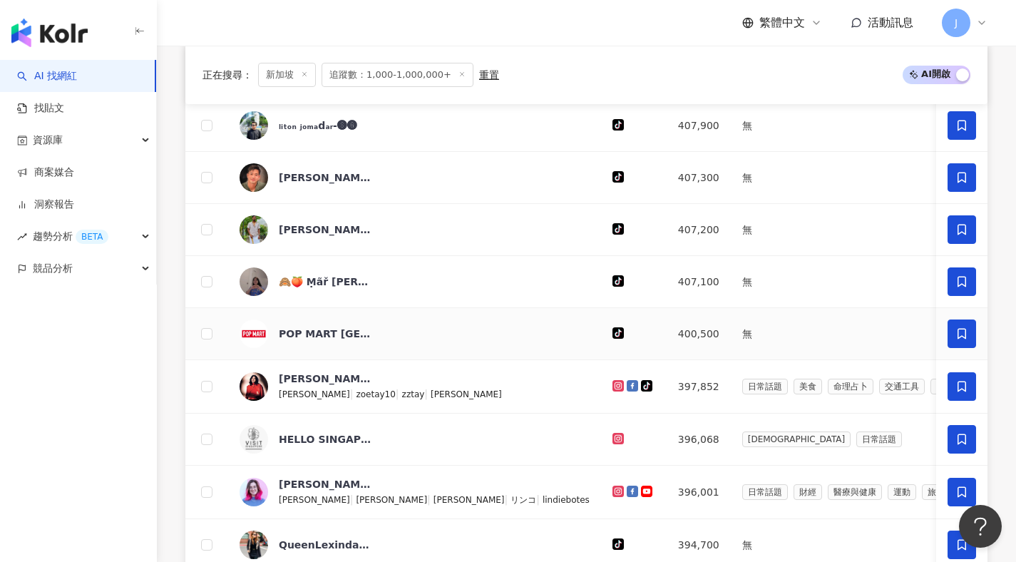
scroll to position [954, 0]
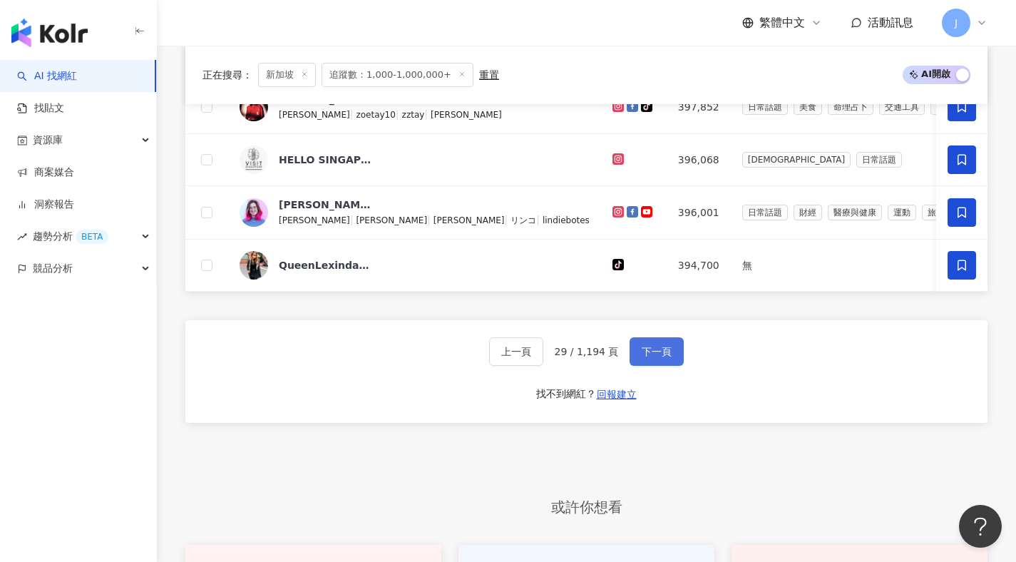
click at [668, 366] on button "下一頁" at bounding box center [656, 351] width 54 height 29
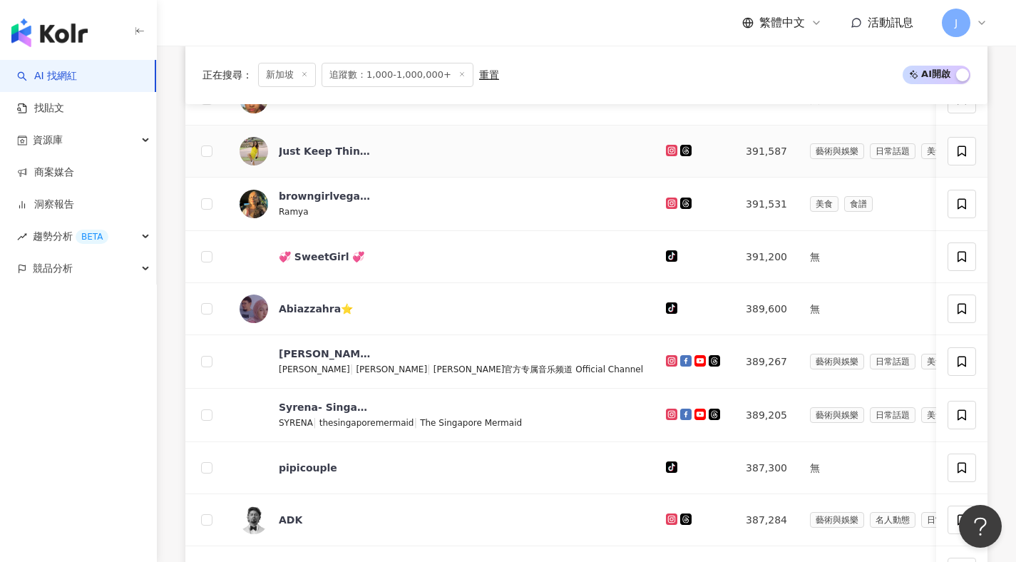
scroll to position [324, 0]
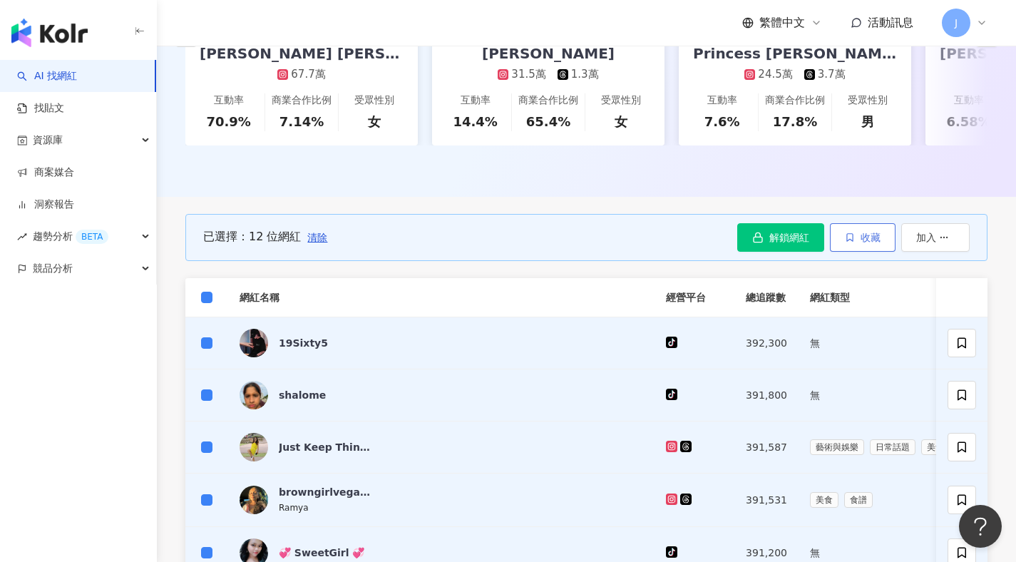
click at [837, 247] on button "收藏" at bounding box center [863, 237] width 66 height 29
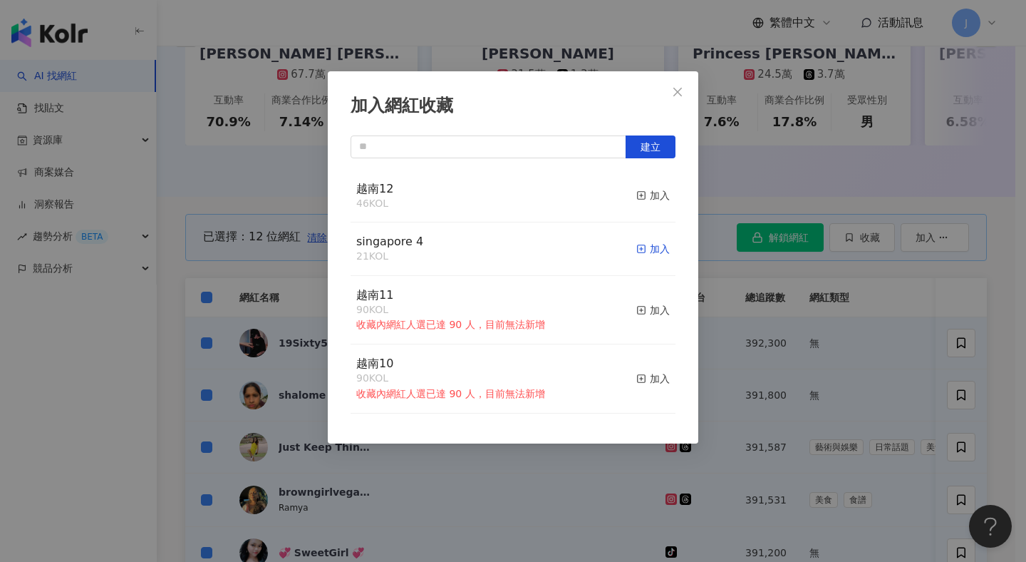
click at [656, 249] on div "加入" at bounding box center [652, 249] width 33 height 16
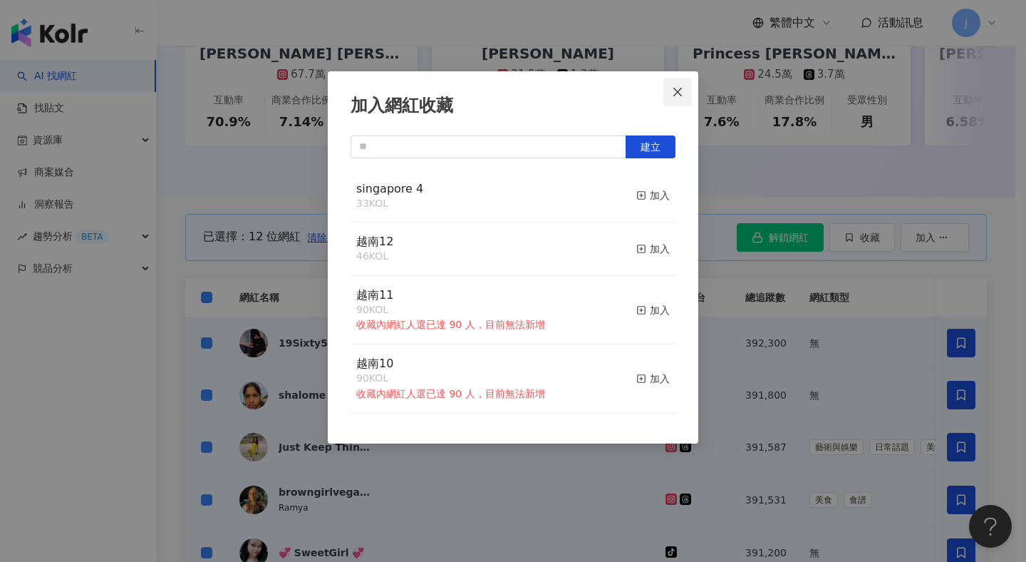
click at [668, 98] on button "Close" at bounding box center [677, 92] width 29 height 29
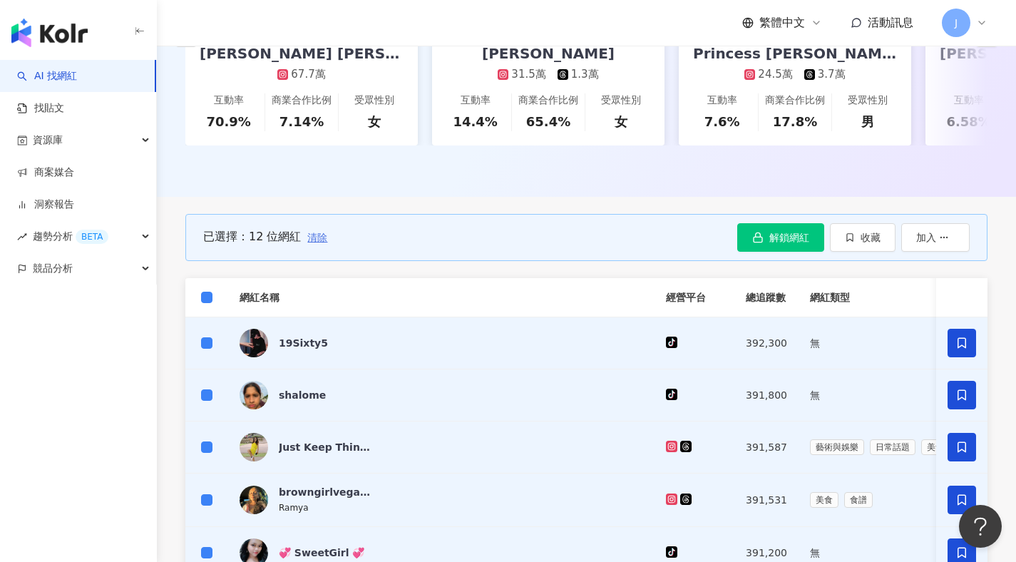
click at [307, 243] on span "清除" at bounding box center [317, 237] width 20 height 11
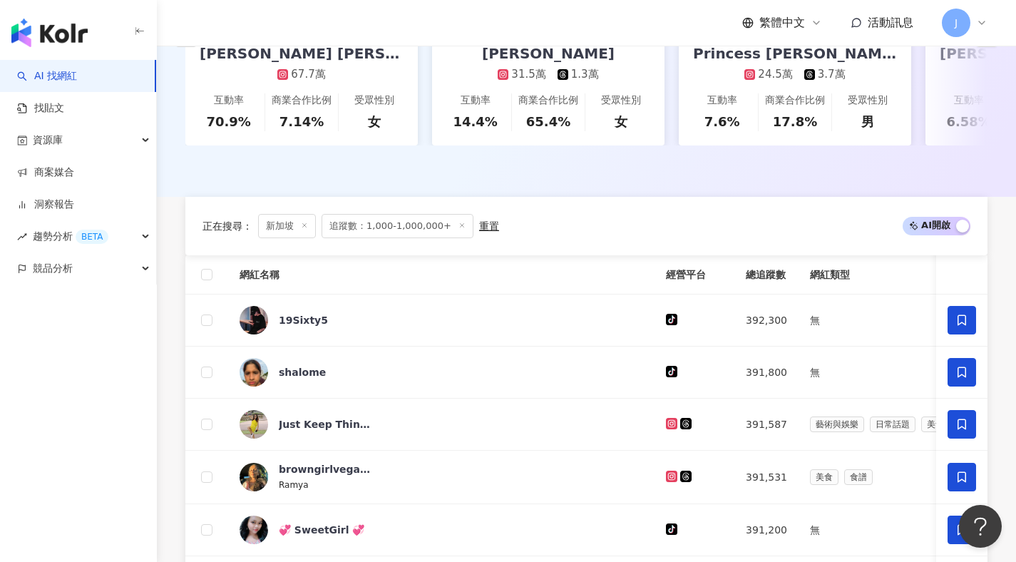
scroll to position [783, 0]
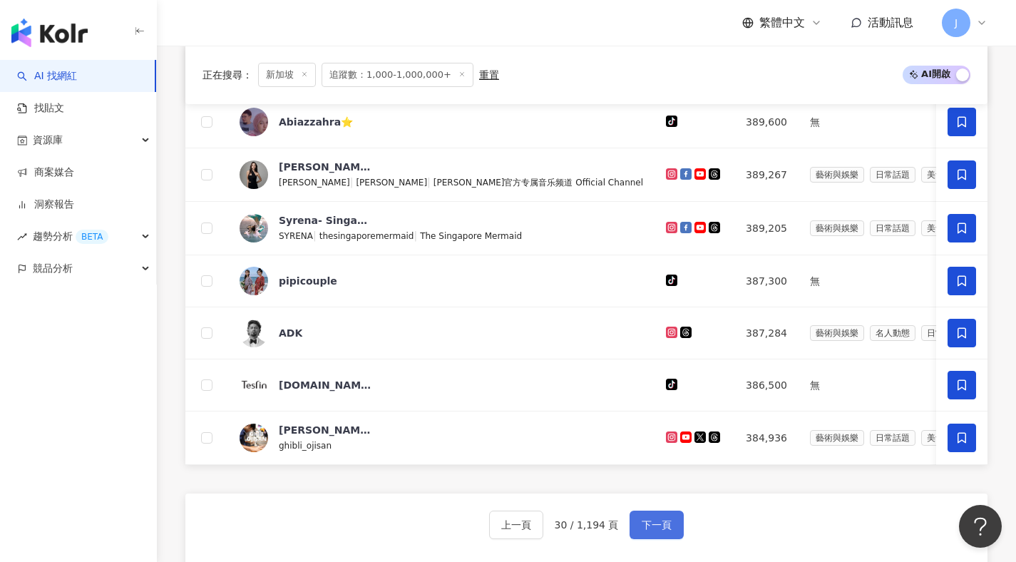
click at [667, 534] on button "下一頁" at bounding box center [656, 524] width 54 height 29
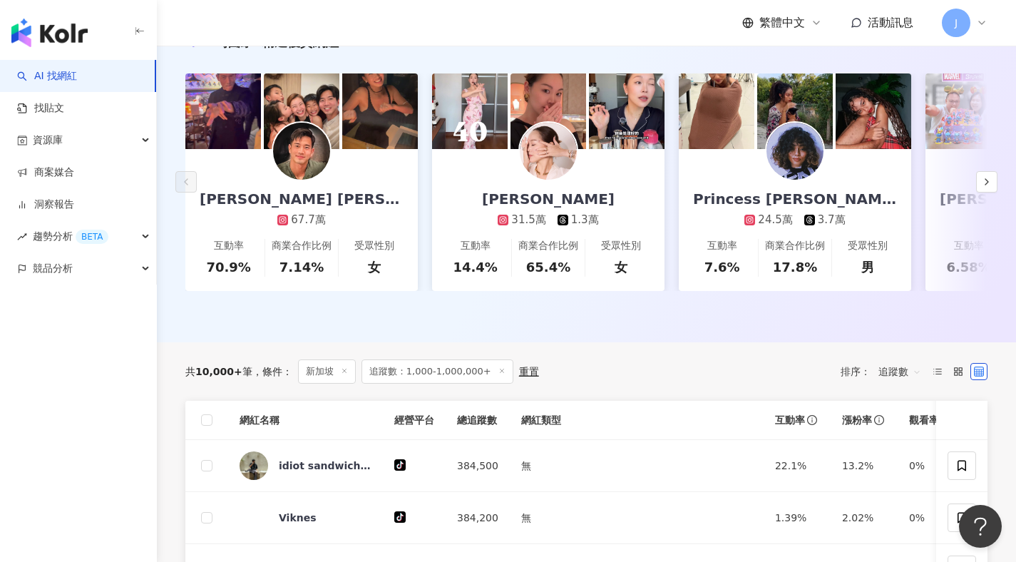
scroll to position [280, 0]
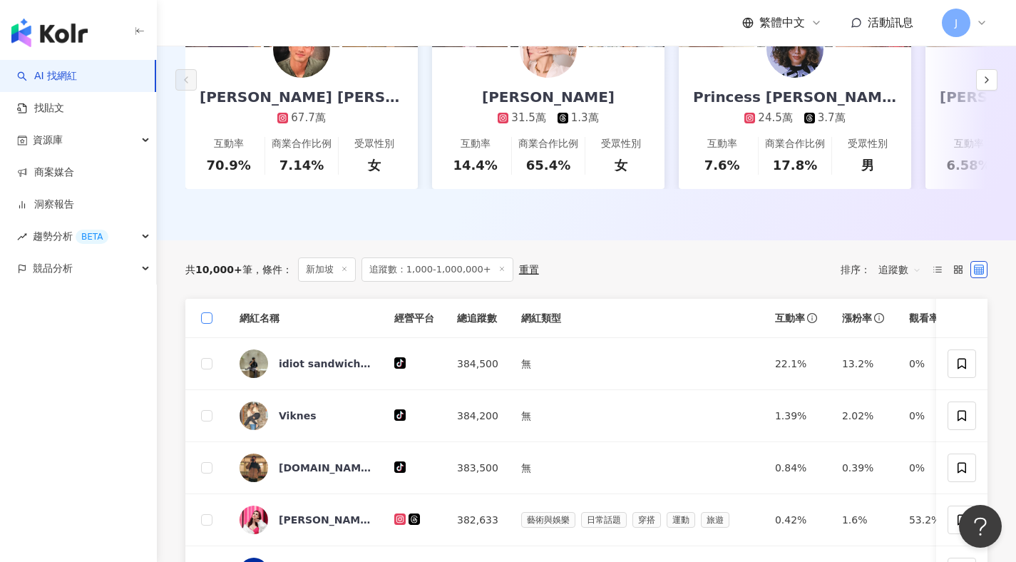
click at [210, 323] on span at bounding box center [206, 317] width 11 height 11
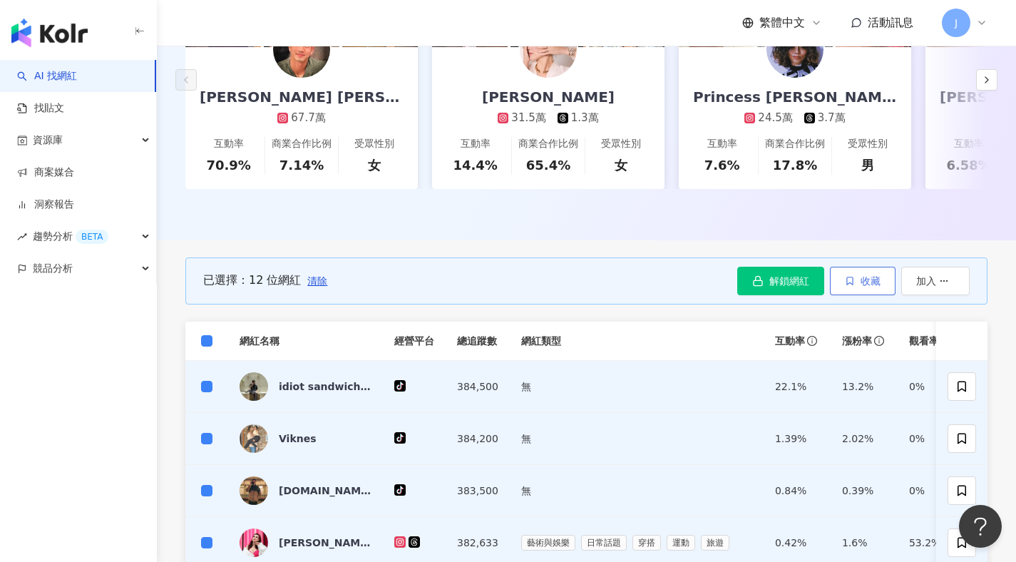
click at [875, 285] on span "收藏" at bounding box center [870, 280] width 20 height 11
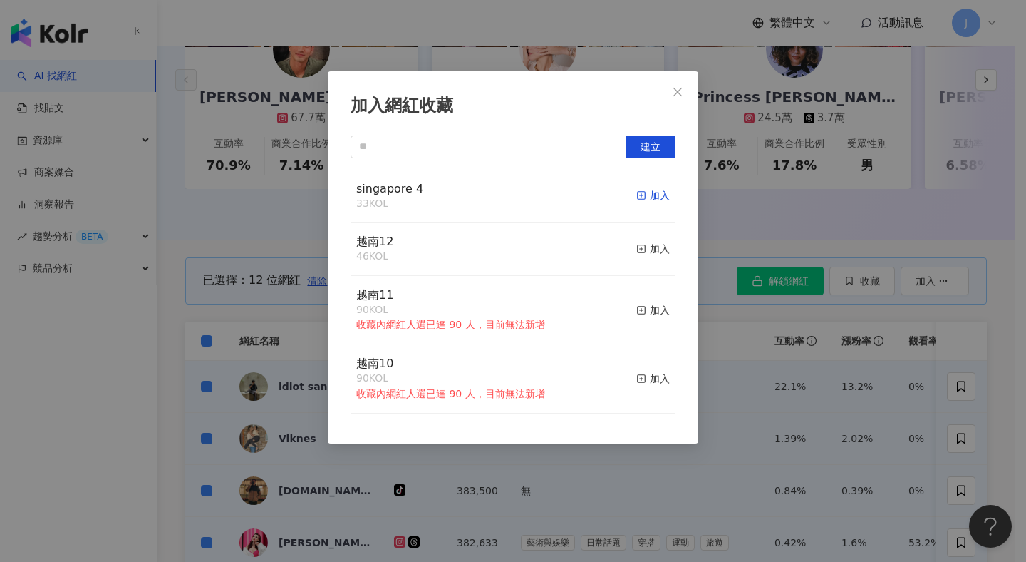
click at [647, 194] on div "加入" at bounding box center [652, 195] width 33 height 16
click at [646, 200] on div "加入" at bounding box center [652, 195] width 33 height 16
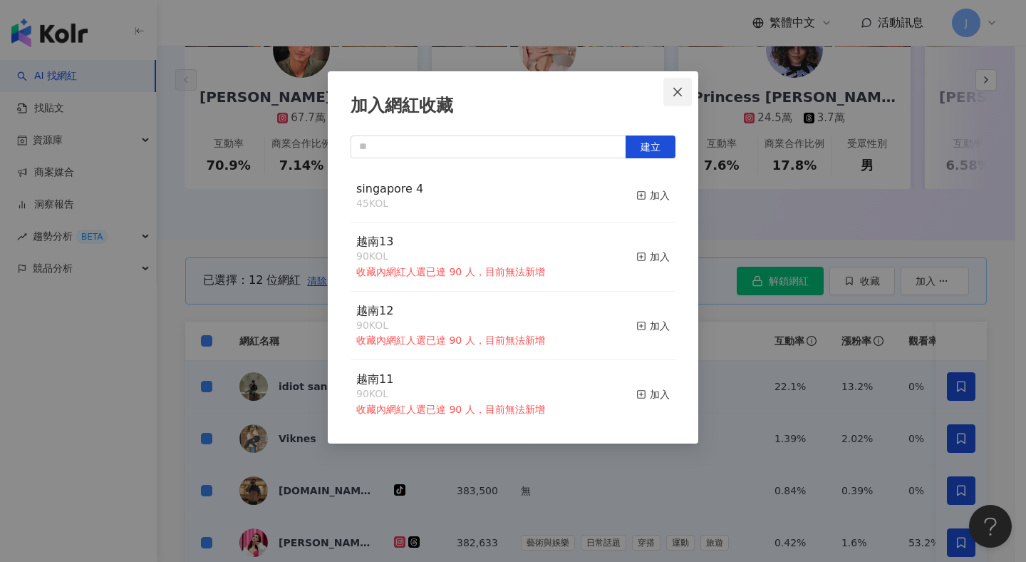
click at [676, 98] on button "Close" at bounding box center [677, 92] width 29 height 29
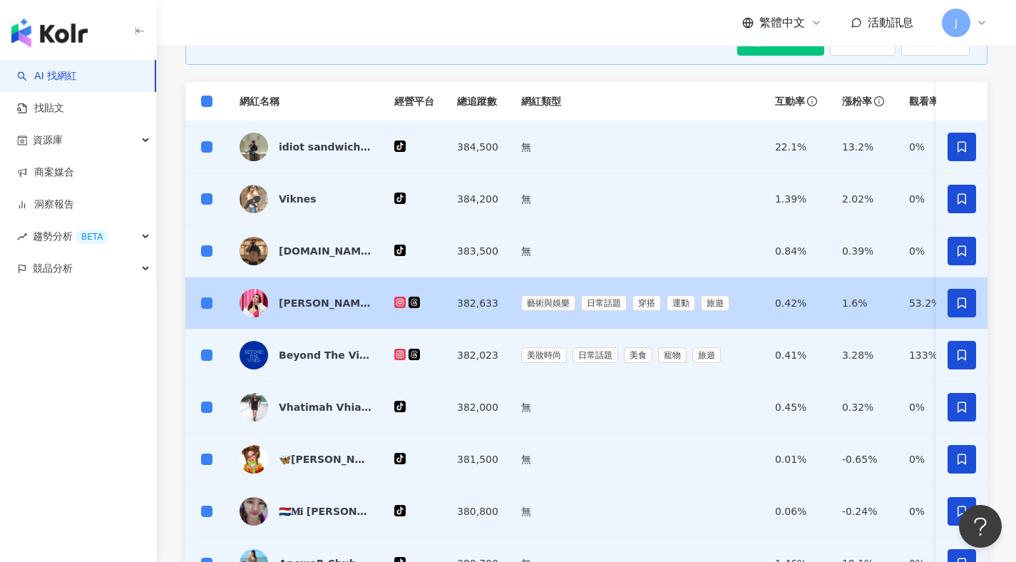
scroll to position [383, 0]
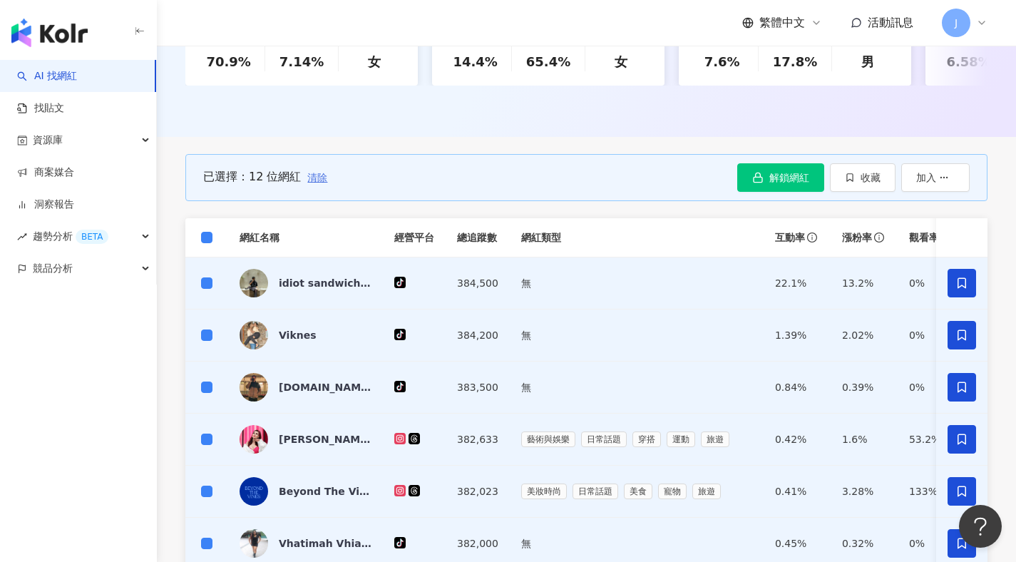
click at [321, 183] on span "清除" at bounding box center [317, 177] width 20 height 11
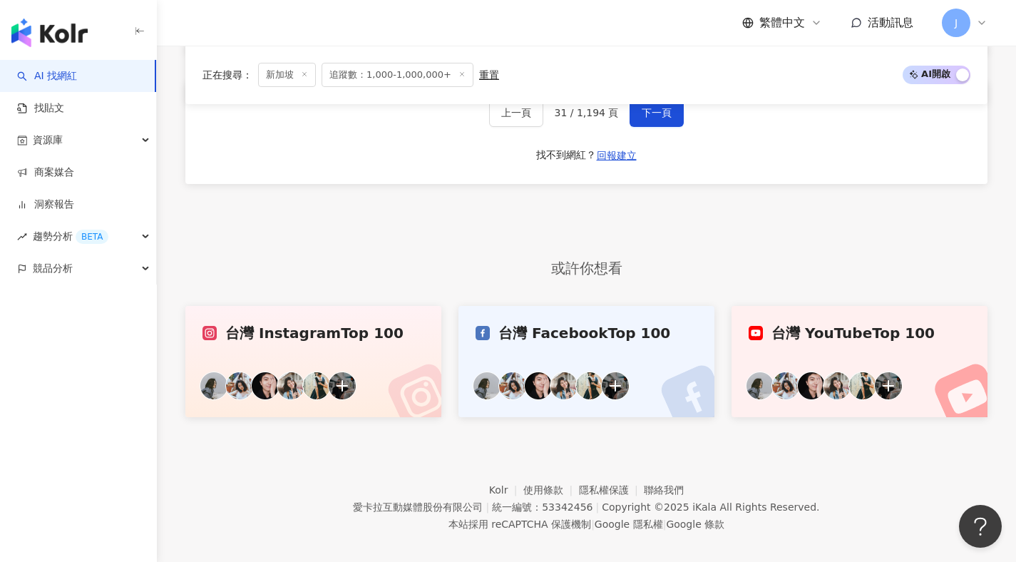
scroll to position [924, 0]
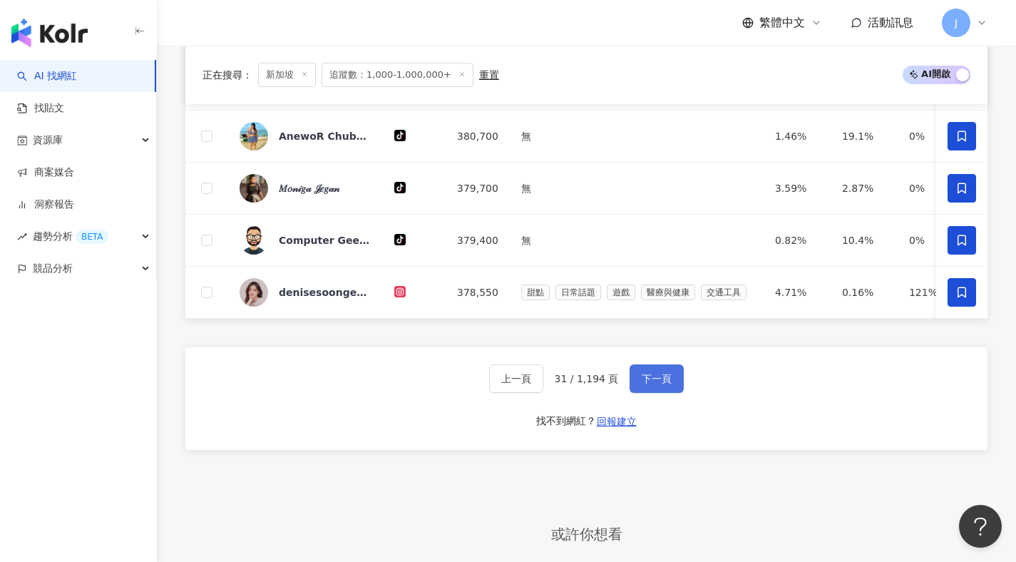
click at [664, 384] on span "下一頁" at bounding box center [656, 378] width 30 height 11
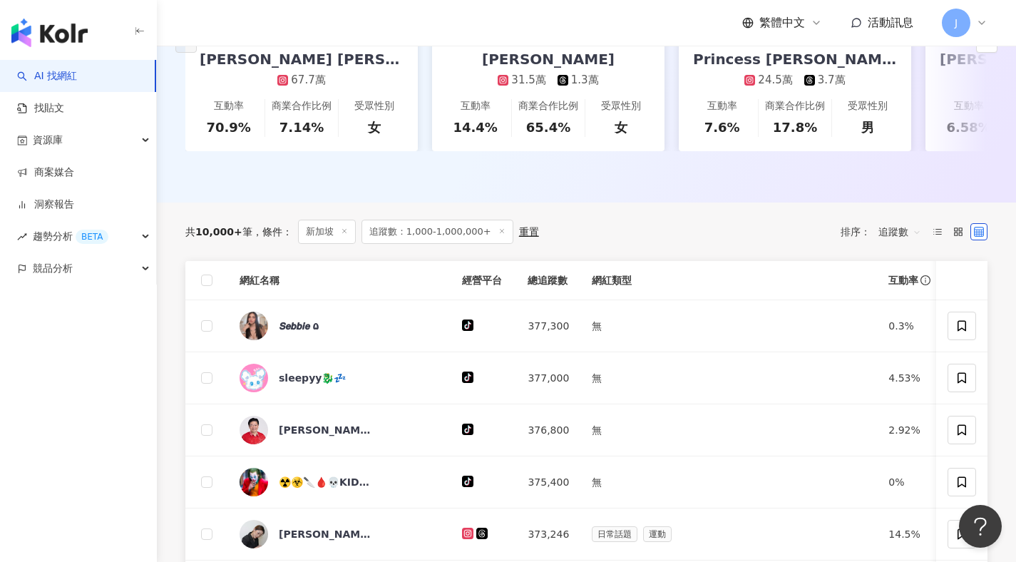
scroll to position [321, 0]
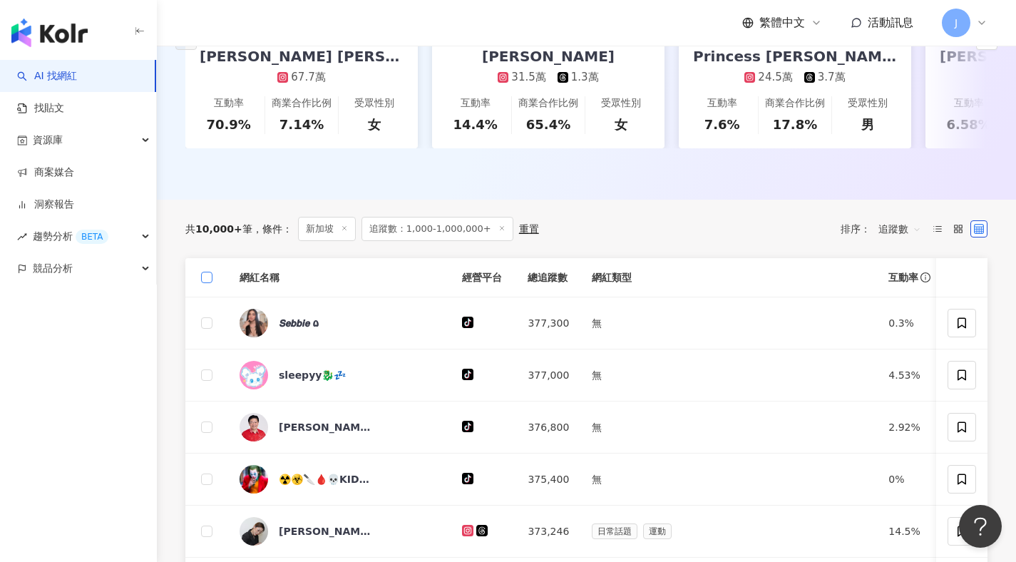
click at [205, 283] on span at bounding box center [206, 277] width 11 height 11
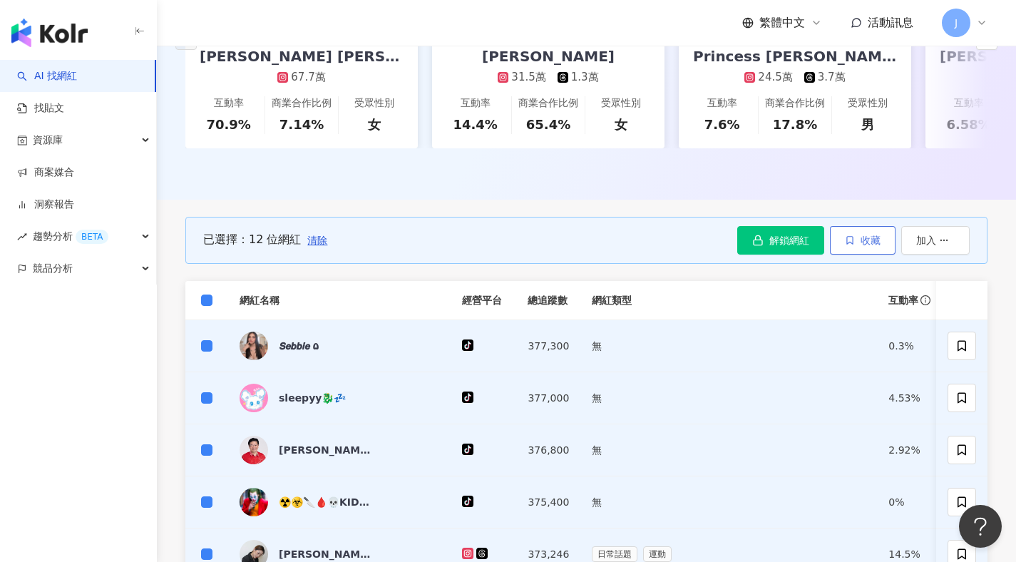
click at [888, 249] on button "收藏" at bounding box center [863, 240] width 66 height 29
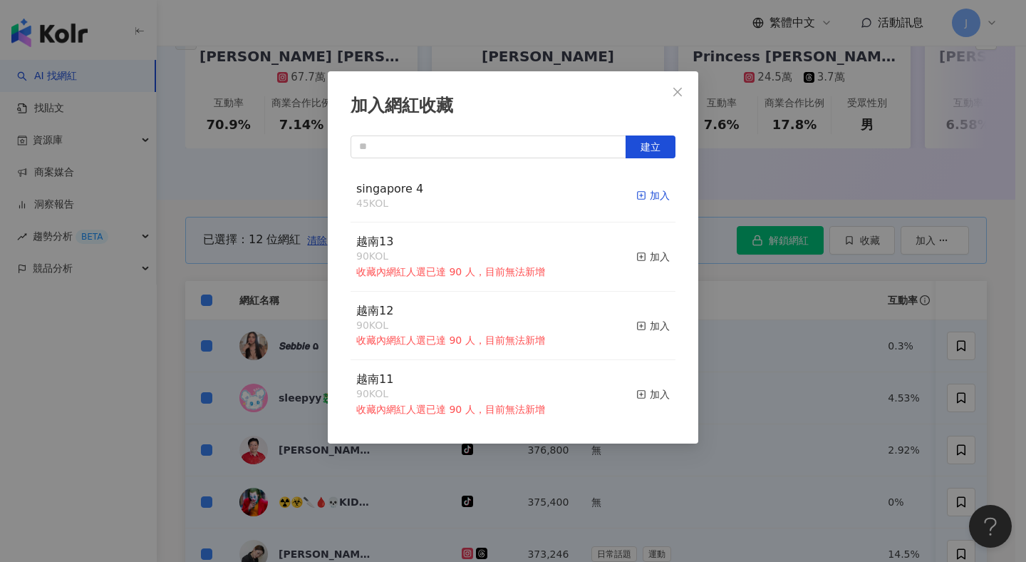
click at [644, 197] on div "加入" at bounding box center [652, 195] width 33 height 16
click at [687, 92] on span "Close" at bounding box center [677, 91] width 29 height 11
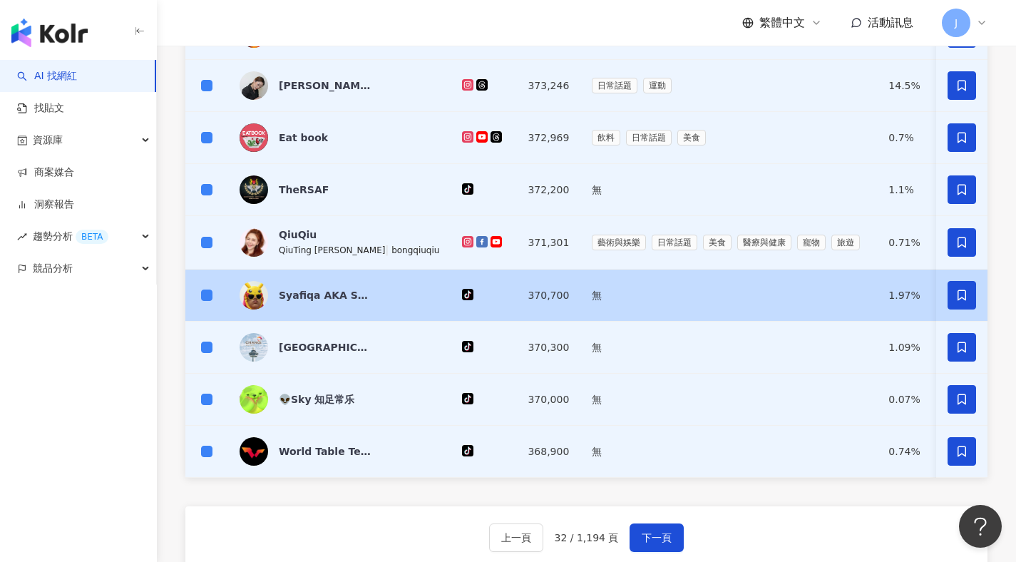
scroll to position [914, 0]
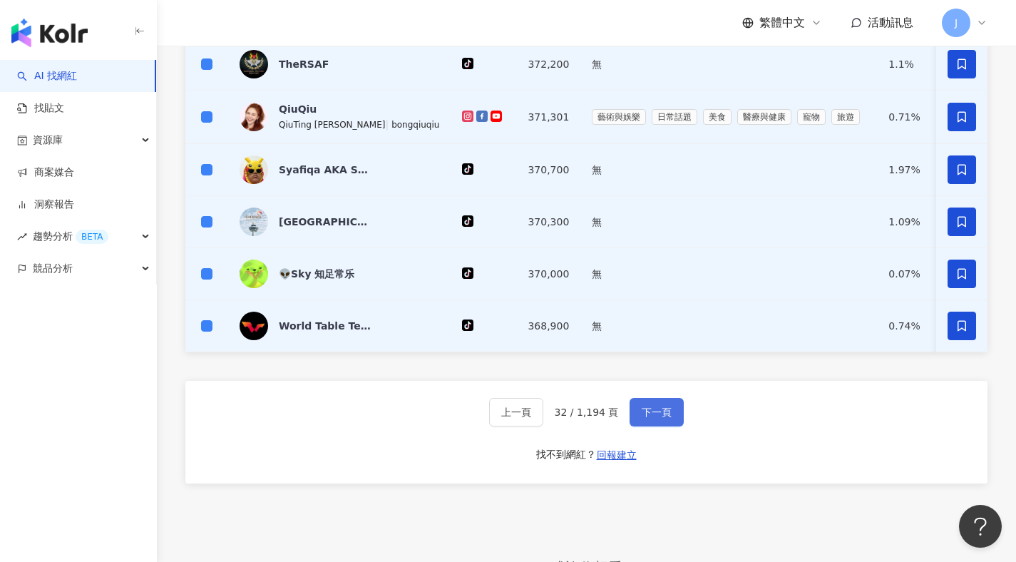
click at [668, 418] on span "下一頁" at bounding box center [656, 411] width 30 height 11
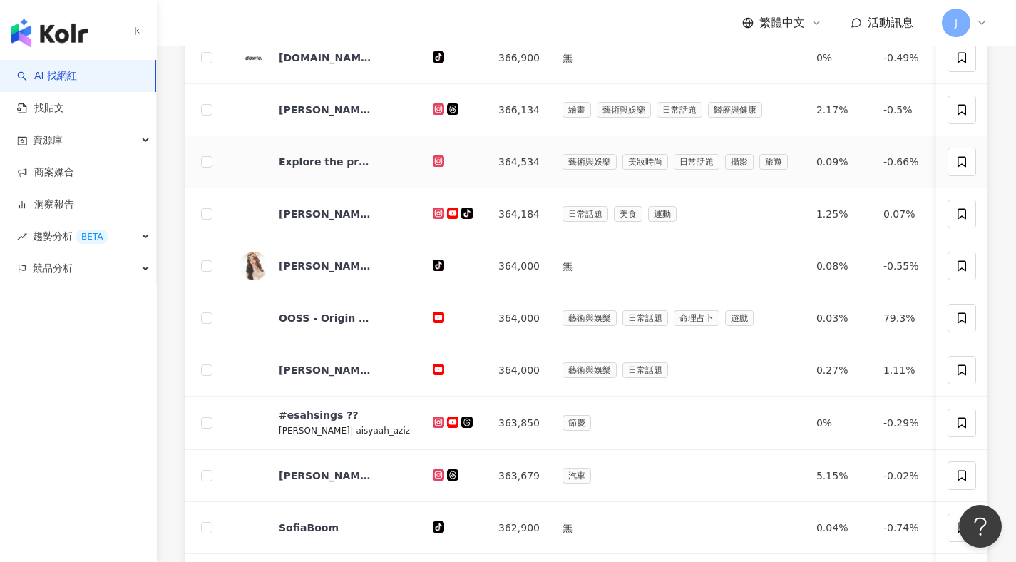
scroll to position [333, 0]
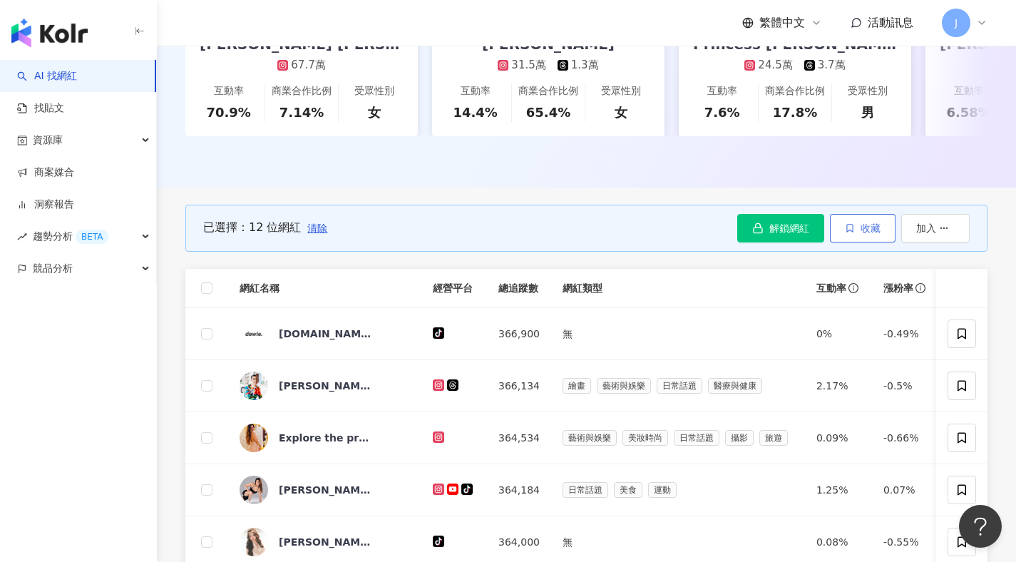
click at [851, 229] on button "收藏" at bounding box center [863, 228] width 66 height 29
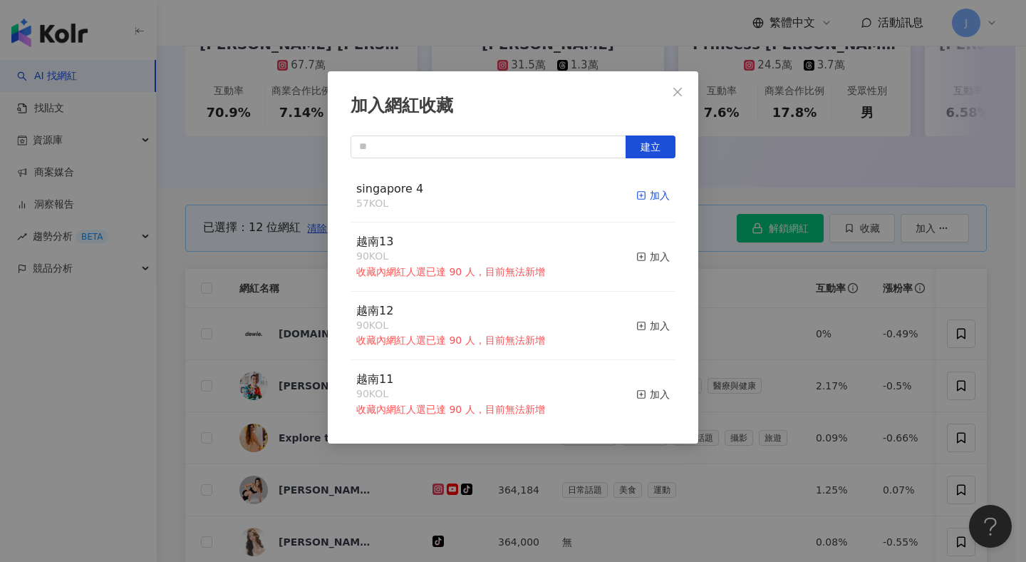
click at [655, 197] on div "加入" at bounding box center [652, 195] width 33 height 16
click at [640, 202] on div "加入" at bounding box center [652, 195] width 33 height 16
click at [680, 98] on button "Close" at bounding box center [677, 92] width 29 height 29
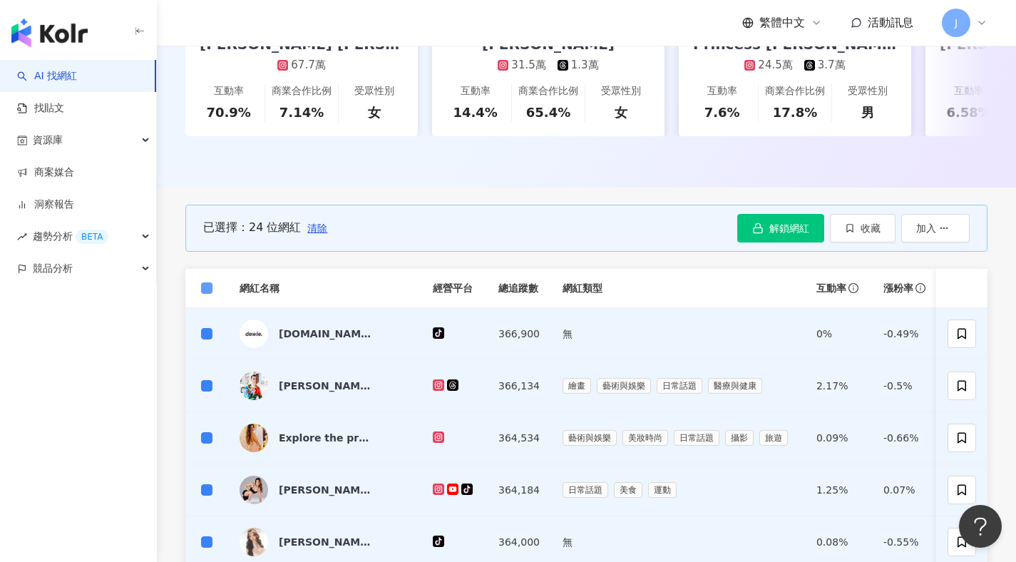
click at [212, 294] on span at bounding box center [206, 287] width 11 height 11
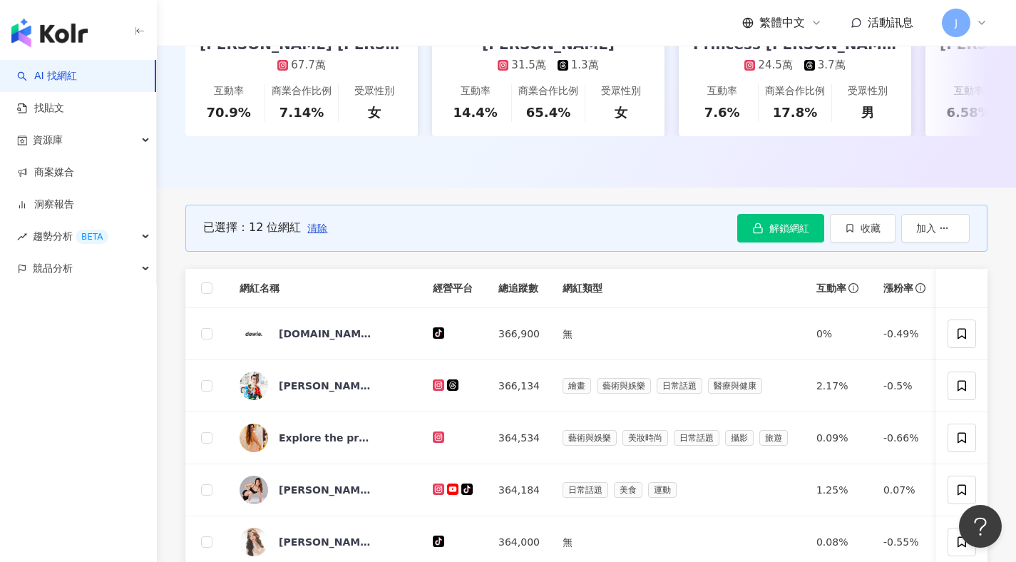
drag, startPoint x: 326, startPoint y: 236, endPoint x: 215, endPoint y: 287, distance: 122.4
click at [325, 236] on button "清除" at bounding box center [316, 228] width 21 height 29
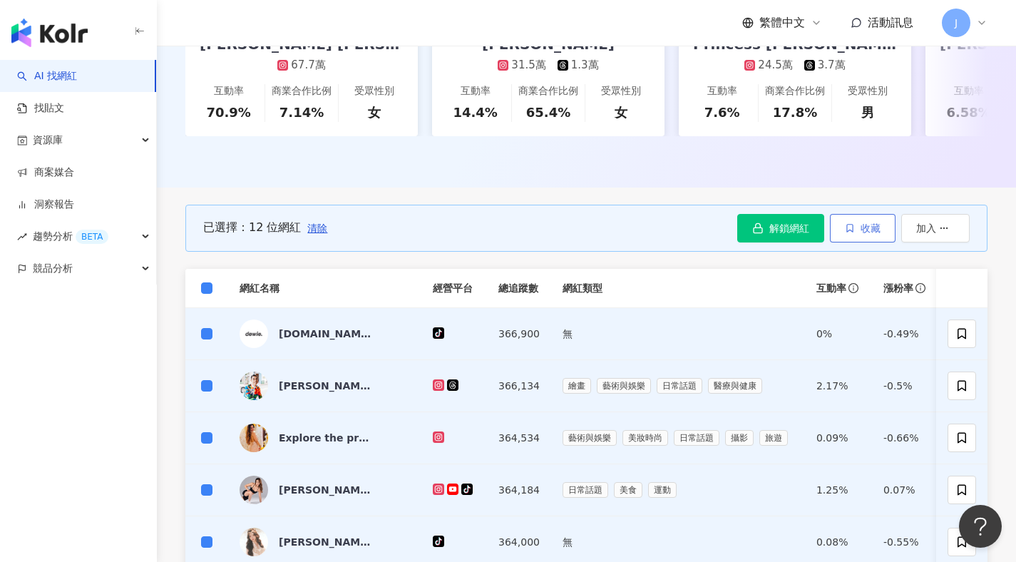
click at [867, 232] on span "收藏" at bounding box center [870, 227] width 20 height 11
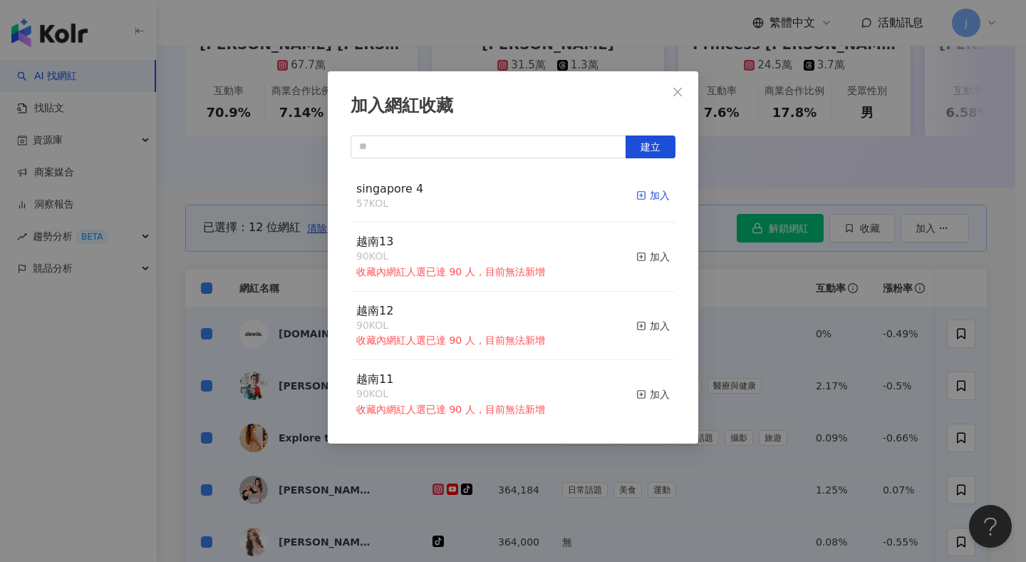
click at [655, 192] on div "加入" at bounding box center [652, 195] width 33 height 16
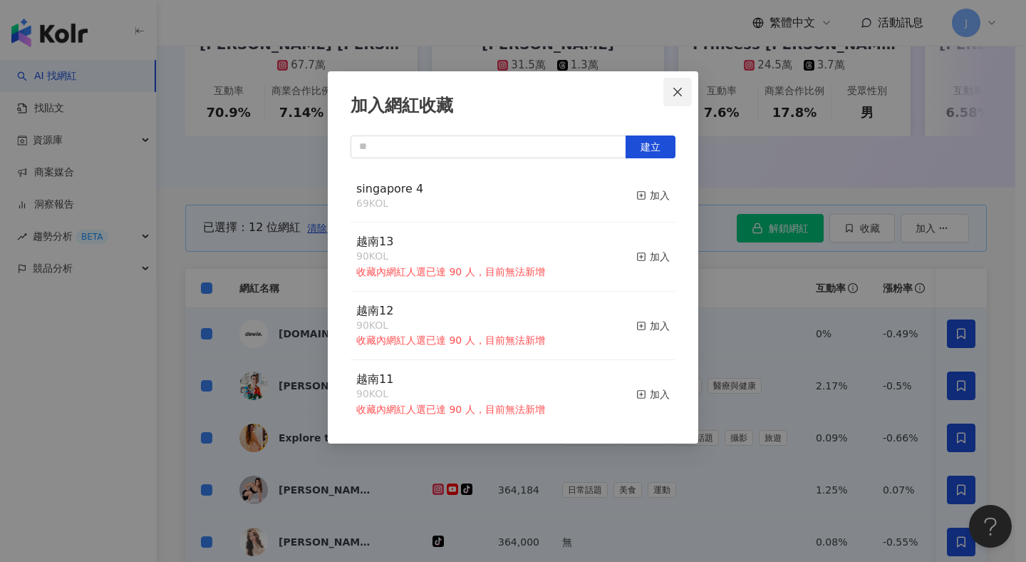
click at [676, 95] on icon "close" at bounding box center [677, 91] width 9 height 9
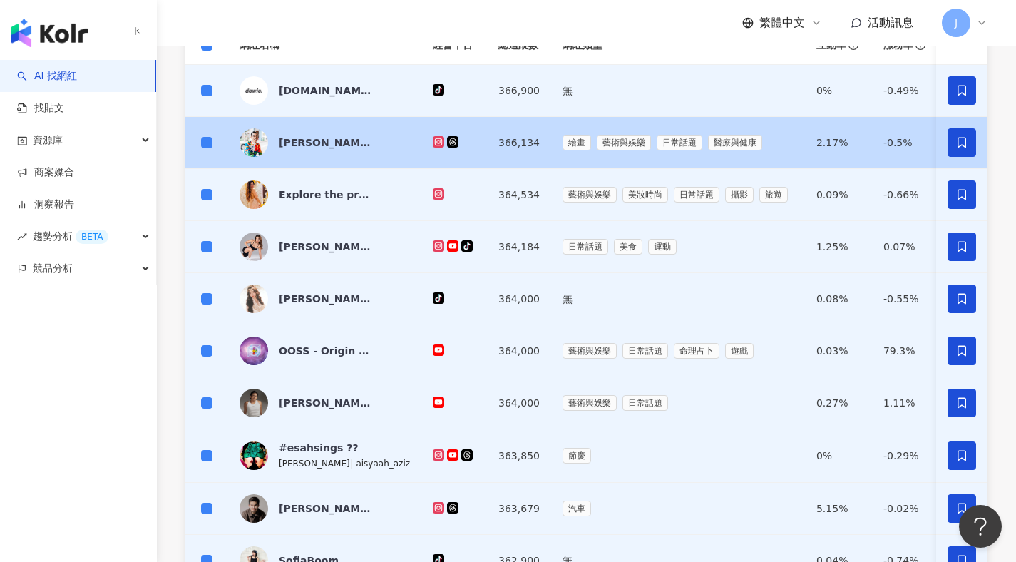
scroll to position [292, 0]
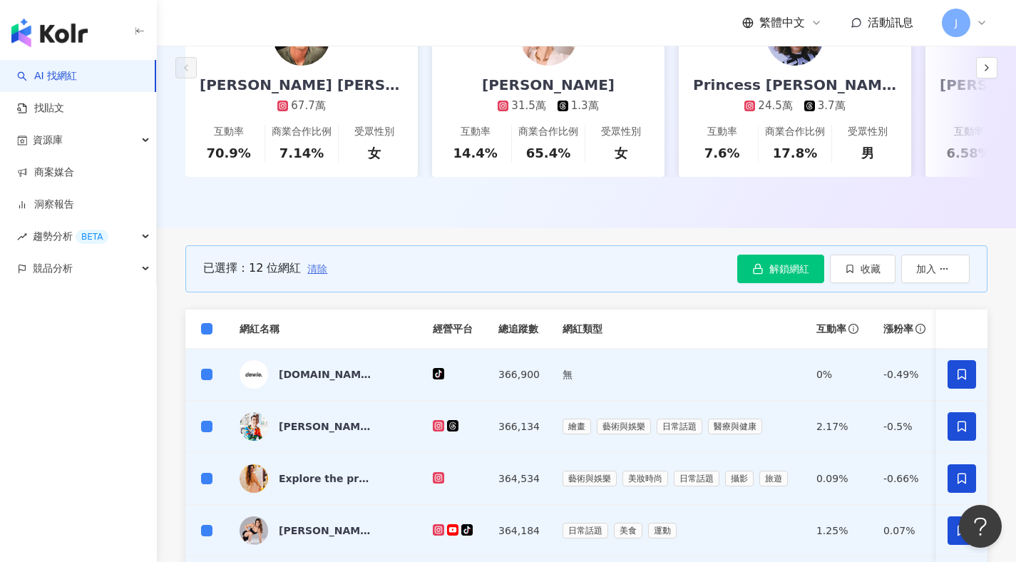
click at [309, 274] on span "清除" at bounding box center [317, 268] width 20 height 11
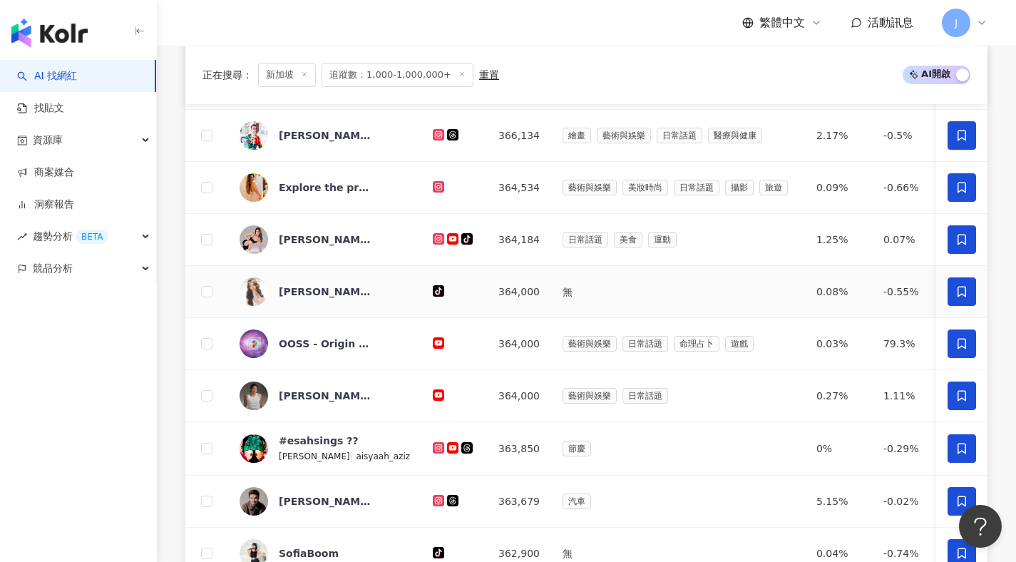
scroll to position [1060, 0]
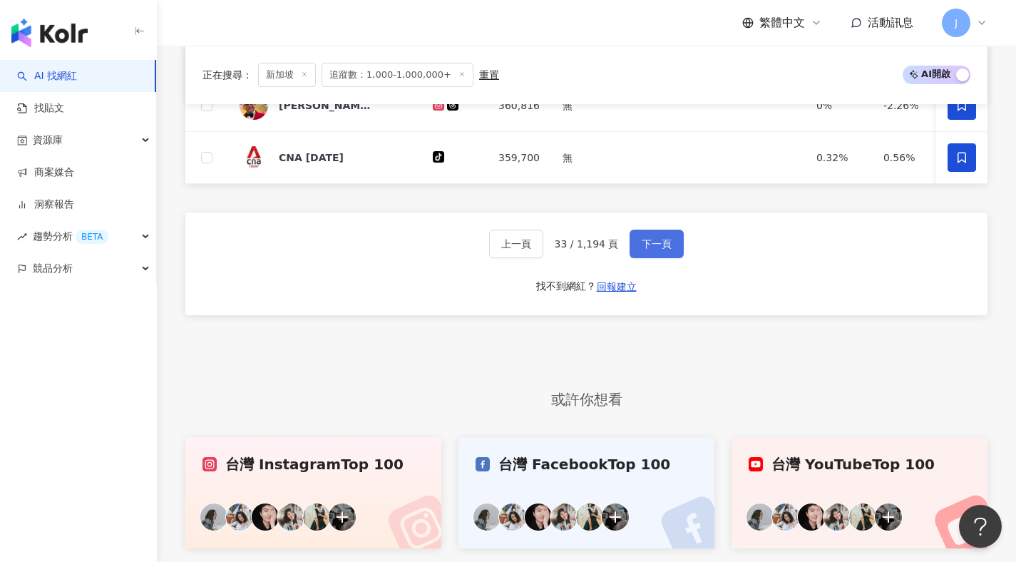
click at [677, 258] on button "下一頁" at bounding box center [656, 243] width 54 height 29
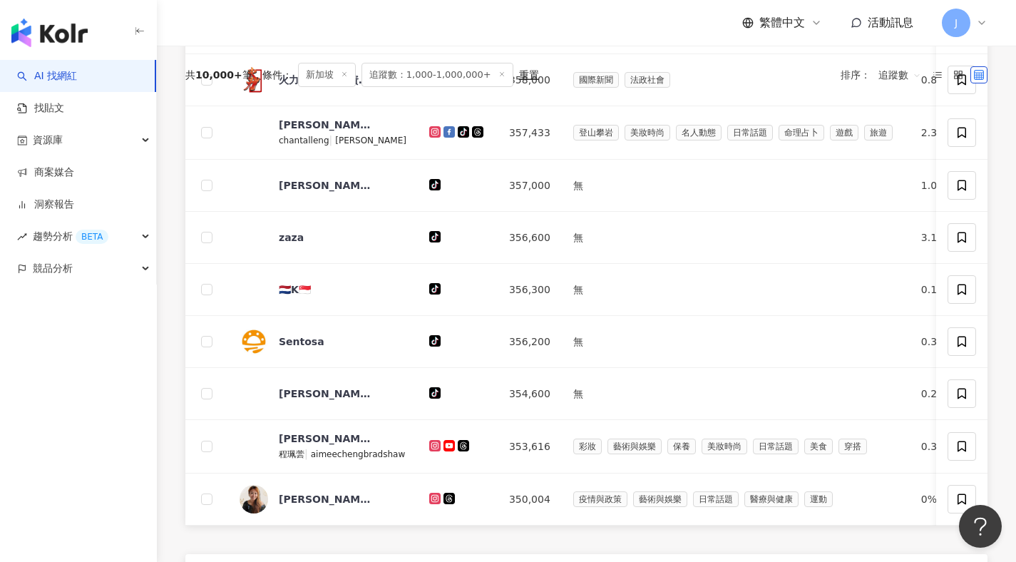
scroll to position [342, 0]
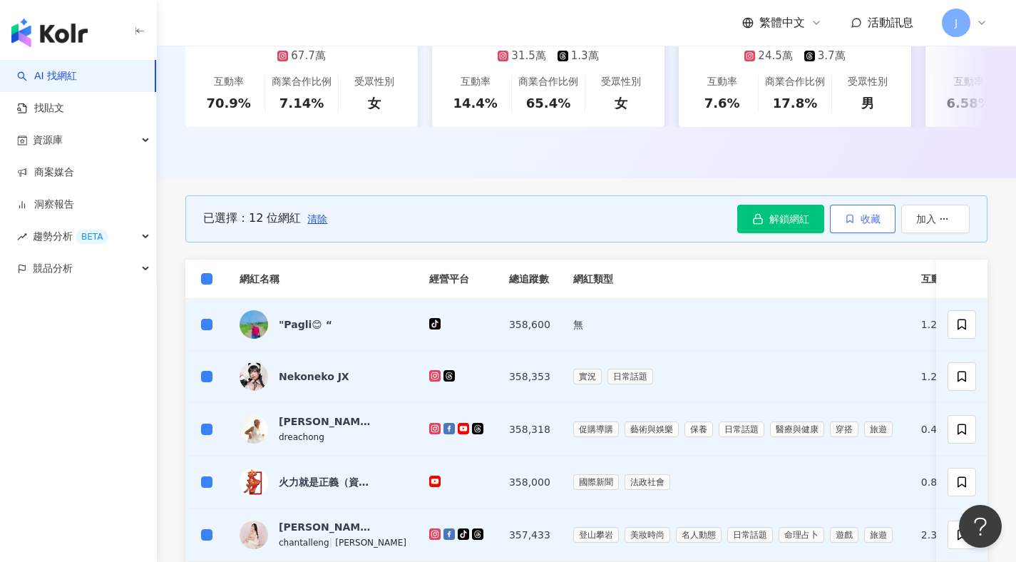
click at [851, 224] on icon "button" at bounding box center [849, 219] width 10 height 10
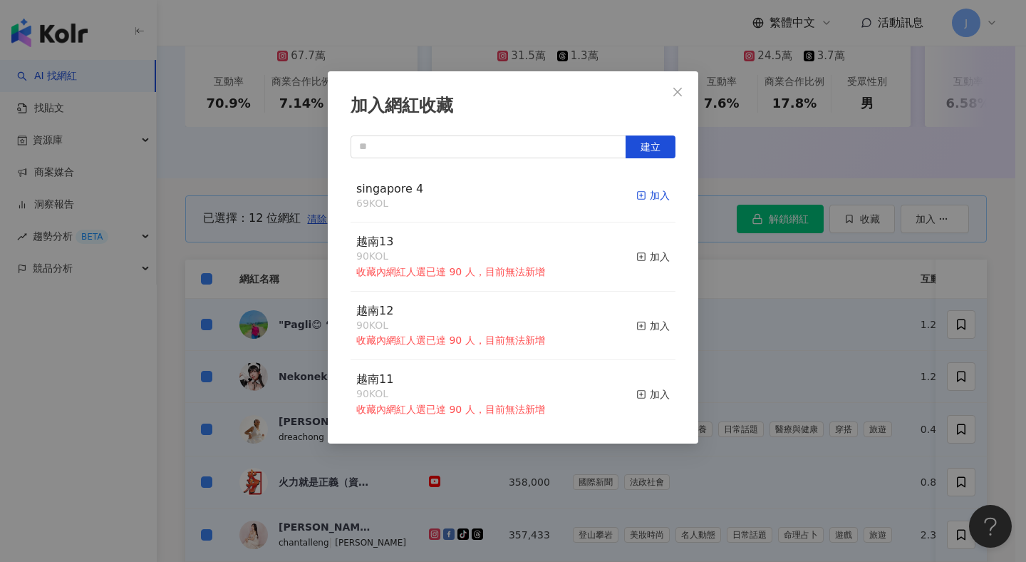
click at [644, 201] on div "加入" at bounding box center [652, 195] width 33 height 16
click at [678, 99] on button "Close" at bounding box center [677, 92] width 29 height 29
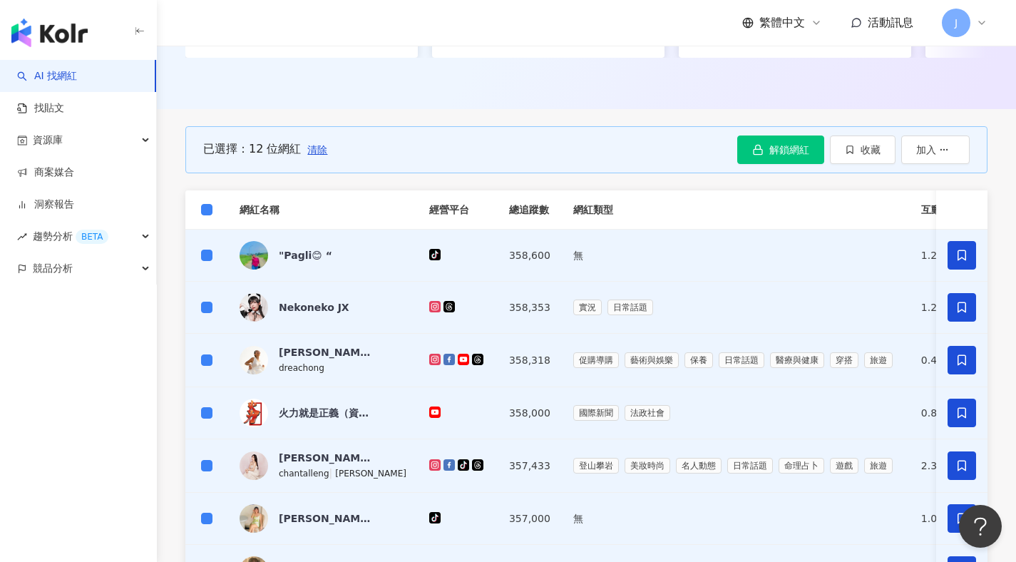
scroll to position [133, 0]
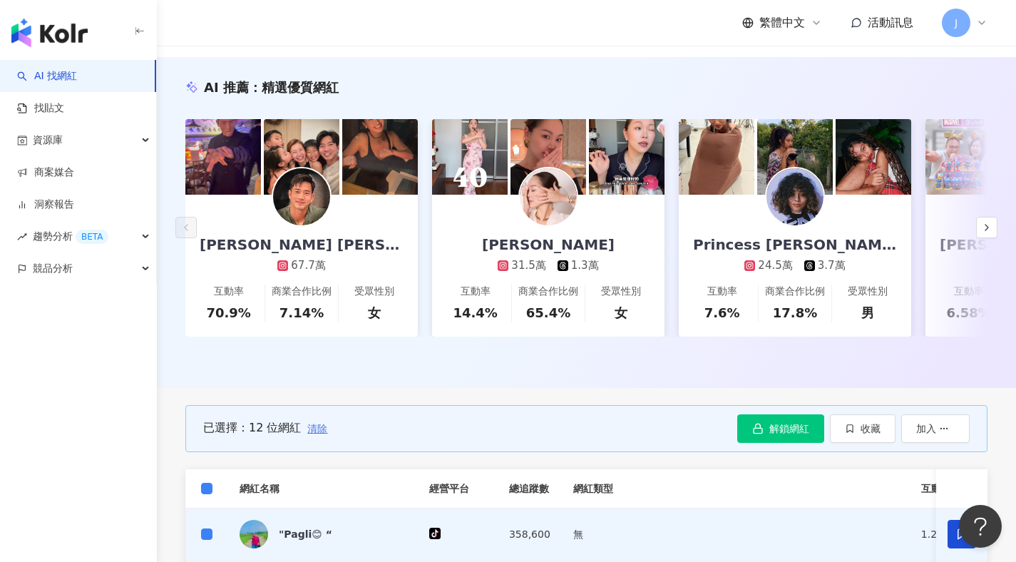
click at [313, 434] on span "清除" at bounding box center [317, 428] width 20 height 11
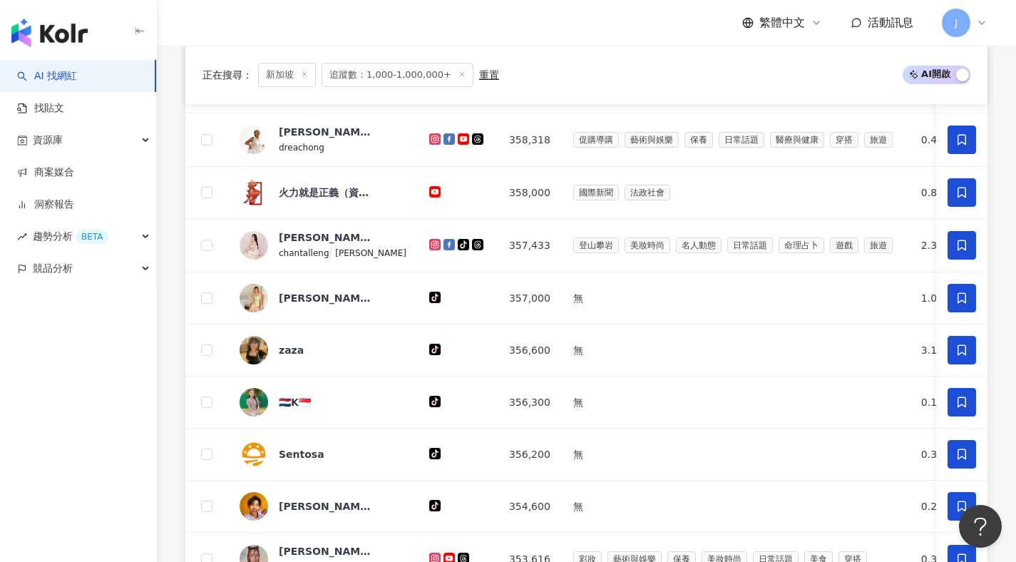
scroll to position [896, 0]
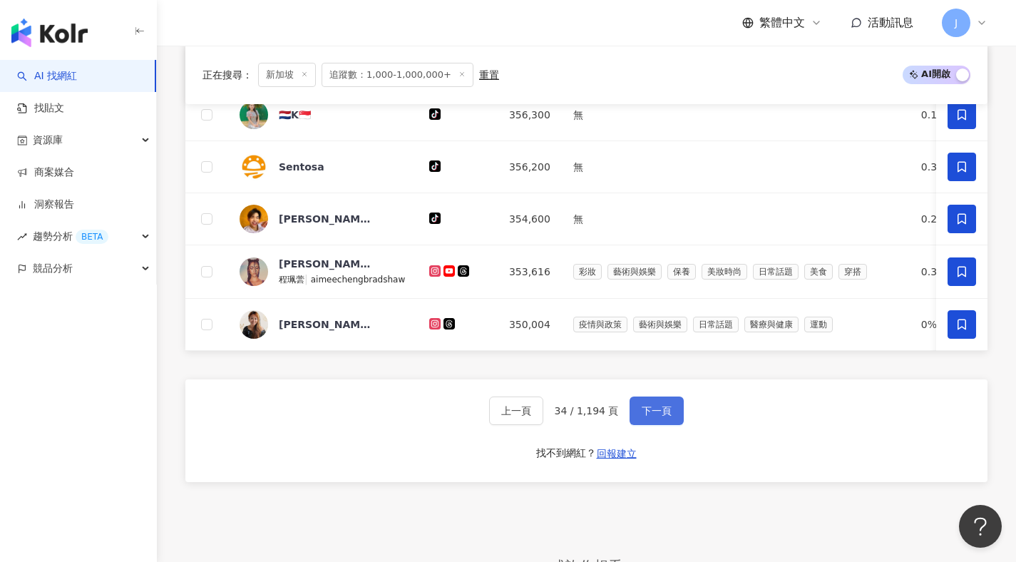
click at [648, 423] on button "下一頁" at bounding box center [656, 410] width 54 height 29
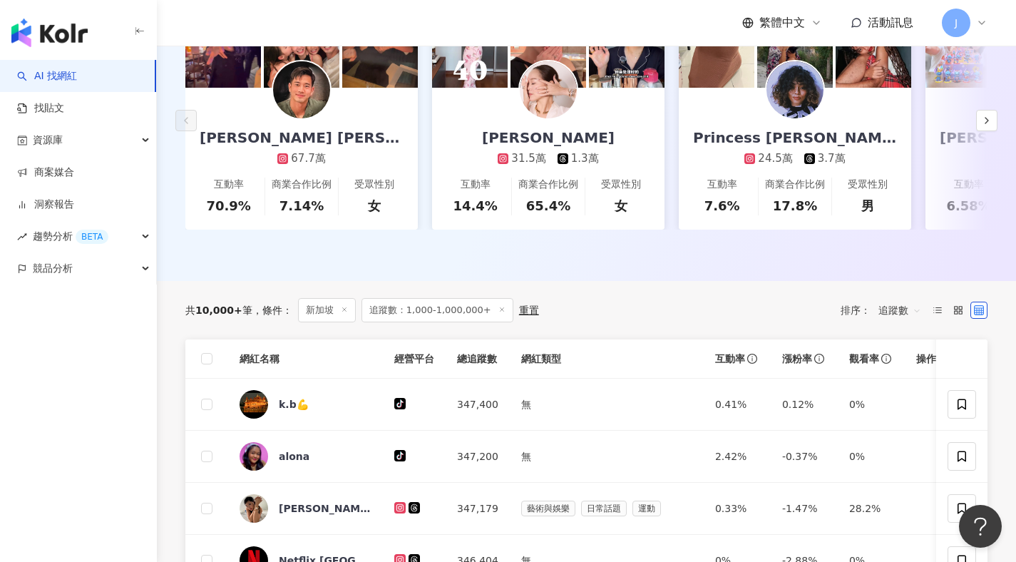
scroll to position [237, 0]
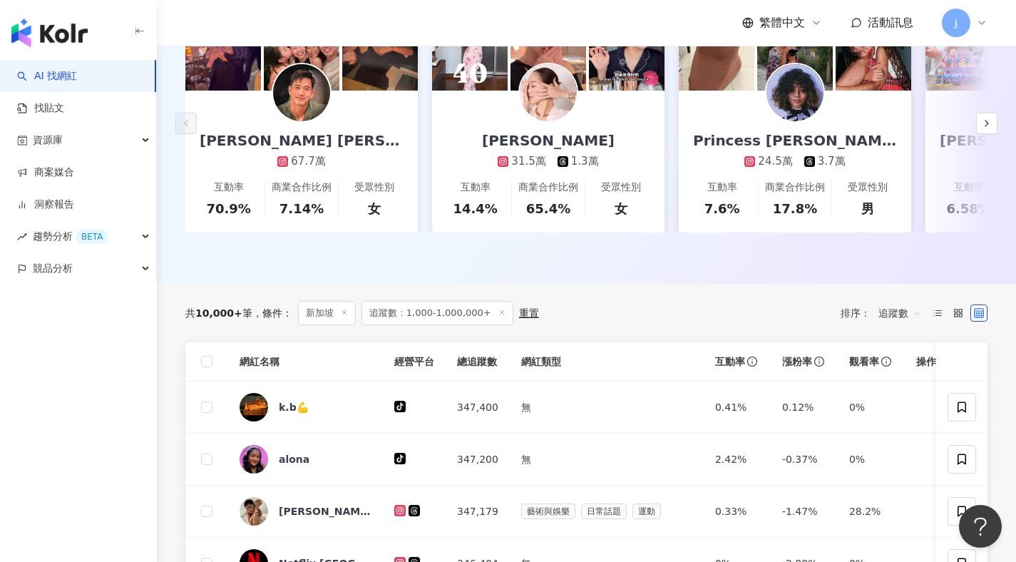
click at [214, 370] on th at bounding box center [206, 361] width 43 height 39
click at [210, 367] on span at bounding box center [206, 361] width 11 height 11
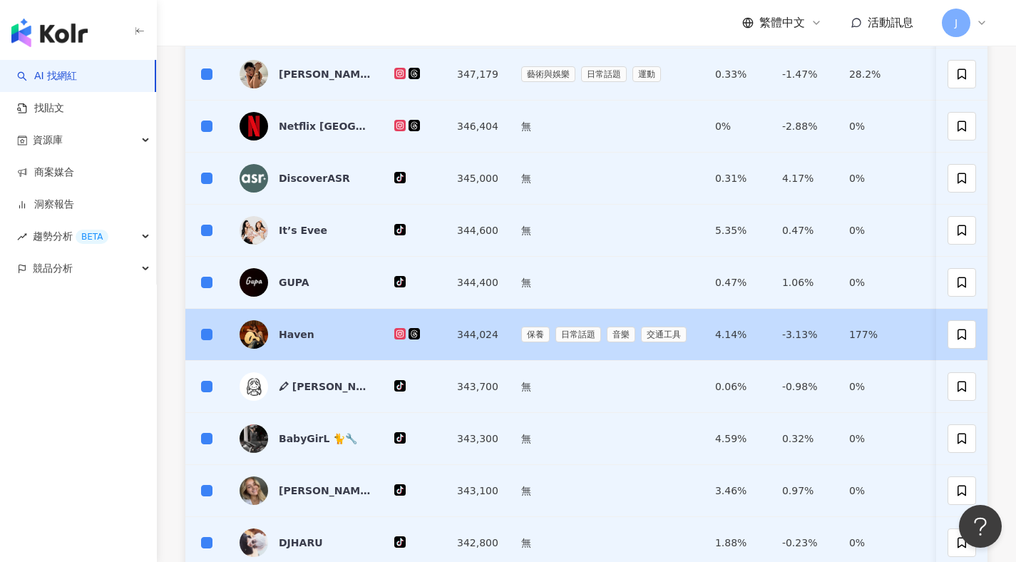
scroll to position [991, 0]
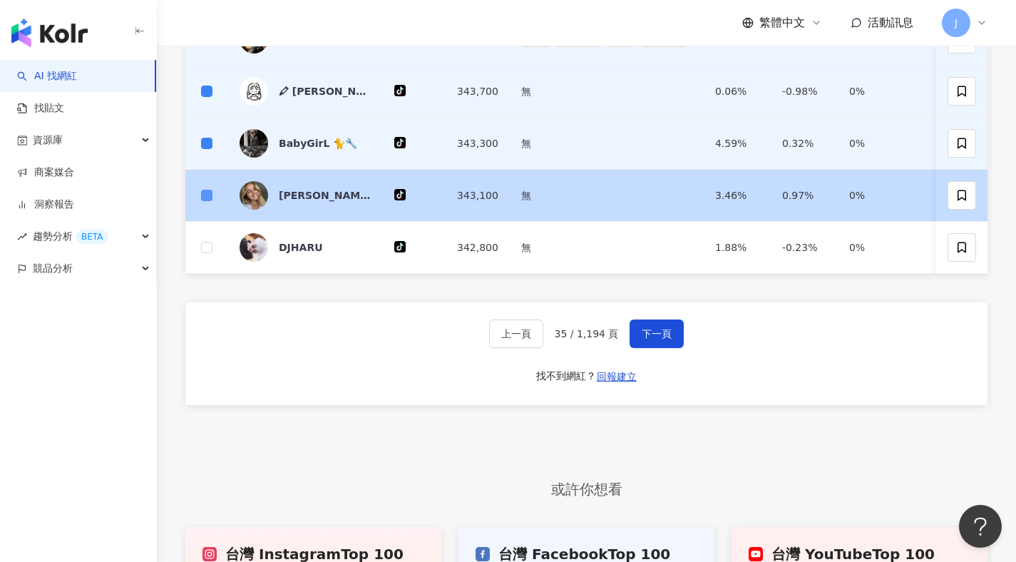
click at [210, 201] on span at bounding box center [206, 195] width 11 height 11
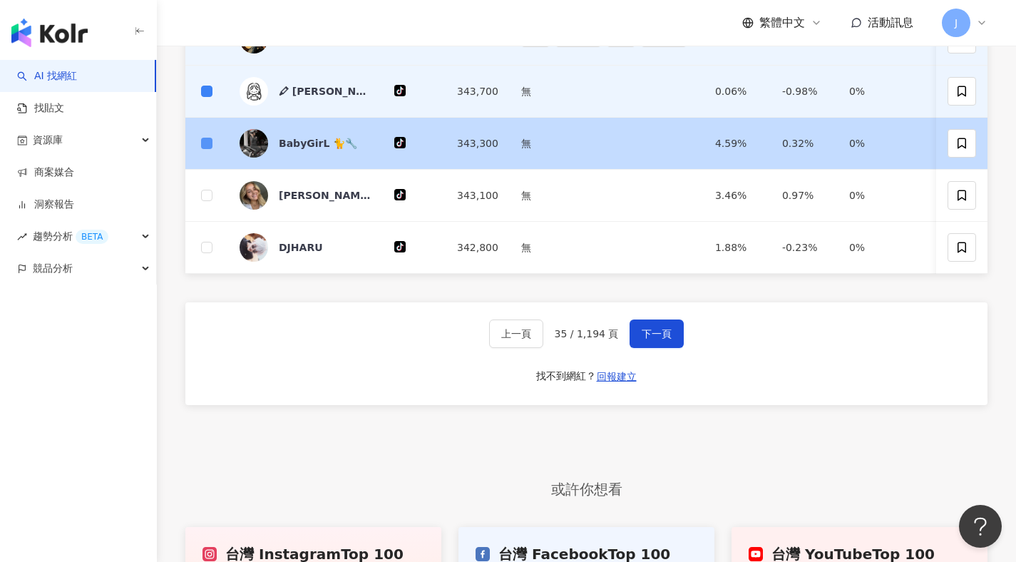
click at [207, 149] on span at bounding box center [206, 143] width 11 height 11
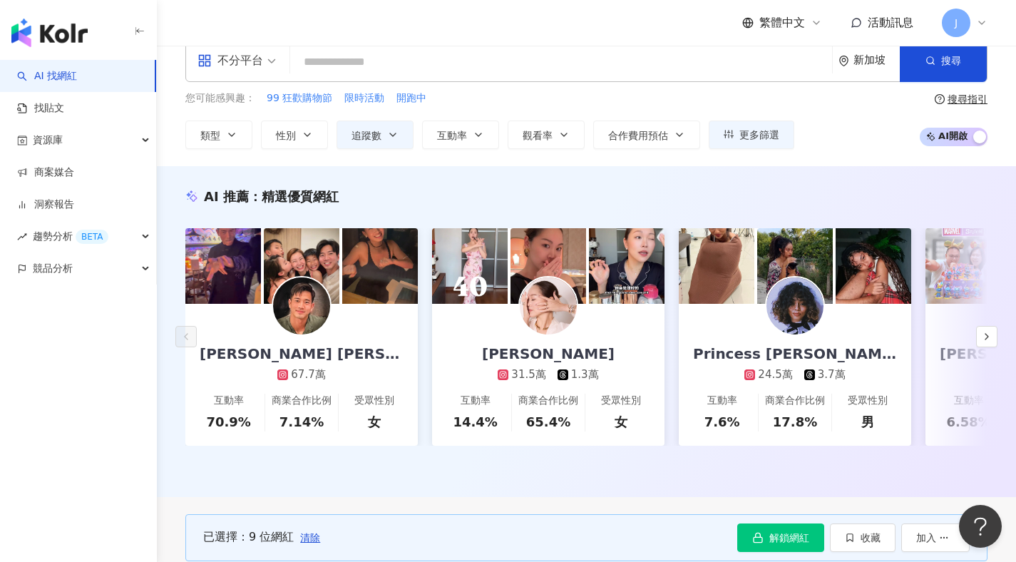
scroll to position [147, 0]
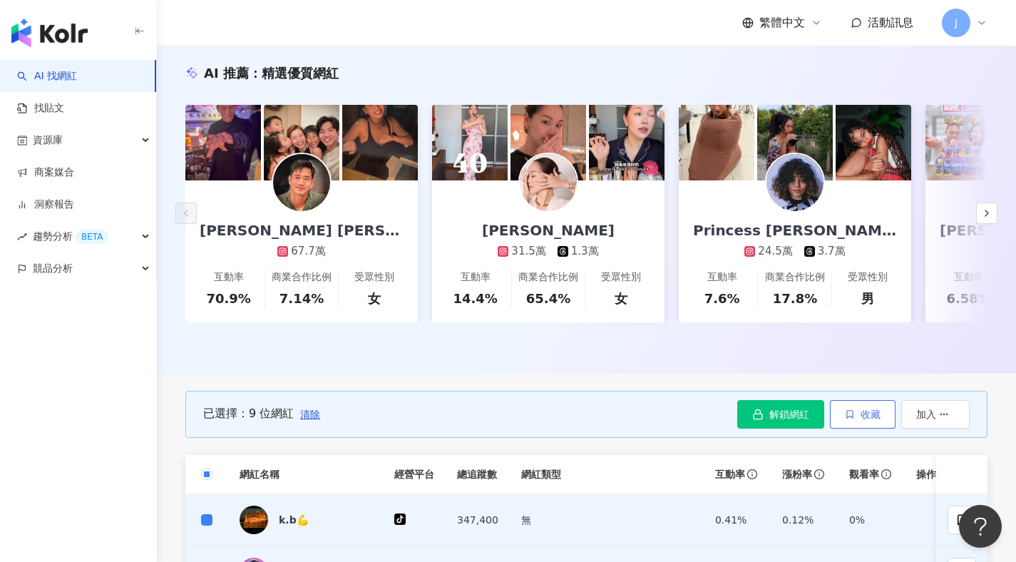
click at [873, 420] on span "收藏" at bounding box center [870, 413] width 20 height 11
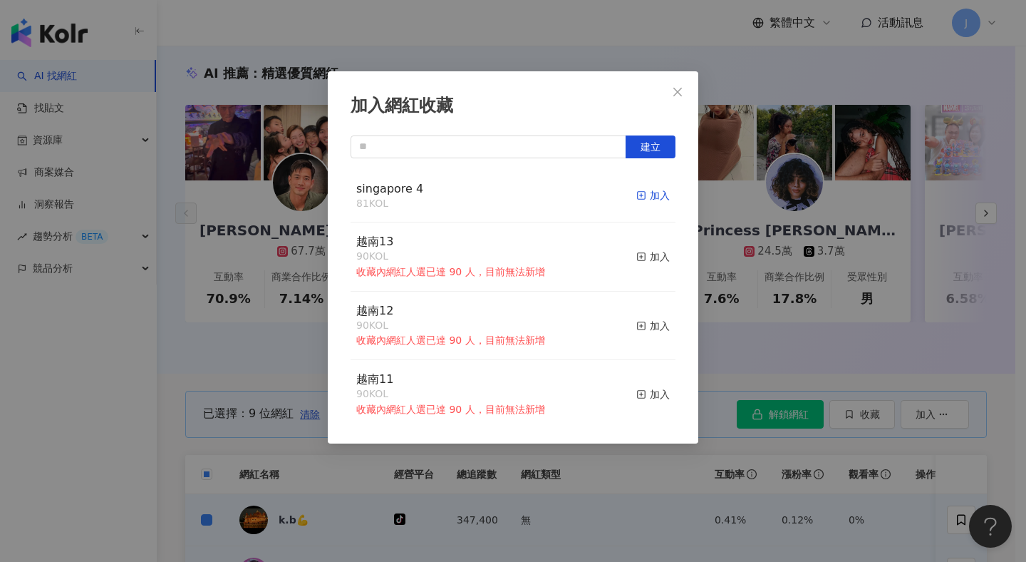
click at [643, 197] on div "加入" at bounding box center [652, 195] width 33 height 16
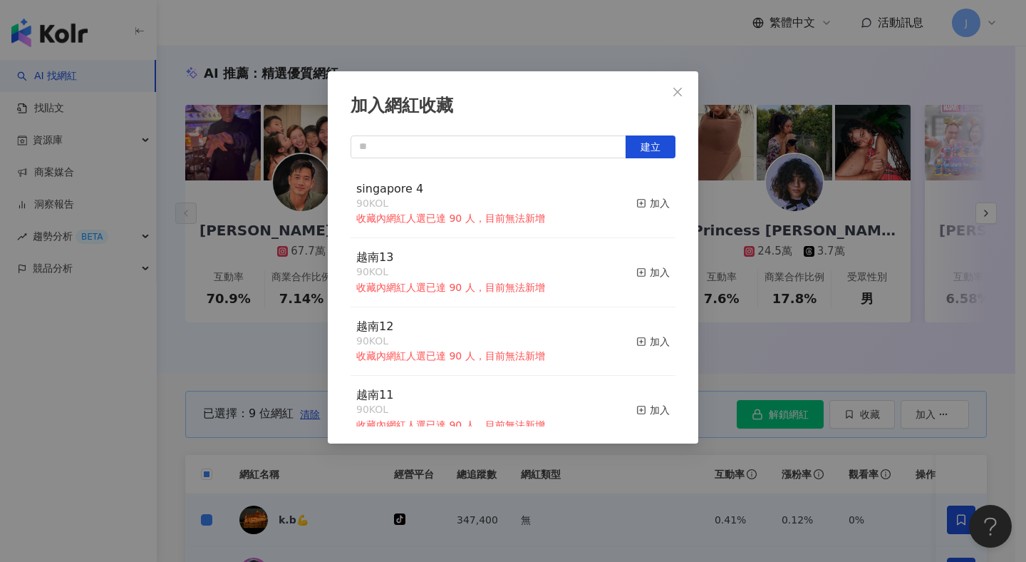
click at [681, 89] on icon "close" at bounding box center [677, 91] width 11 height 11
